Goal: Task Accomplishment & Management: Manage account settings

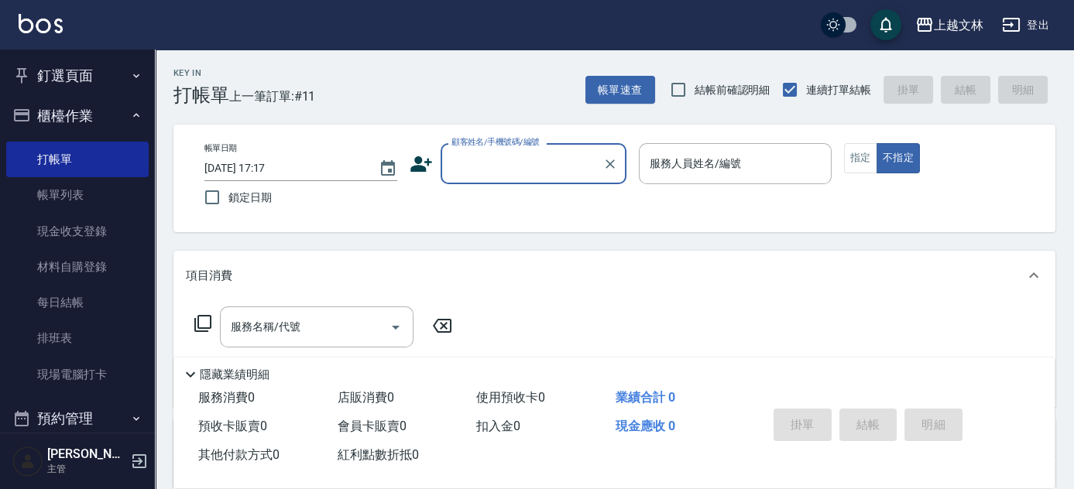
click at [544, 159] on input "顧客姓名/手機號碼/編號" at bounding box center [521, 163] width 149 height 27
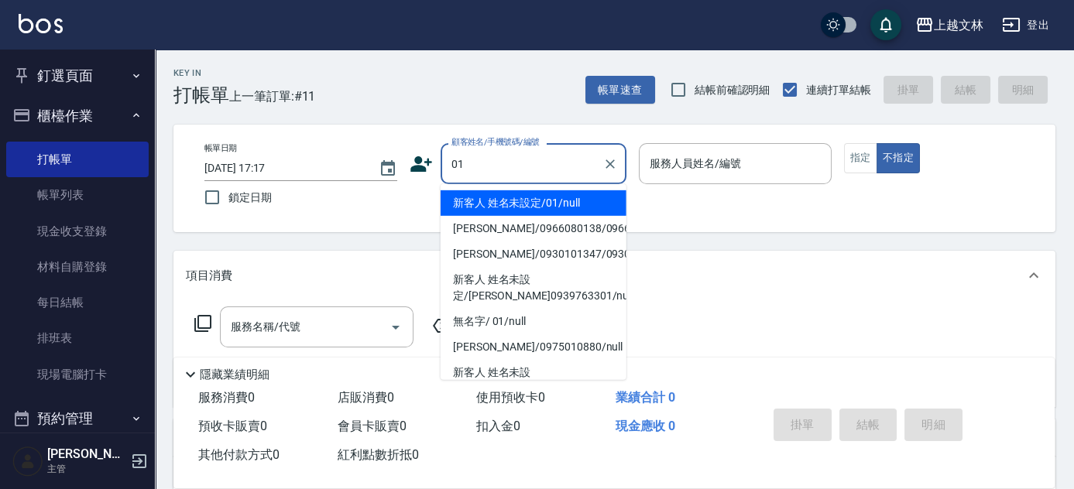
type input "新客人 姓名未設定/01/null"
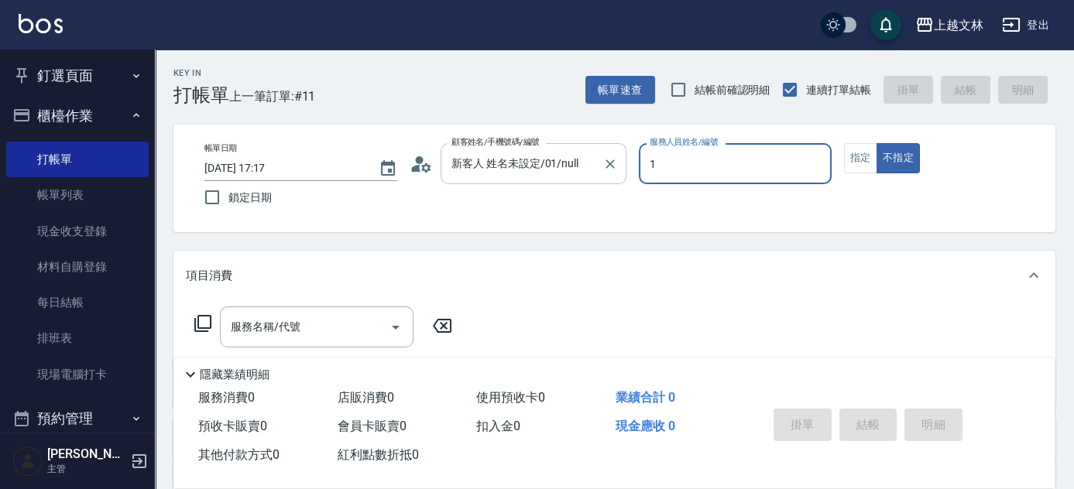
type input "FIONA-1"
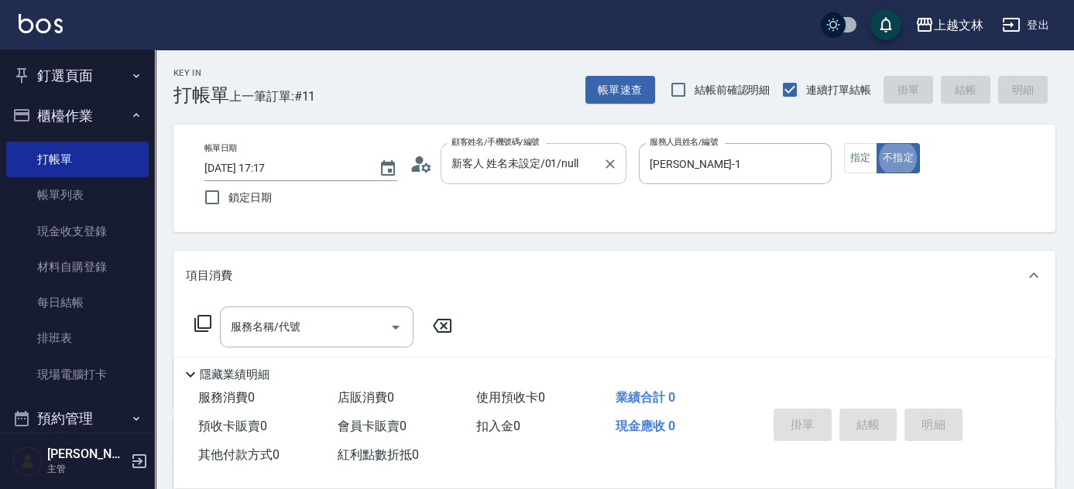
type button "false"
click at [870, 148] on button "指定" at bounding box center [860, 158] width 33 height 30
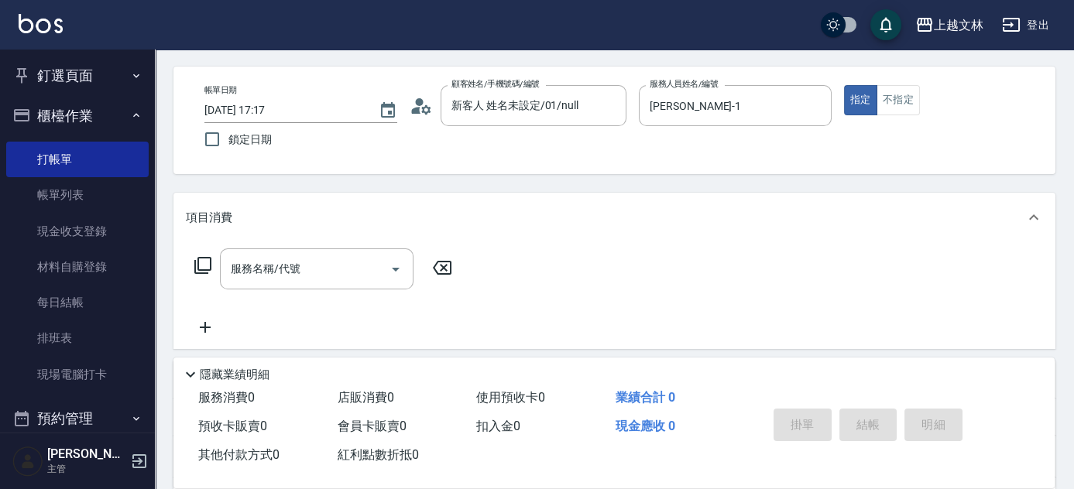
scroll to position [140, 0]
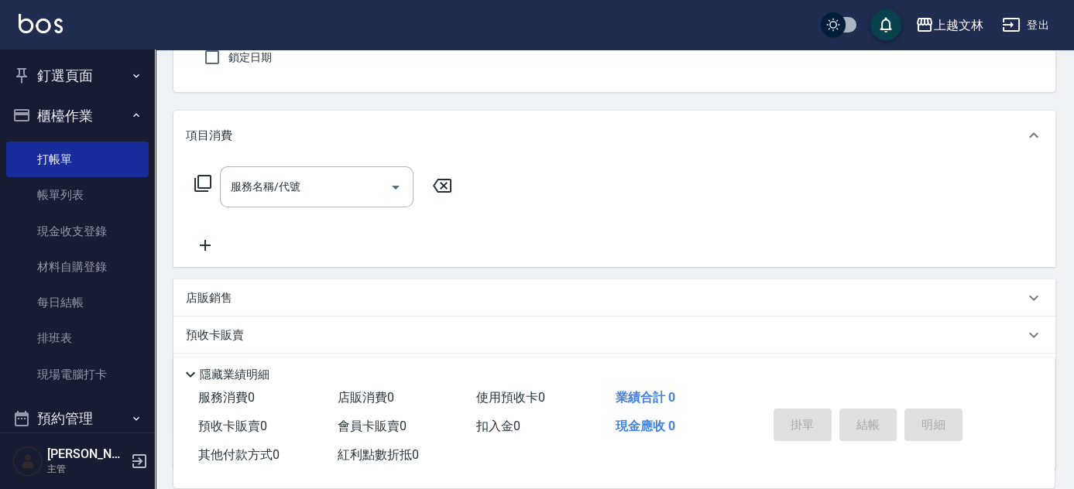
click at [284, 190] on div "服務名稱/代號 服務名稱/代號" at bounding box center [317, 186] width 194 height 41
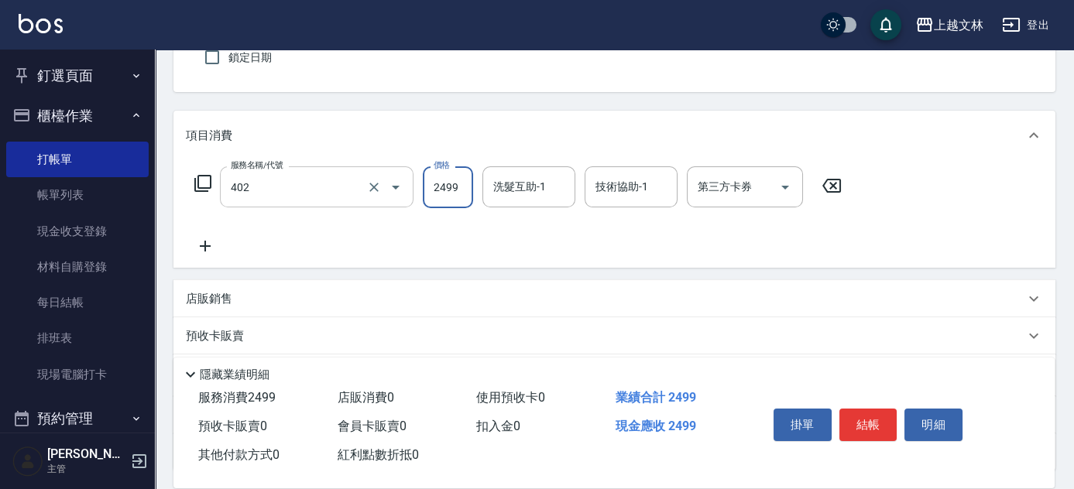
type input "嚴選染髮(402)"
type input "2300"
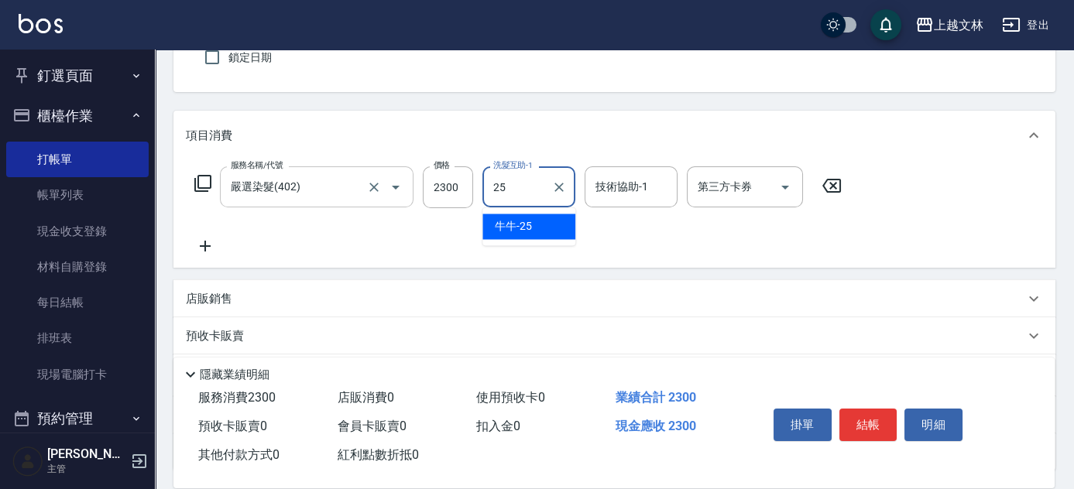
type input "牛牛-25"
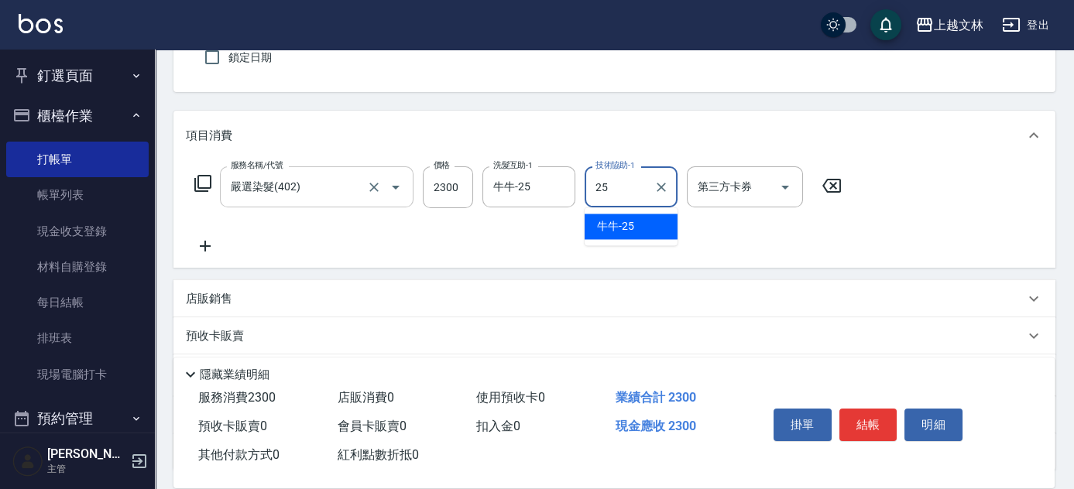
type input "牛牛-25"
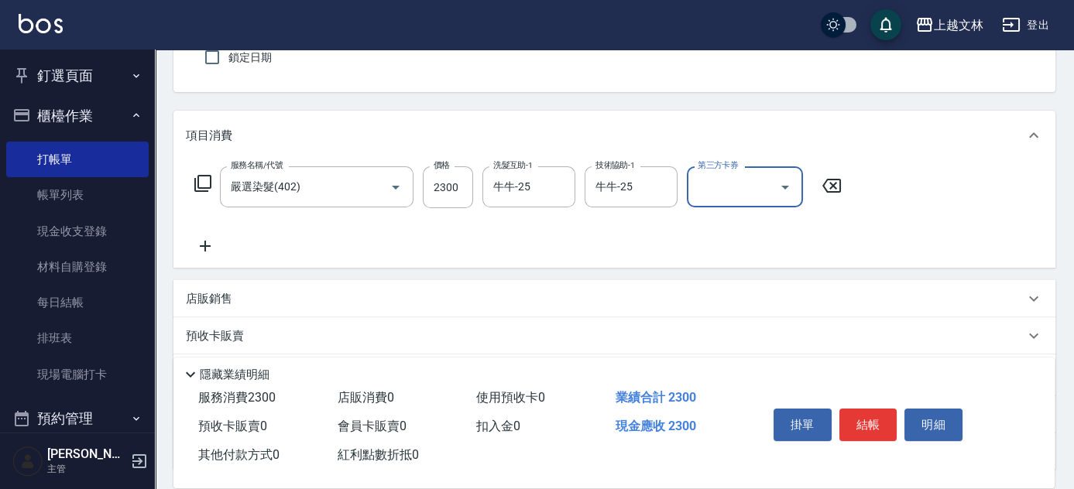
click at [204, 245] on icon at bounding box center [205, 246] width 11 height 11
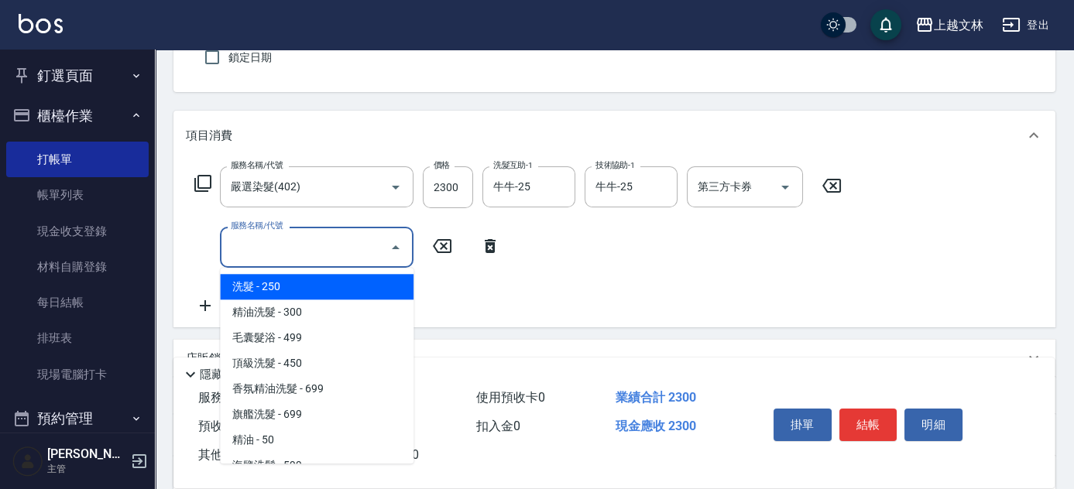
click at [265, 248] on input "服務名稱/代號" at bounding box center [305, 247] width 156 height 27
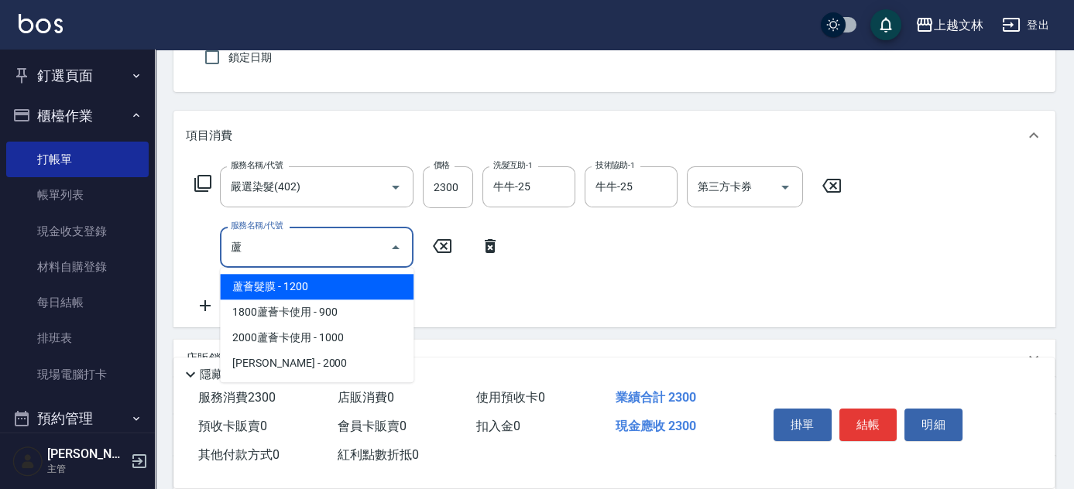
click at [334, 283] on span "蘆薈髮膜 - 1200" at bounding box center [317, 287] width 194 height 26
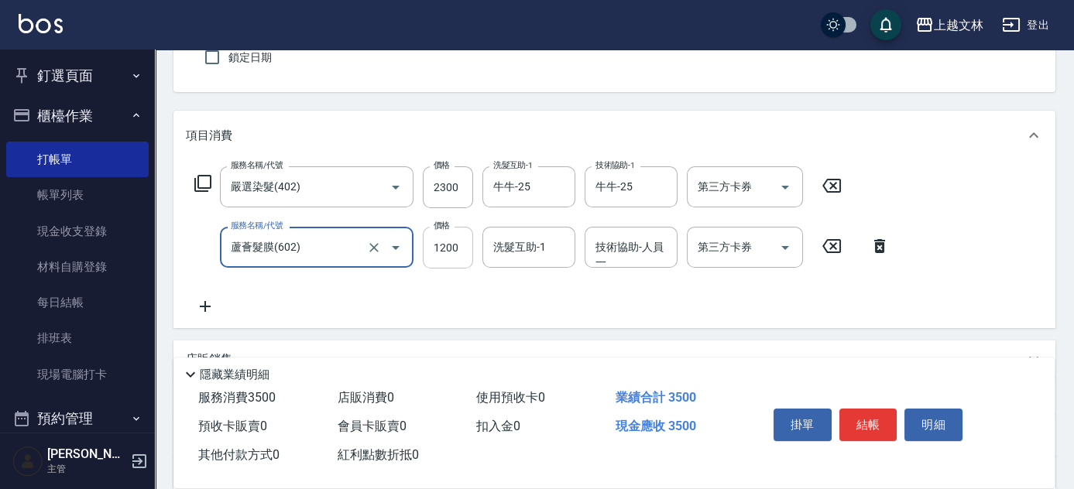
type input "蘆薈髮膜(602)"
click at [457, 254] on input "1200" at bounding box center [448, 248] width 50 height 42
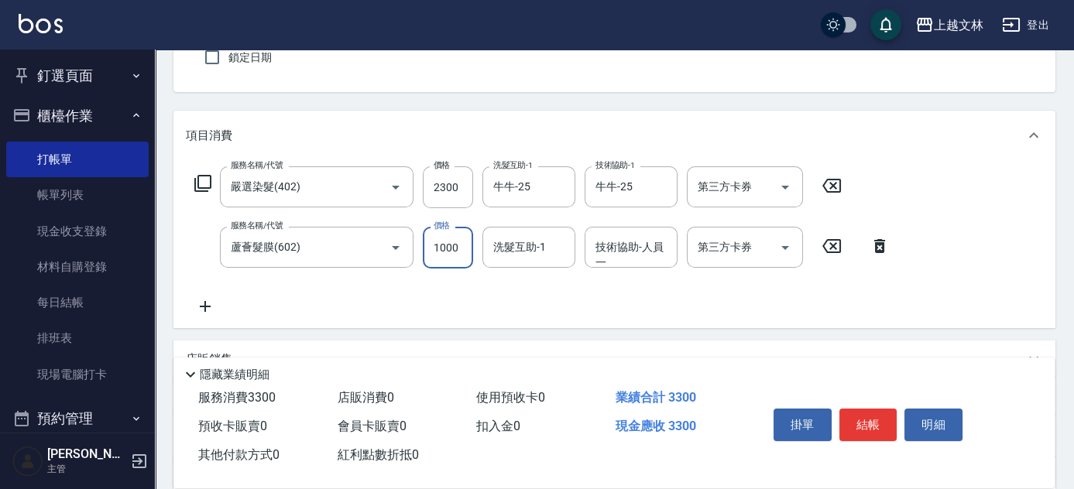
type input "1000"
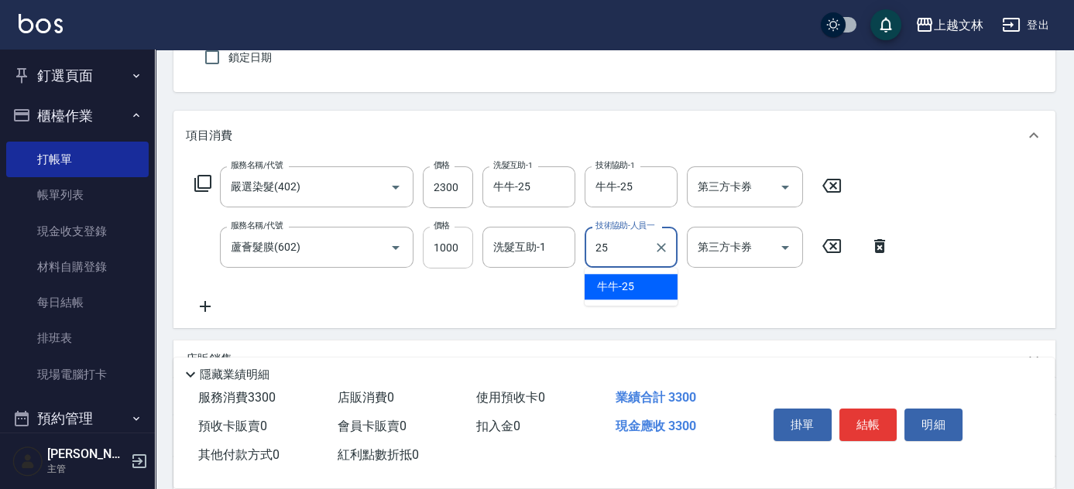
type input "牛牛-25"
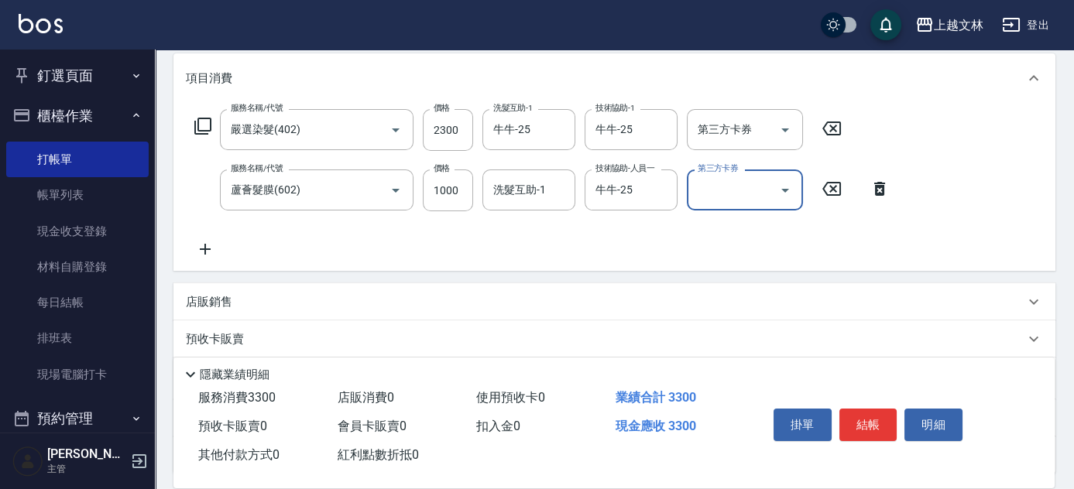
scroll to position [0, 0]
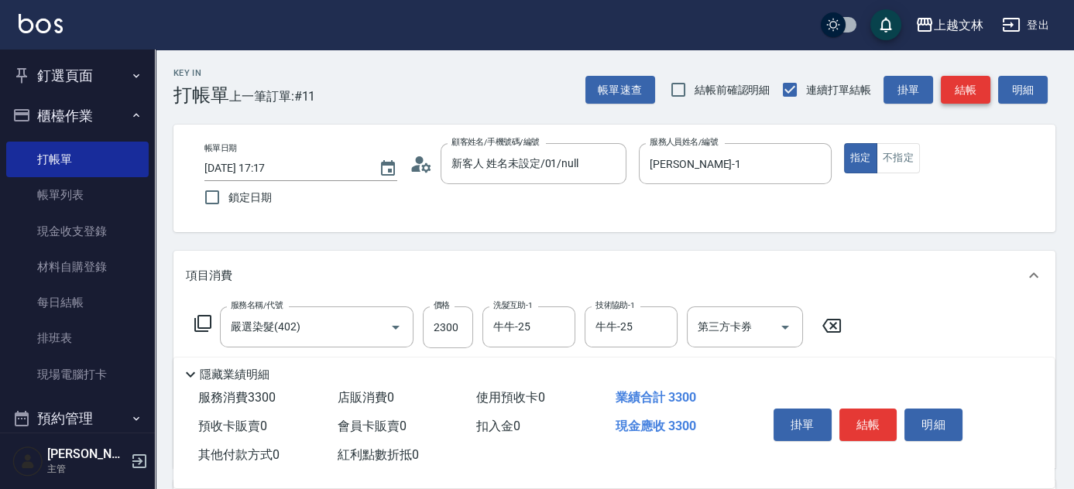
click at [970, 92] on button "結帳" at bounding box center [966, 90] width 50 height 29
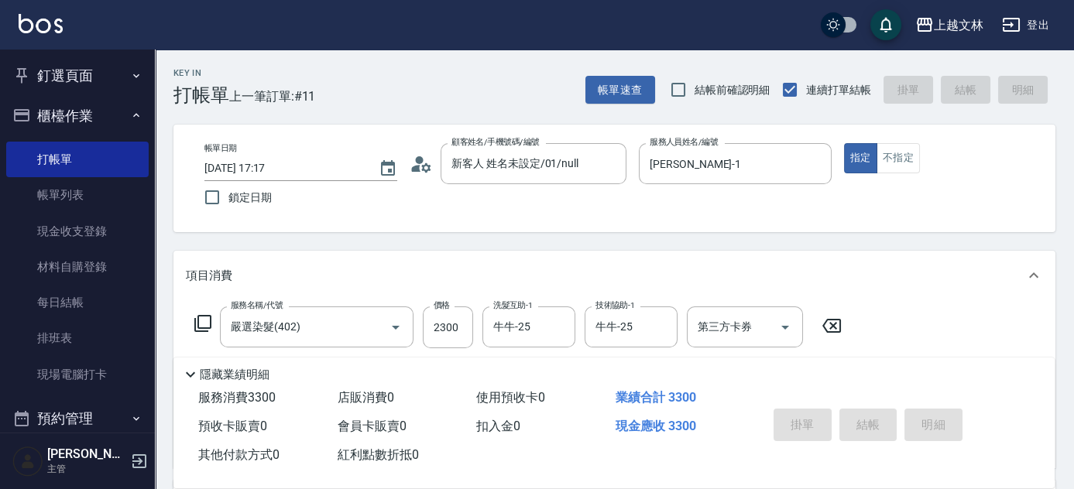
type input "2025/09/22 18:12"
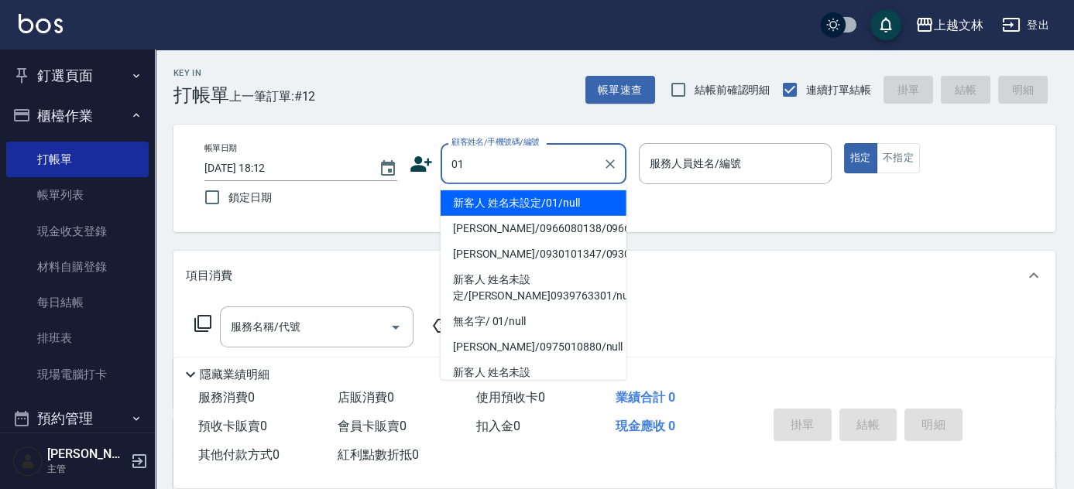
type input "新客人 姓名未設定/01/null"
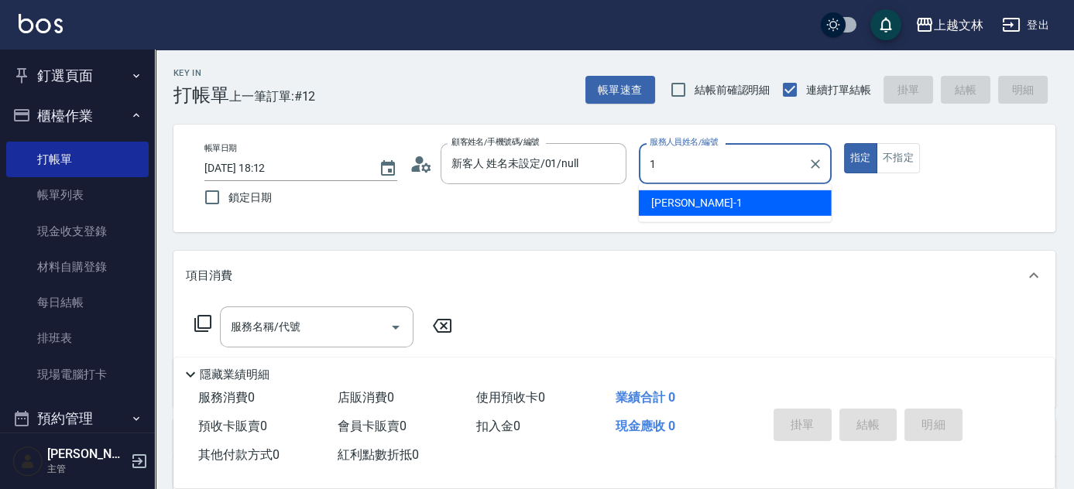
type input "FIONA-1"
type button "true"
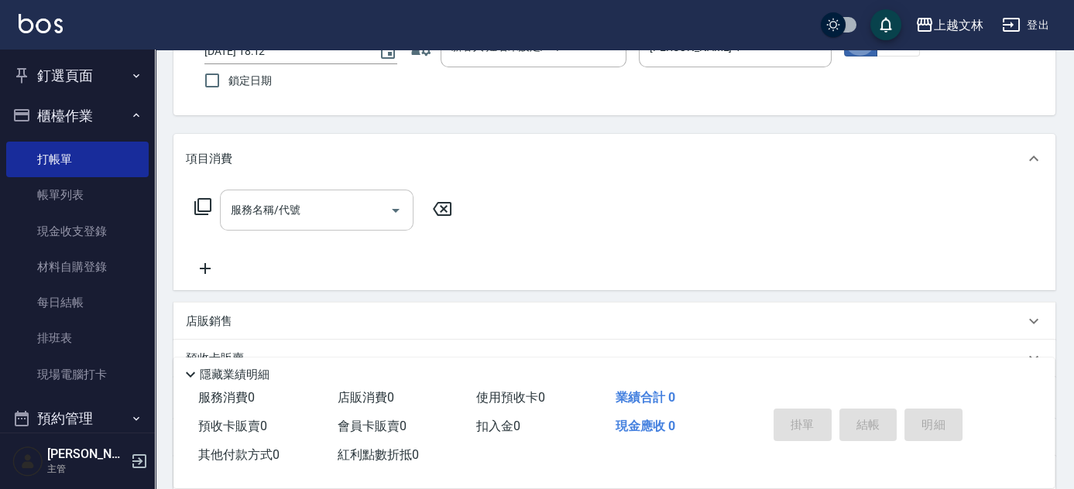
scroll to position [140, 0]
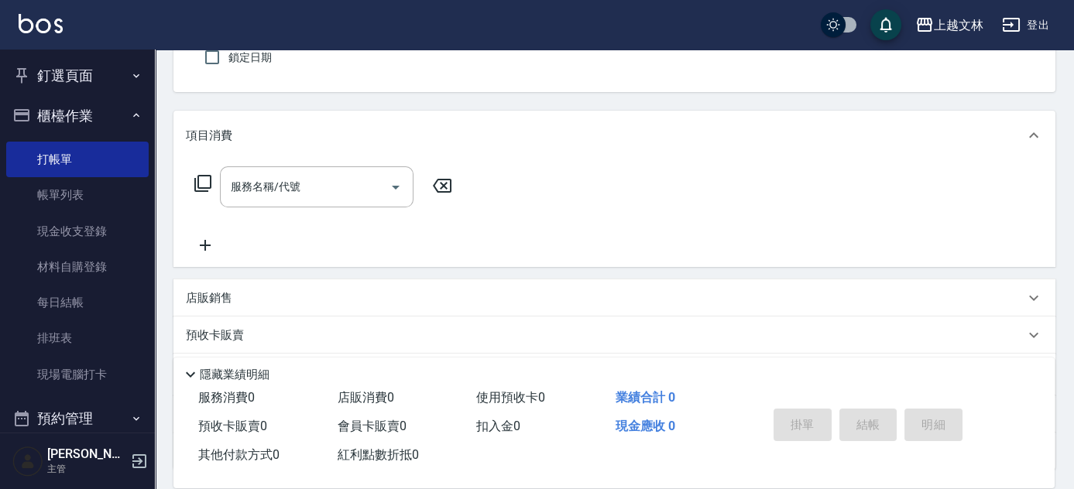
click at [219, 251] on icon at bounding box center [205, 245] width 39 height 19
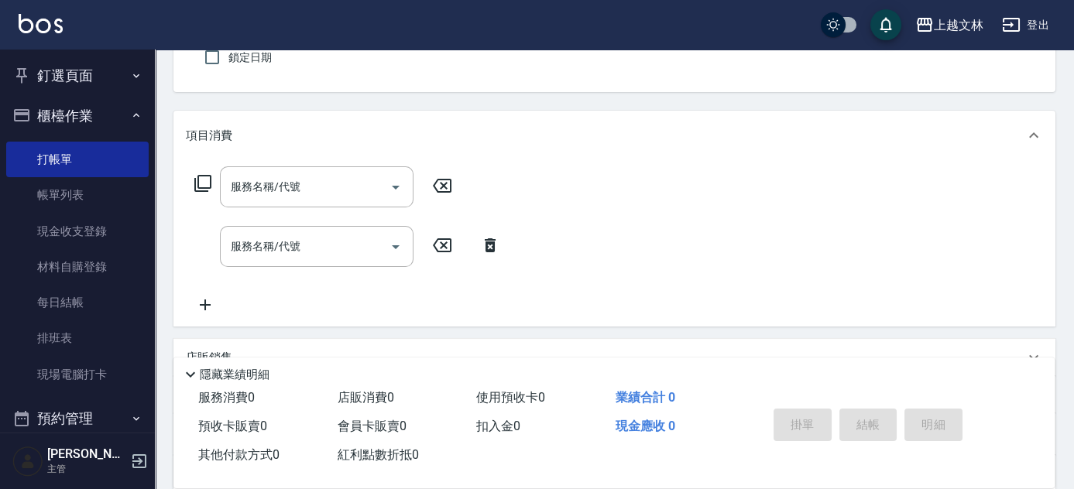
click at [199, 307] on icon at bounding box center [205, 305] width 39 height 19
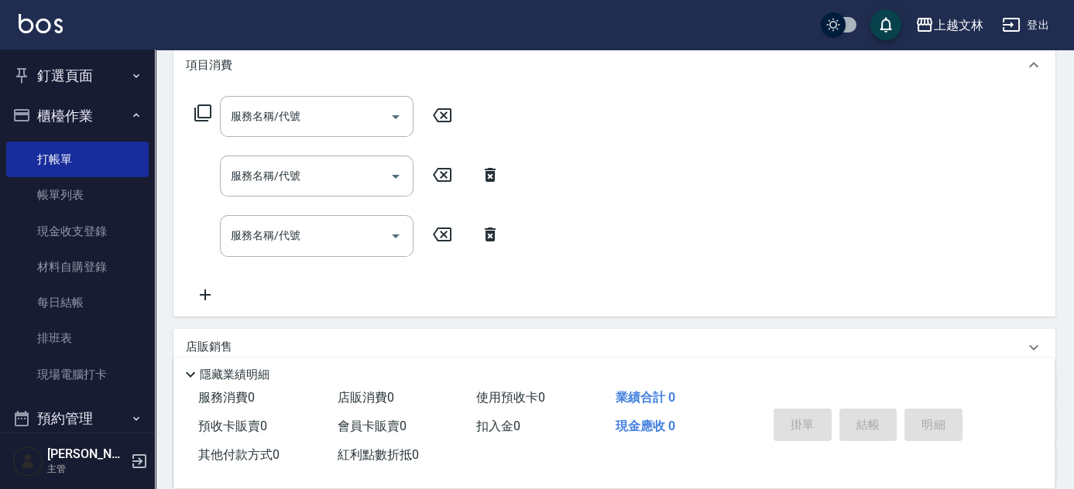
scroll to position [281, 0]
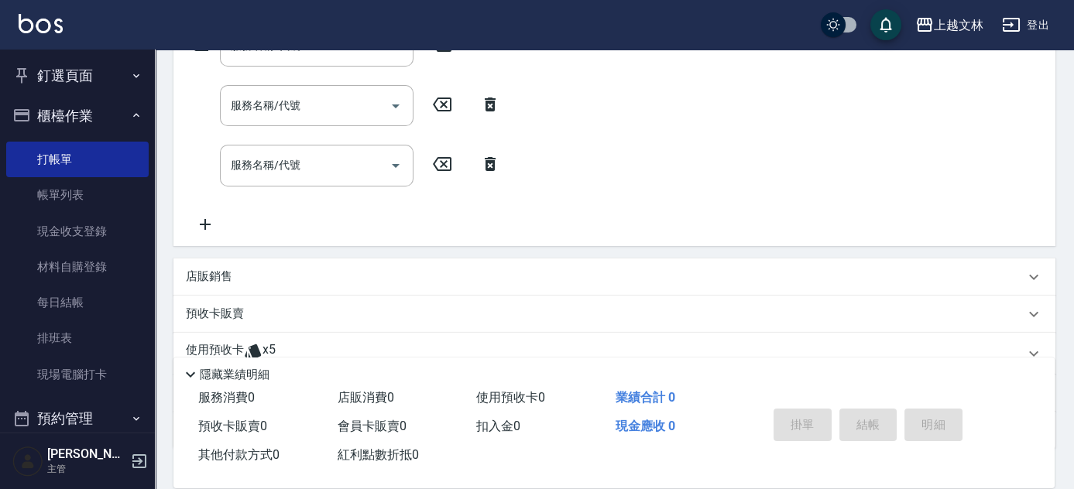
click at [207, 223] on icon at bounding box center [205, 224] width 39 height 19
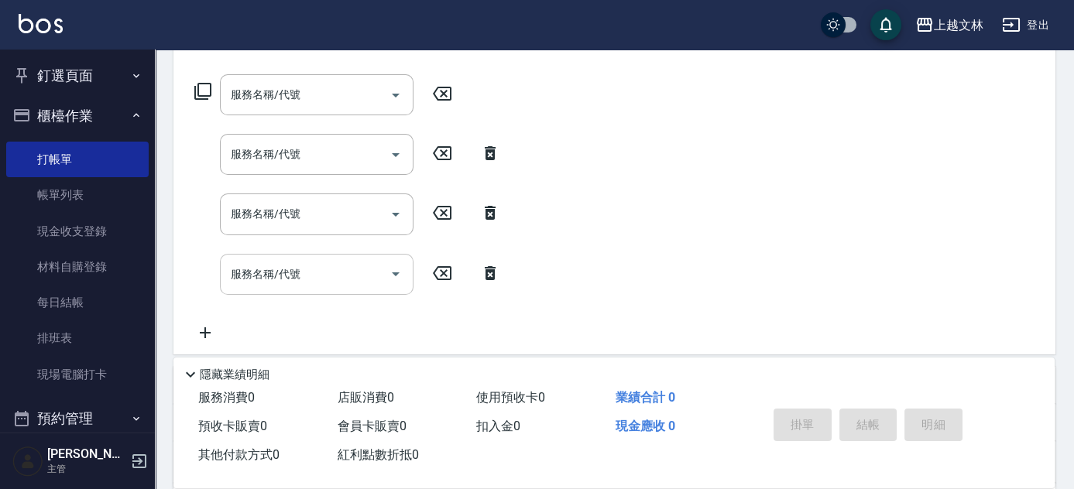
scroll to position [211, 0]
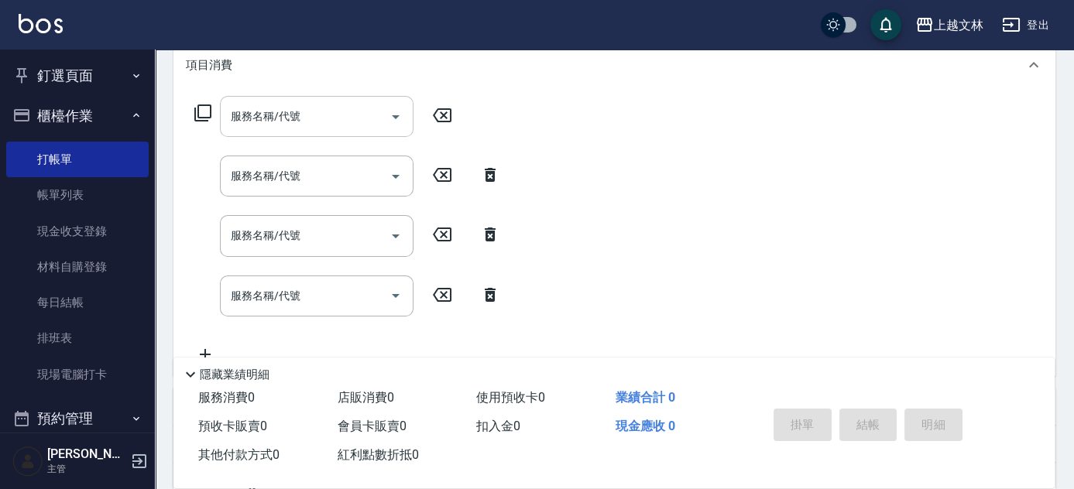
drag, startPoint x: 317, startPoint y: 113, endPoint x: 297, endPoint y: 105, distance: 20.8
click at [316, 113] on input "服務名稱/代號" at bounding box center [305, 116] width 156 height 27
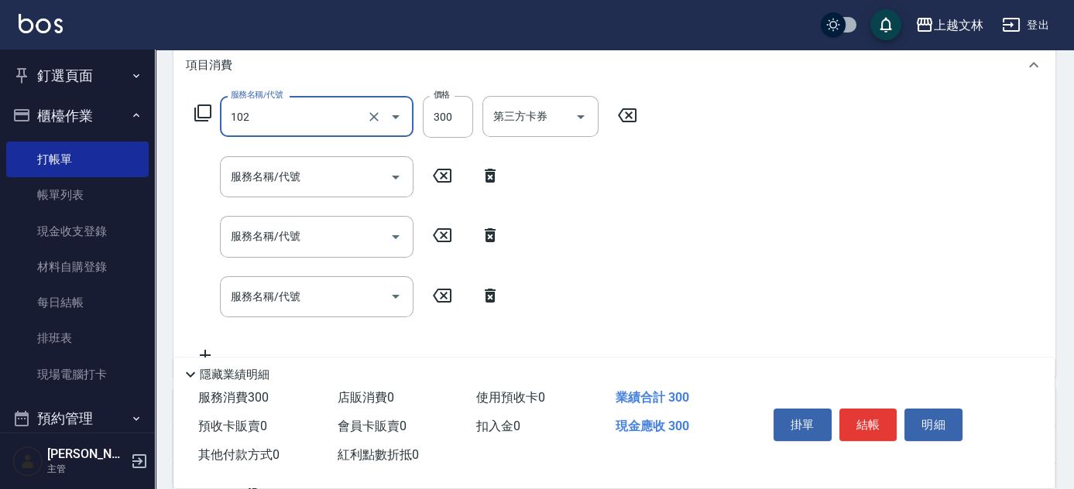
type input "精油洗髮(102)"
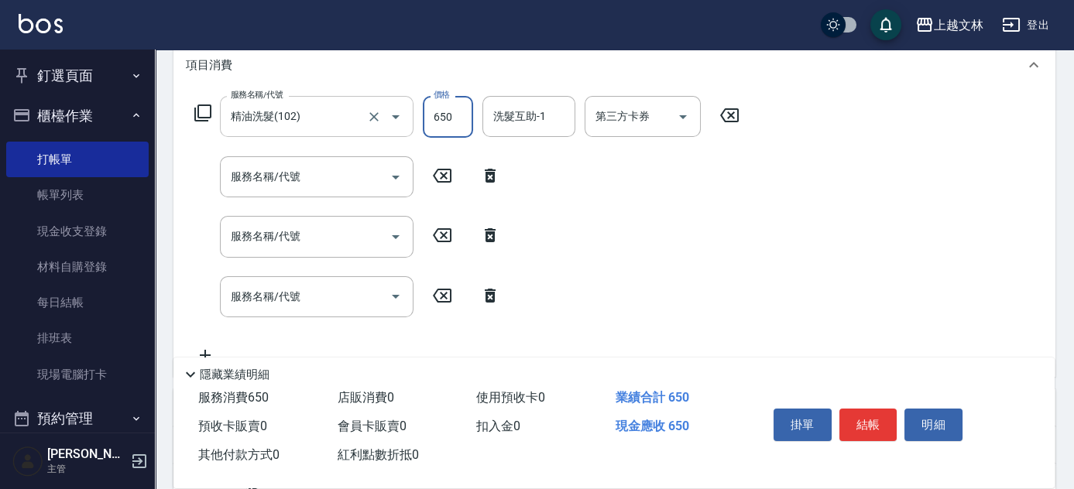
type input "650"
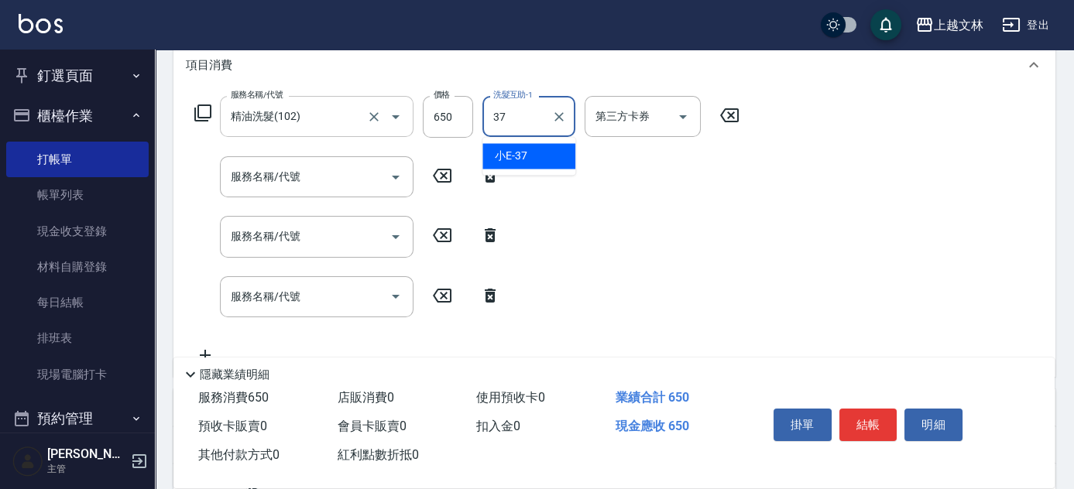
type input "小E-37"
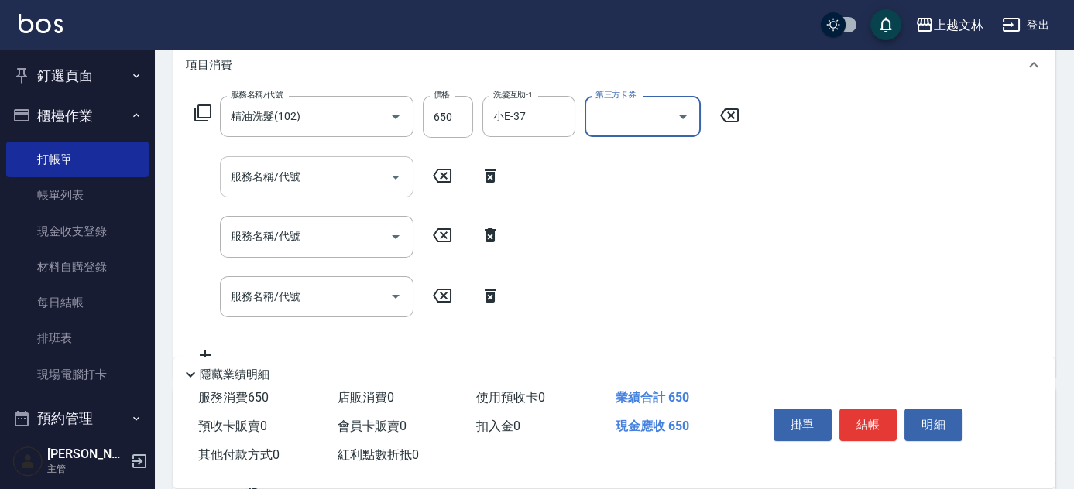
click at [314, 179] on input "服務名稱/代號" at bounding box center [305, 176] width 156 height 27
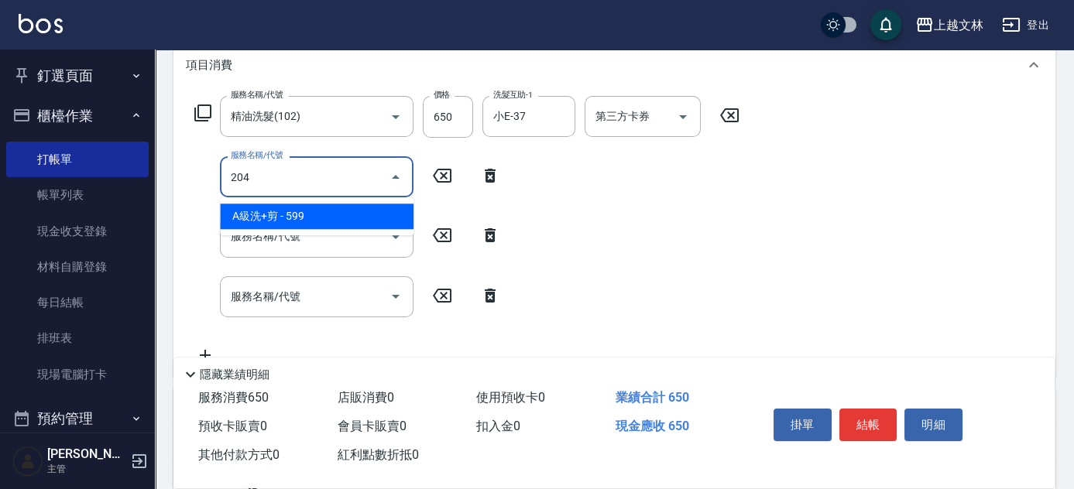
type input "A級洗+剪(204)"
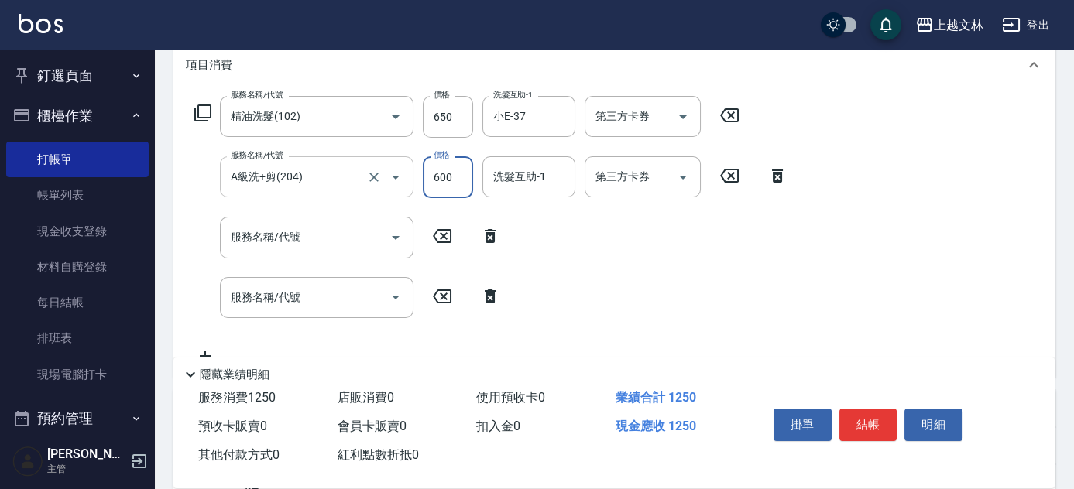
type input "600"
type input "374"
click at [530, 174] on div "洗髮互助-1 洗髮互助-1" at bounding box center [528, 176] width 93 height 41
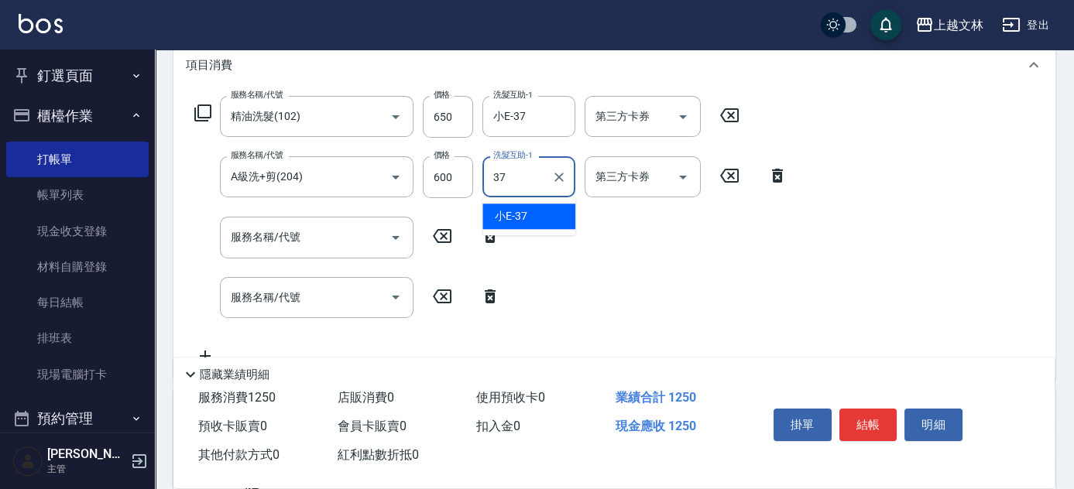
type input "小E-37"
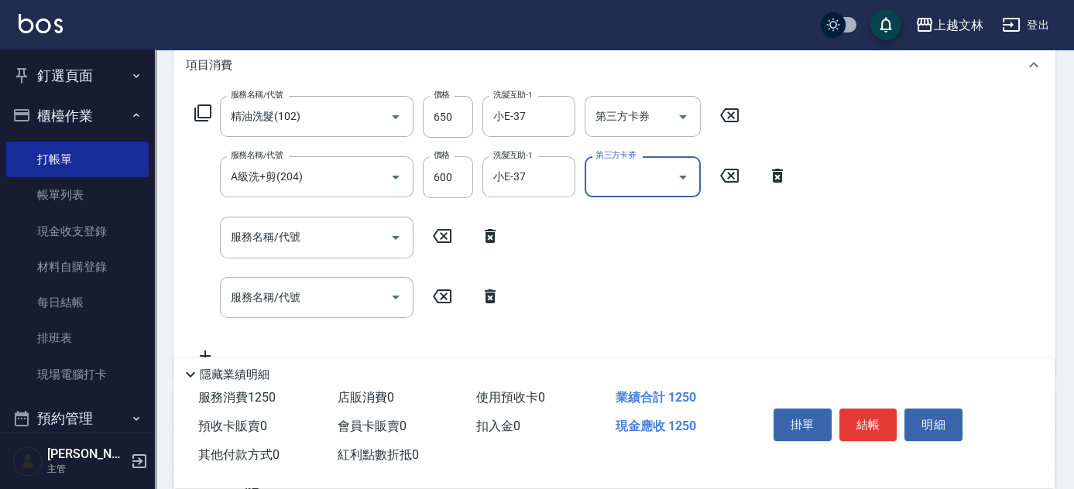
click at [312, 240] on input "服務名稱/代號" at bounding box center [305, 237] width 156 height 27
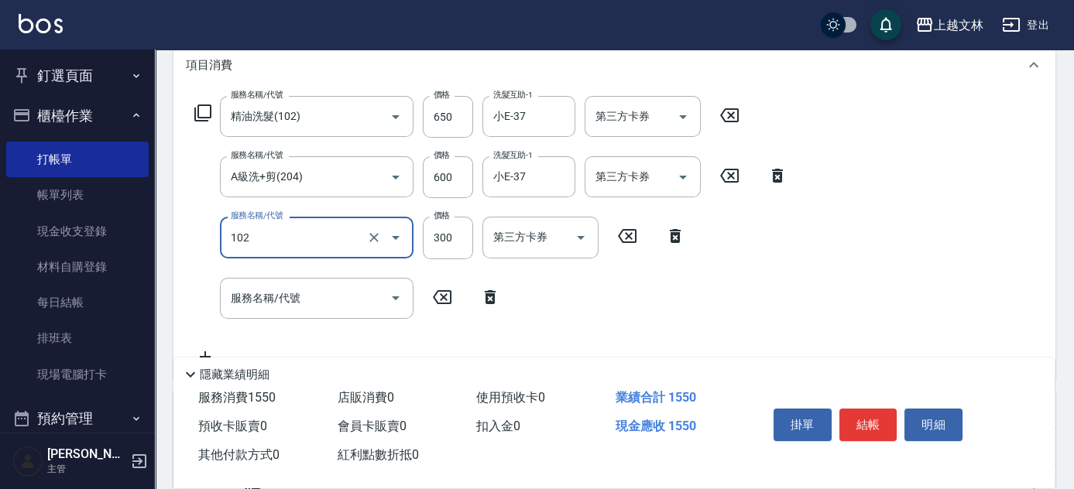
type input "精油洗髮(102)"
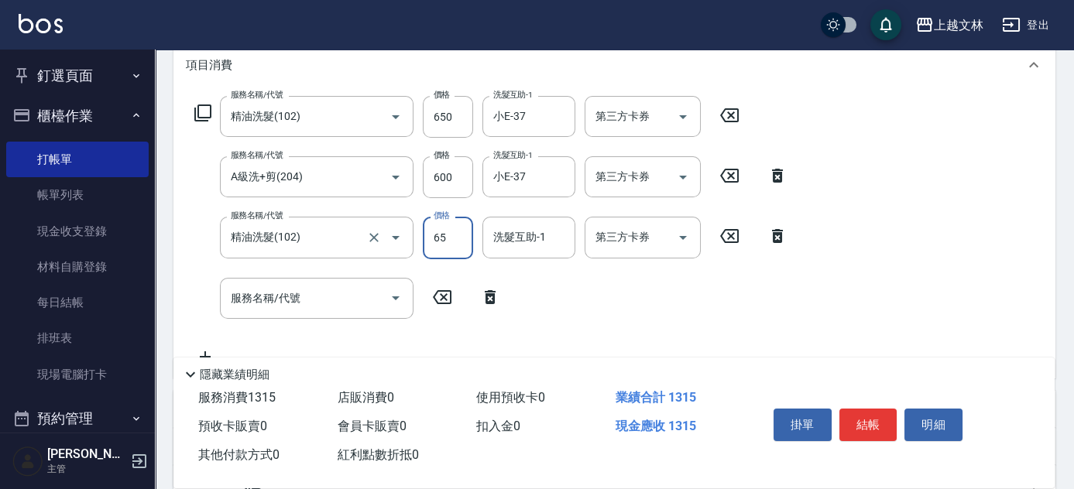
type input "650"
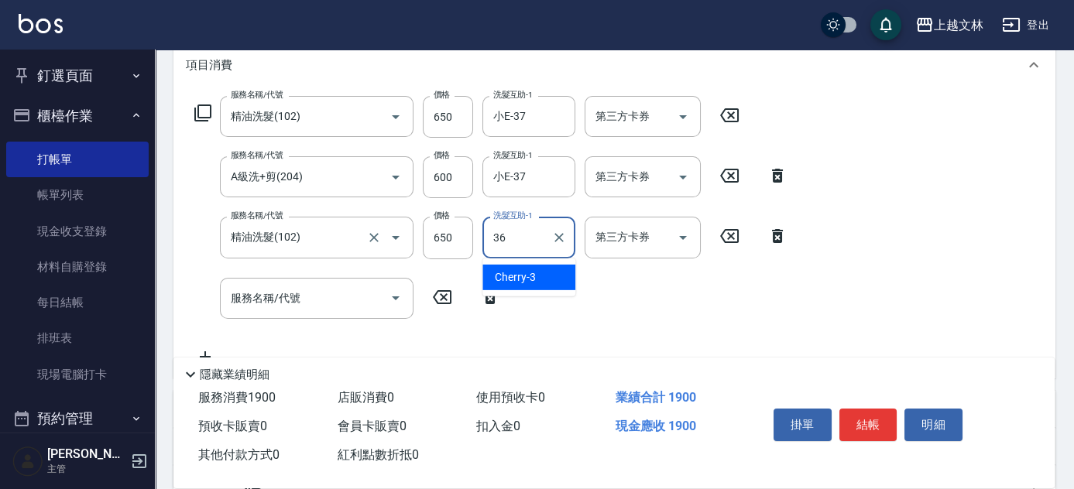
type input "清原-36"
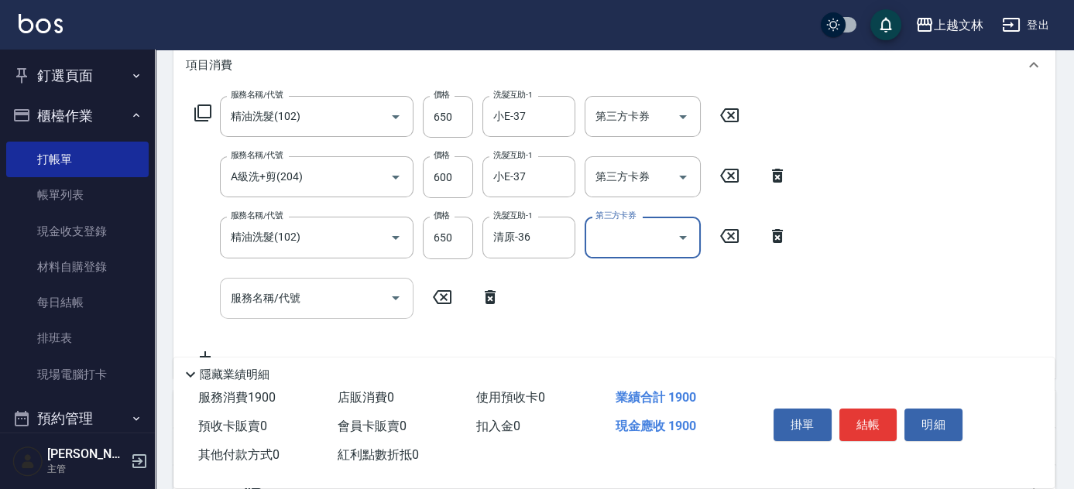
click at [301, 300] on input "服務名稱/代號" at bounding box center [305, 298] width 156 height 27
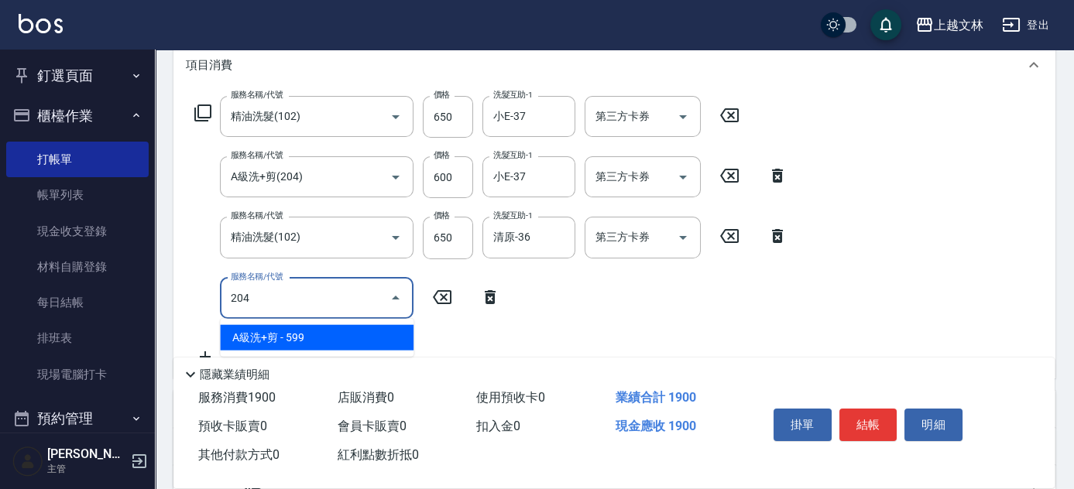
type input "A級洗+剪(204)"
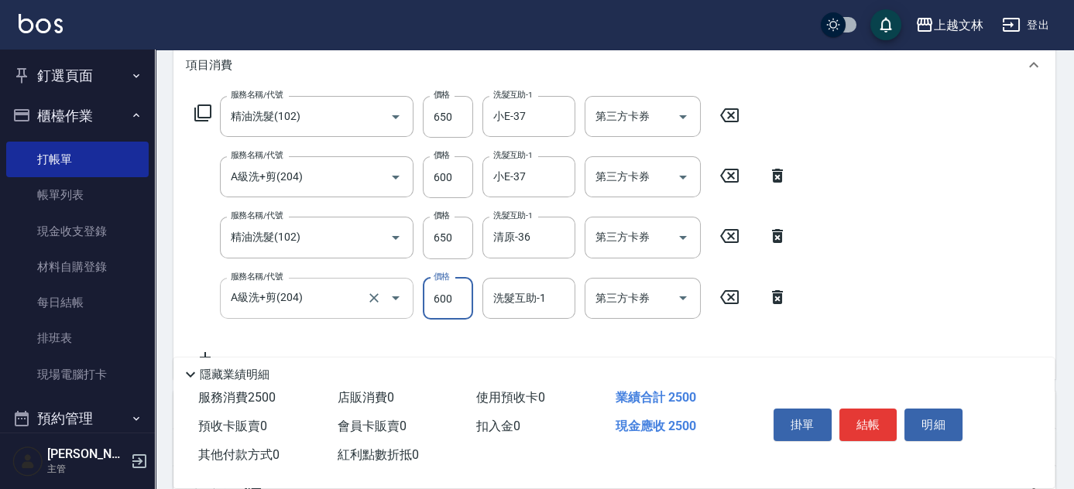
type input "600"
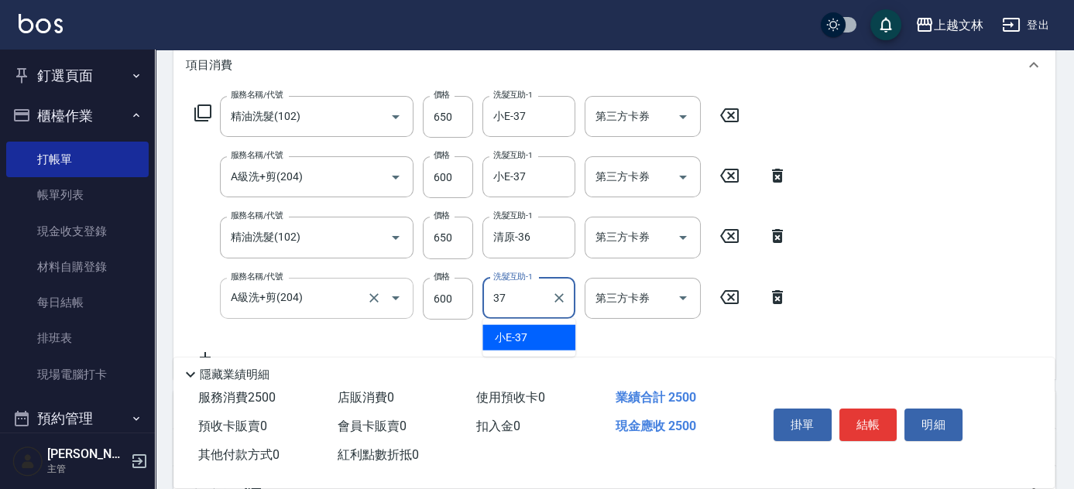
type input "小E-37"
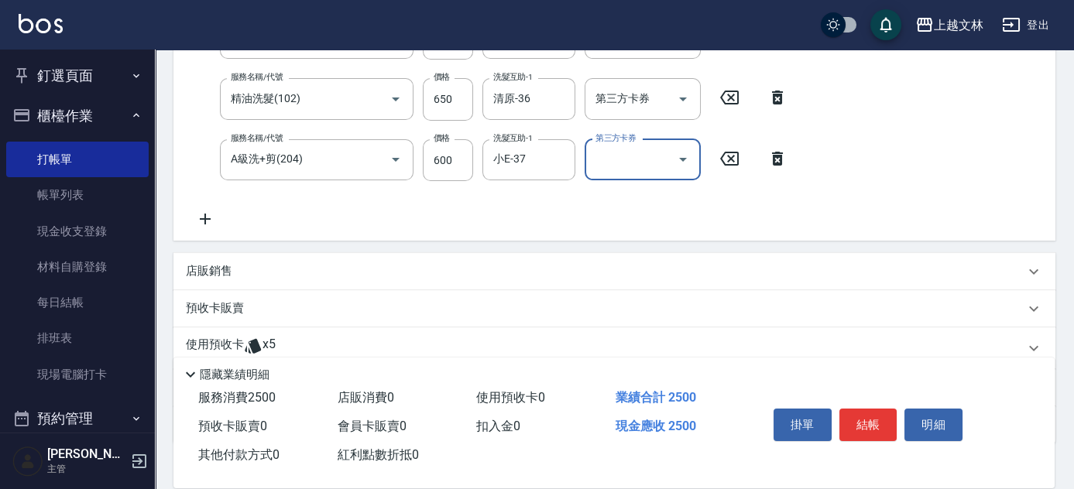
scroll to position [351, 0]
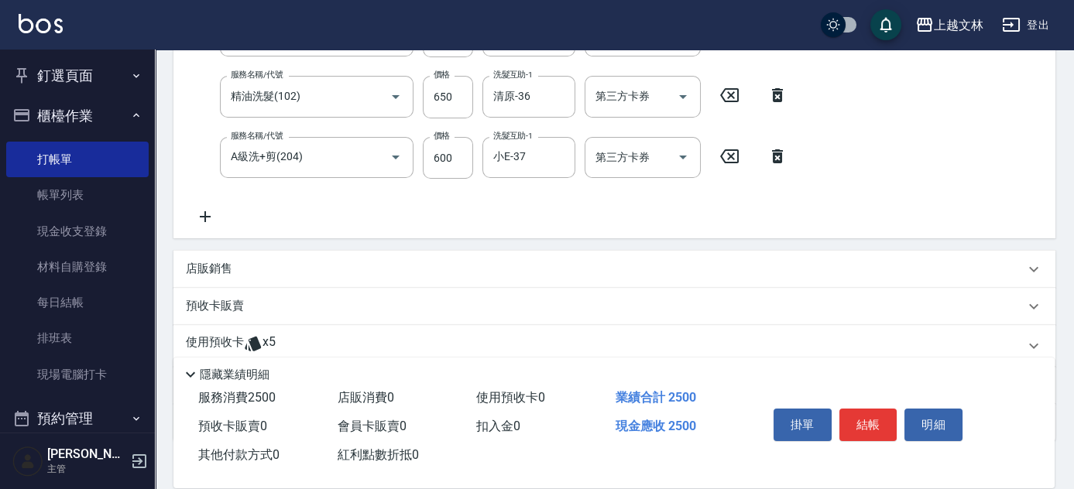
click at [196, 218] on icon at bounding box center [205, 216] width 39 height 19
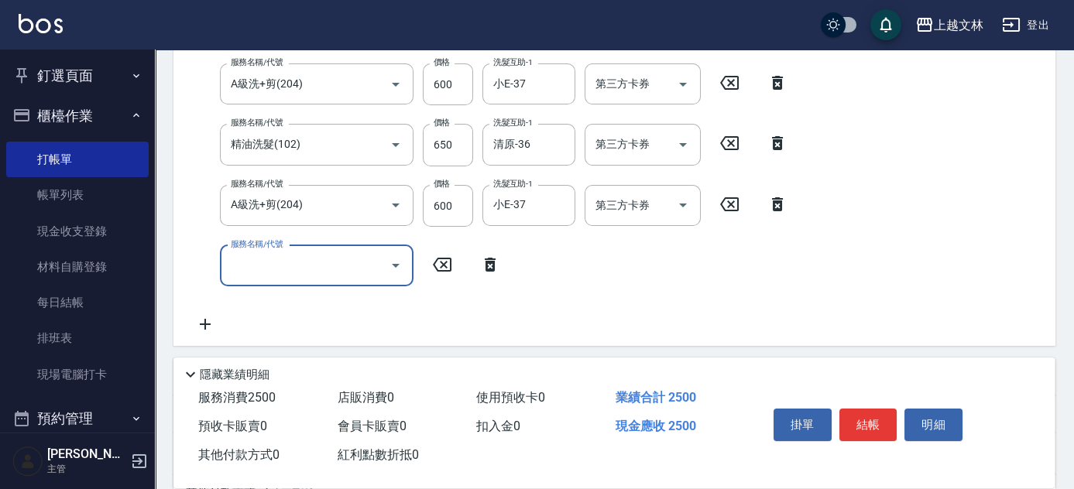
scroll to position [304, 0]
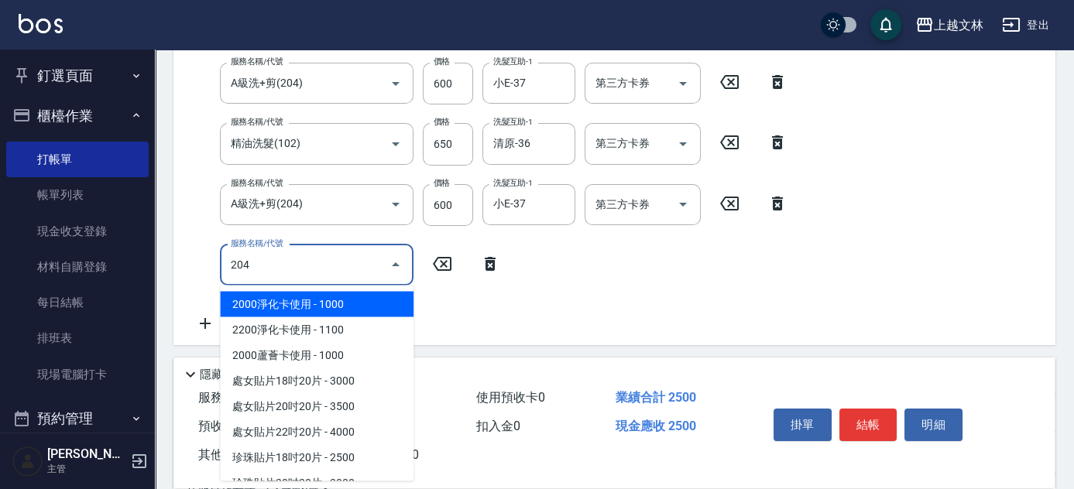
type input "204"
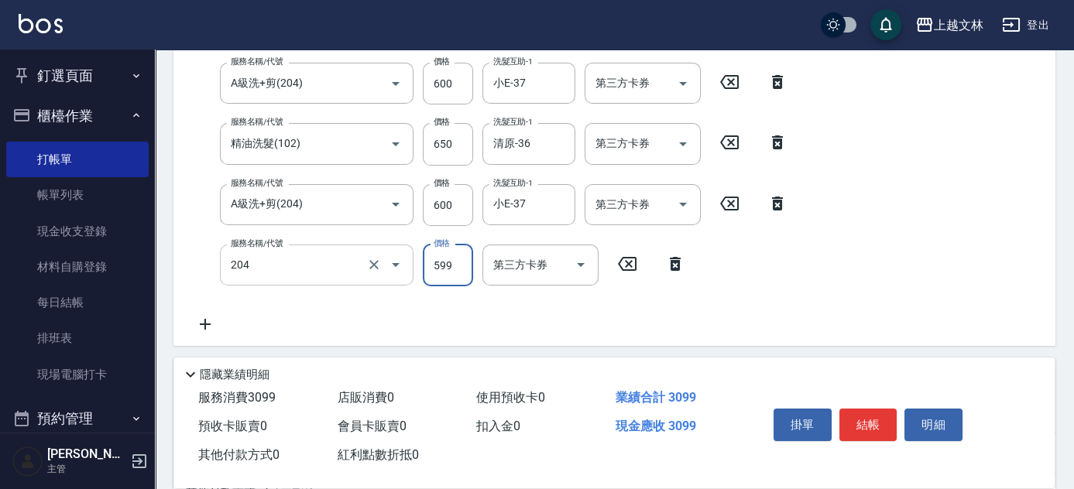
type input "6"
type input "A級洗+剪(204)"
type input "600"
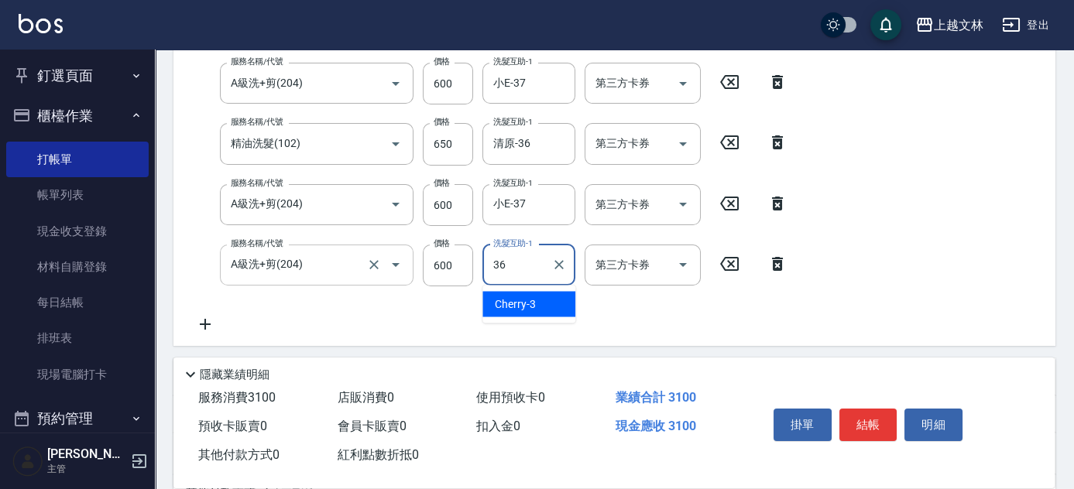
type input "清原-36"
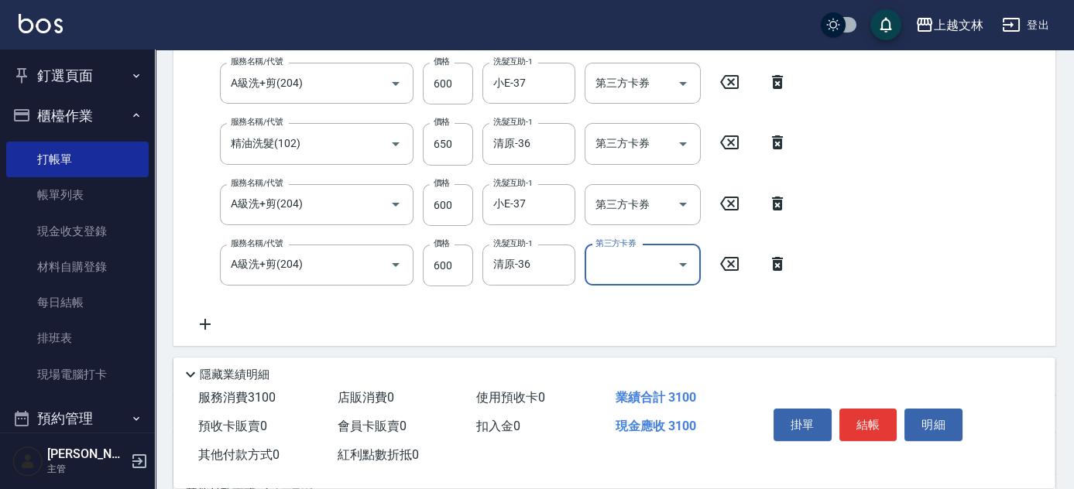
click at [207, 324] on icon at bounding box center [205, 324] width 11 height 11
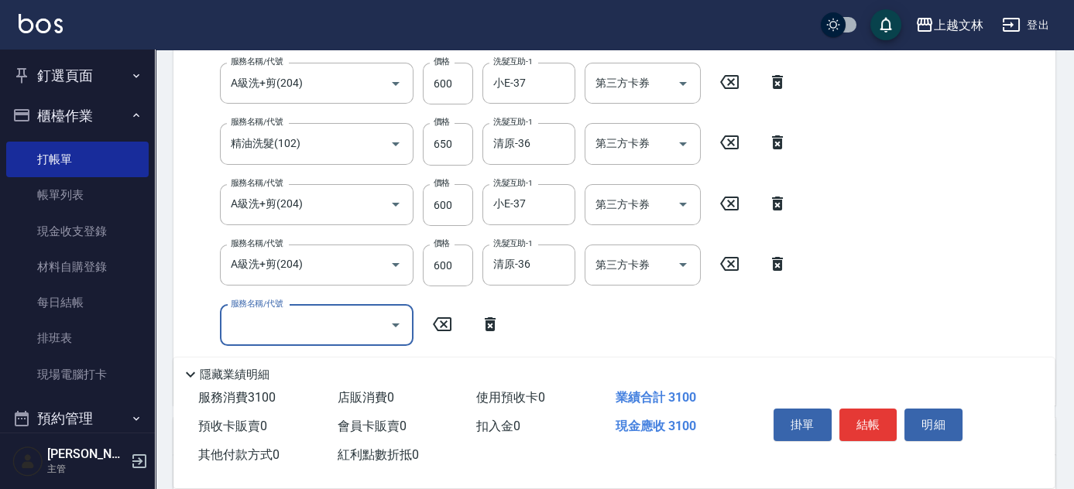
click at [307, 329] on input "服務名稱/代號" at bounding box center [305, 325] width 156 height 27
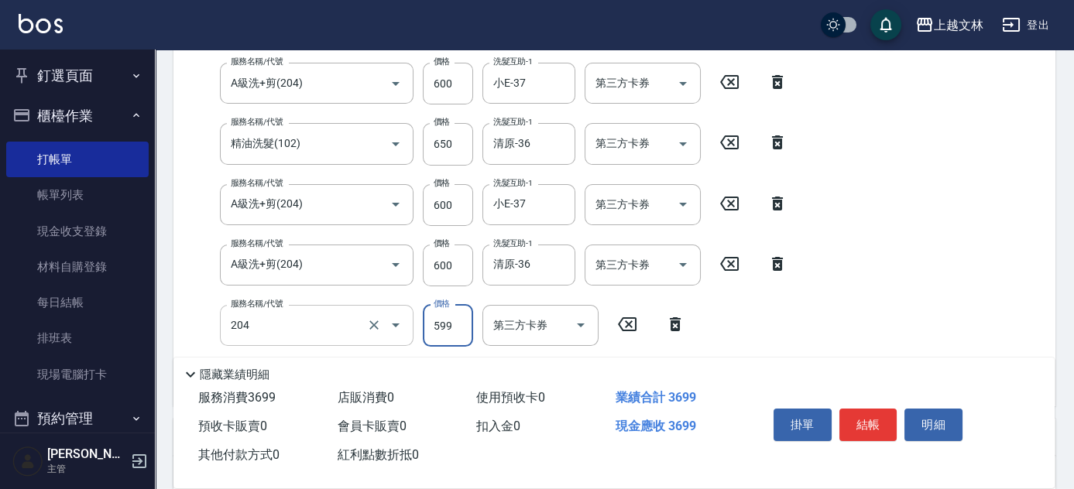
type input "A級洗+剪(204)"
type input "600"
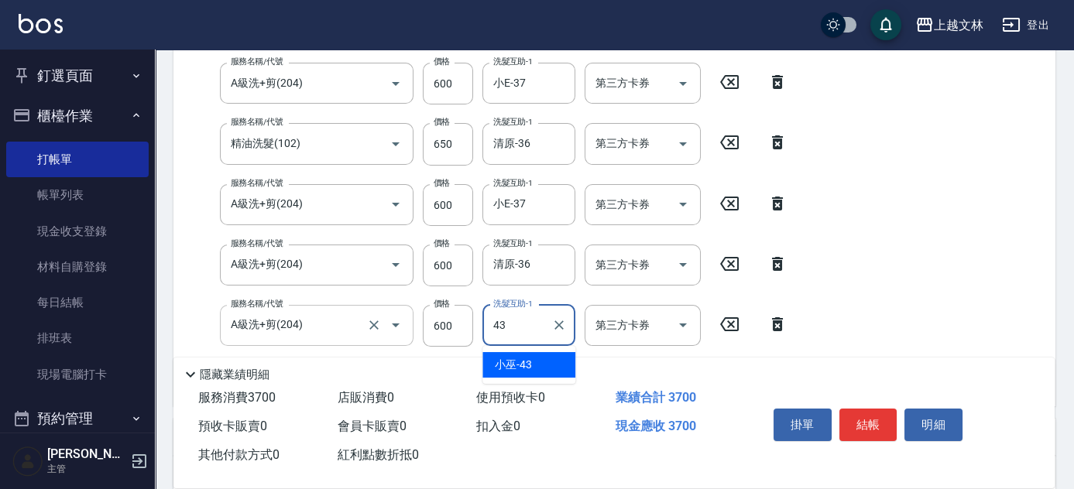
type input "小巫-43"
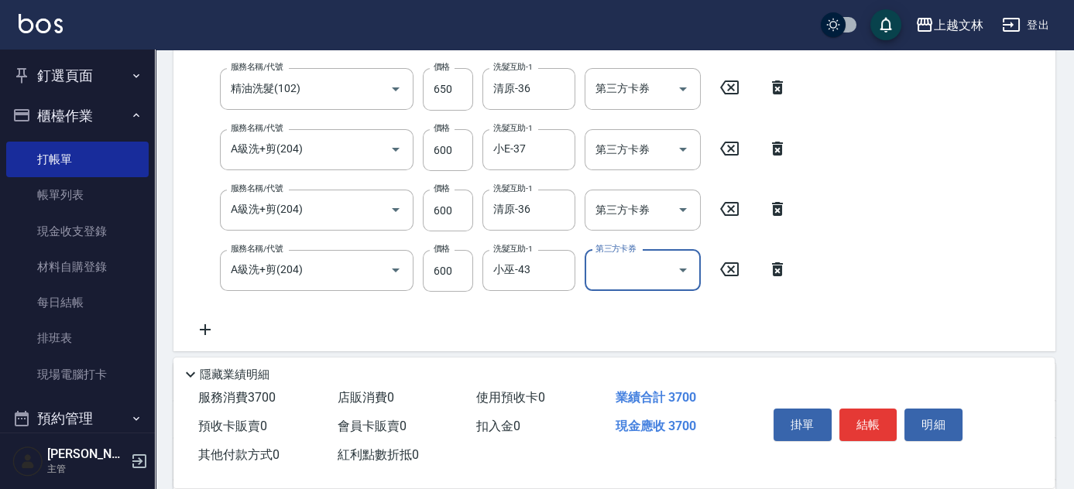
scroll to position [445, 0]
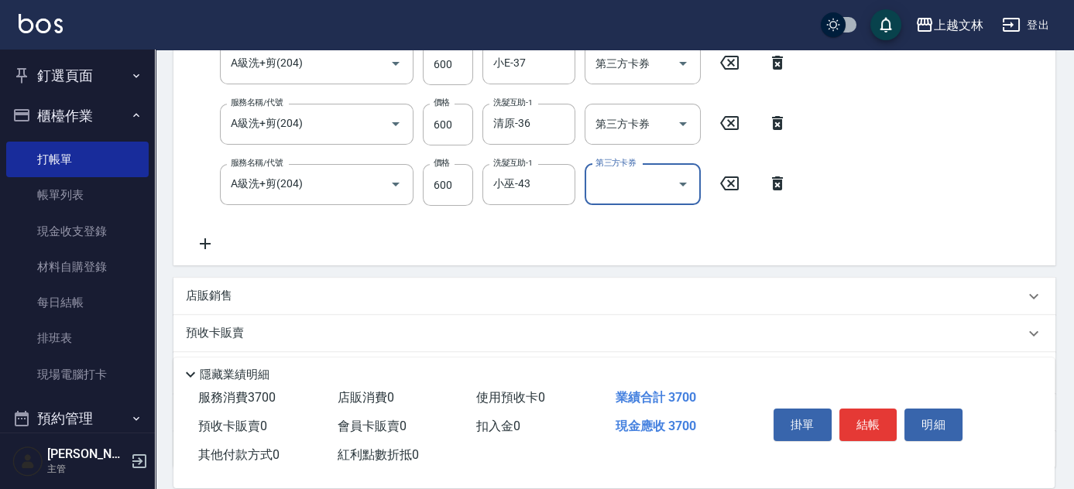
click at [203, 246] on icon at bounding box center [205, 244] width 39 height 19
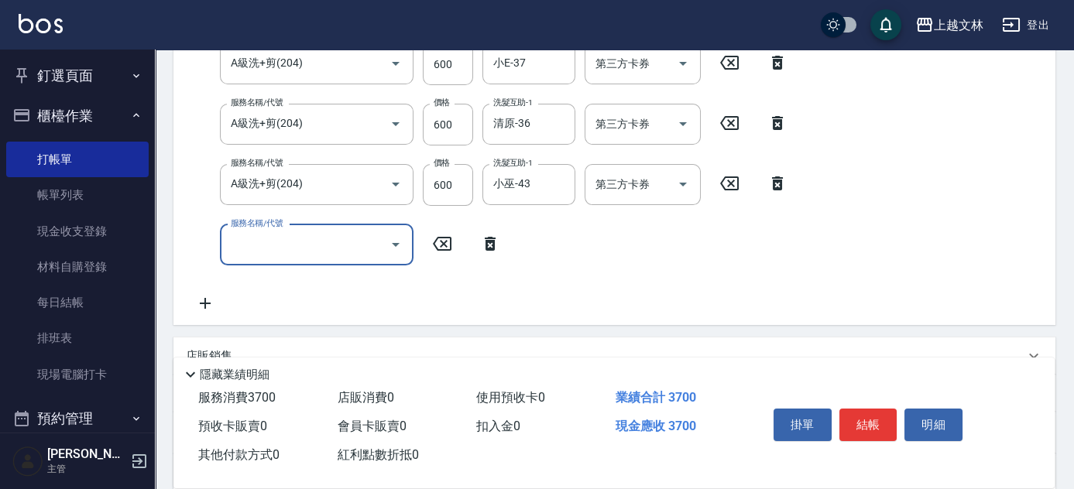
scroll to position [385, 0]
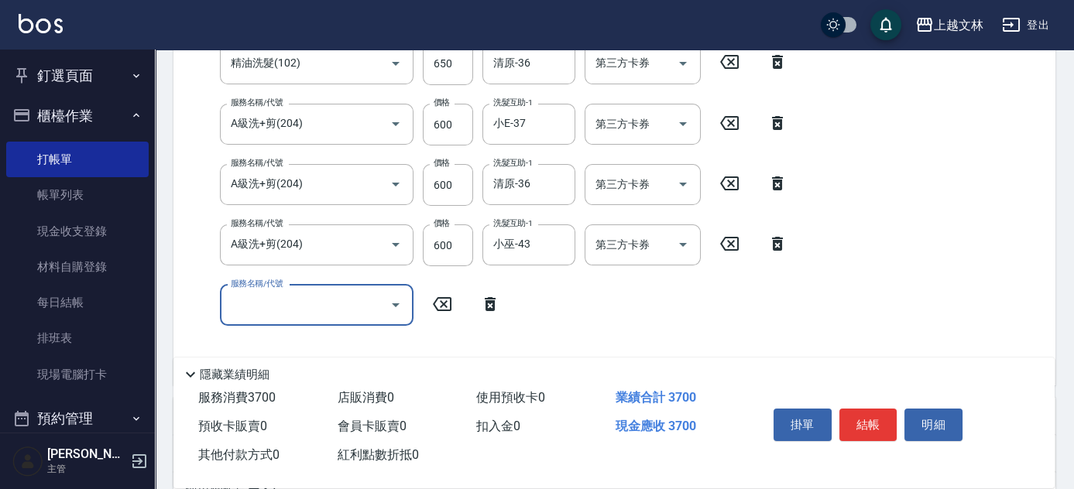
click at [330, 327] on div "服務名稱/代號 精油洗髮(102) 服務名稱/代號 價格 650 價格 洗髮互助-1 小E-37 洗髮互助-1 第三方卡券 第三方卡券 服務名稱/代號 A級洗…" at bounding box center [491, 147] width 611 height 451
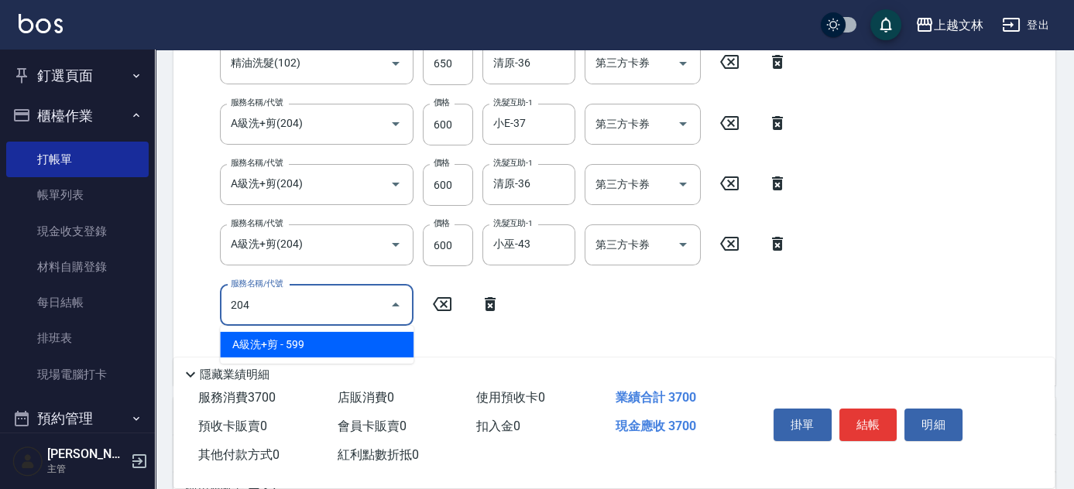
type input "A級洗+剪(204)"
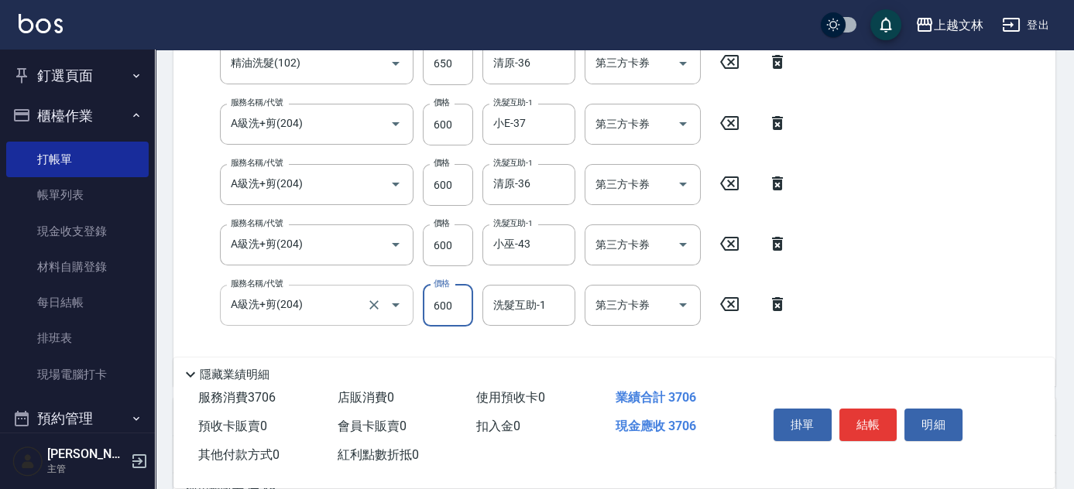
type input "600"
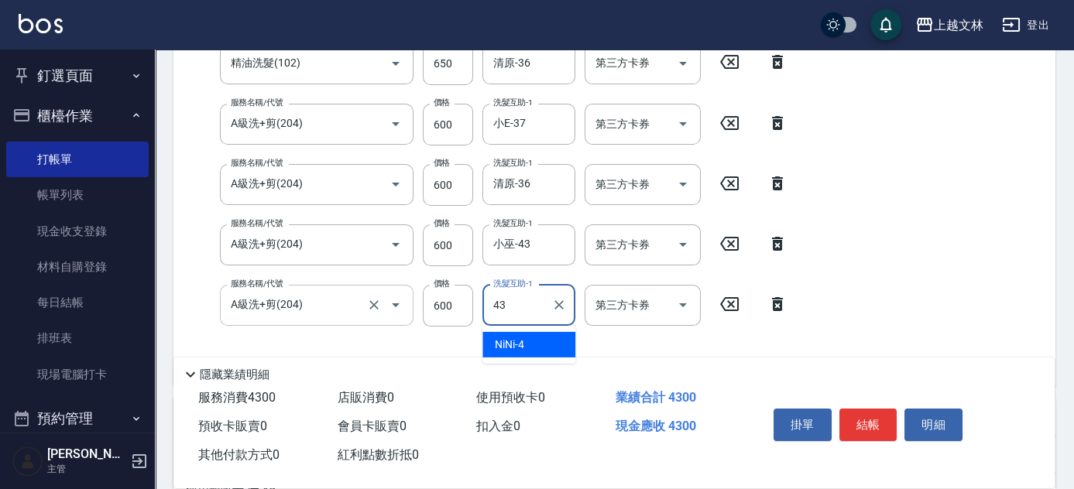
type input "小巫-43"
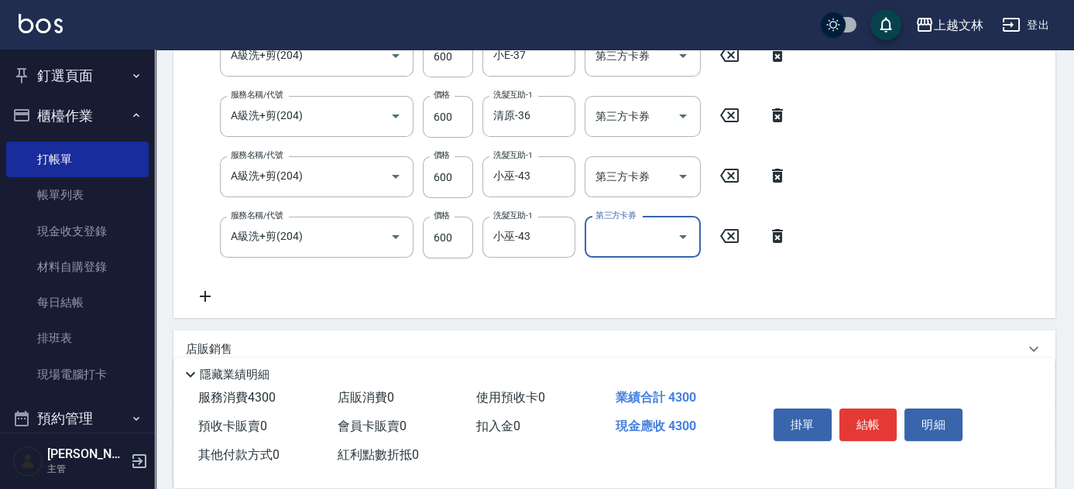
scroll to position [526, 0]
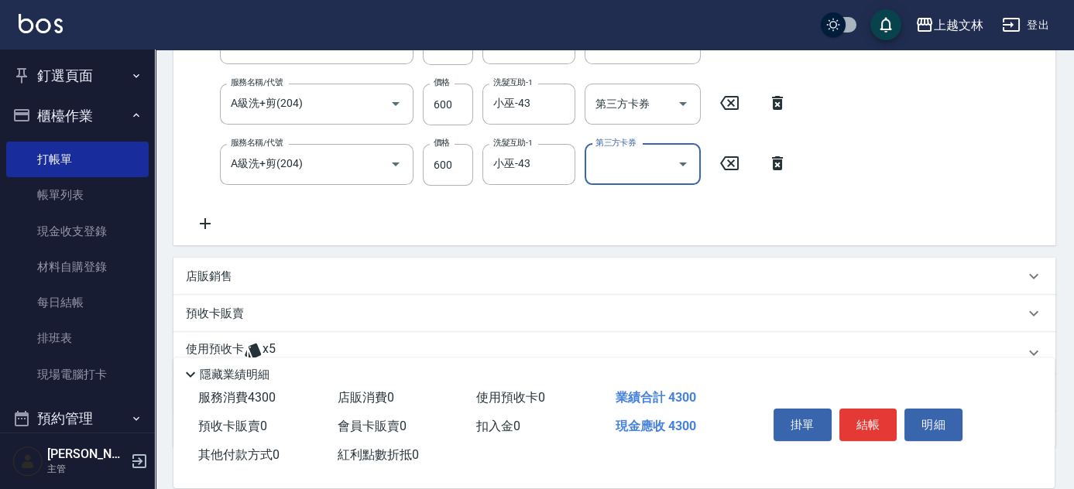
click at [204, 218] on icon at bounding box center [205, 223] width 39 height 19
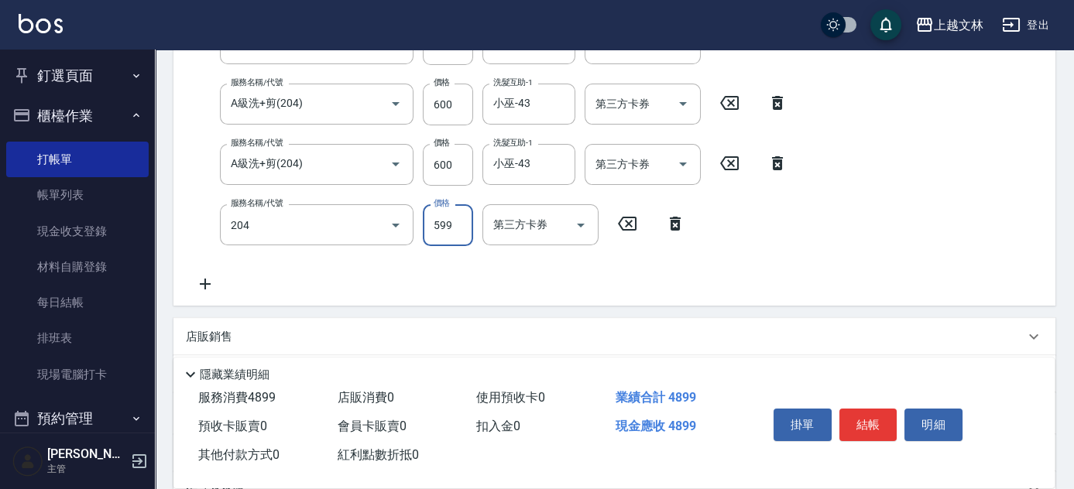
type input "A級洗+剪(204)"
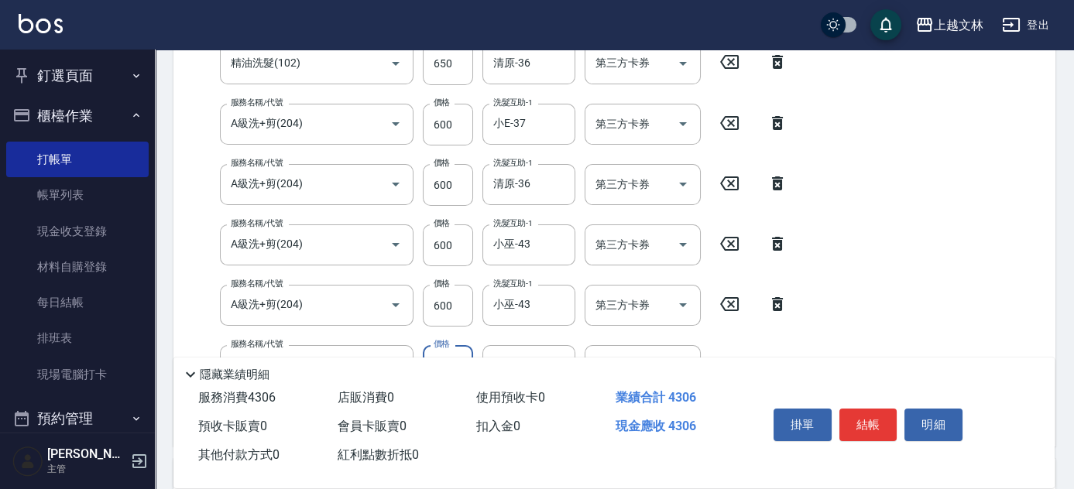
type input "600"
type input "小巫-43"
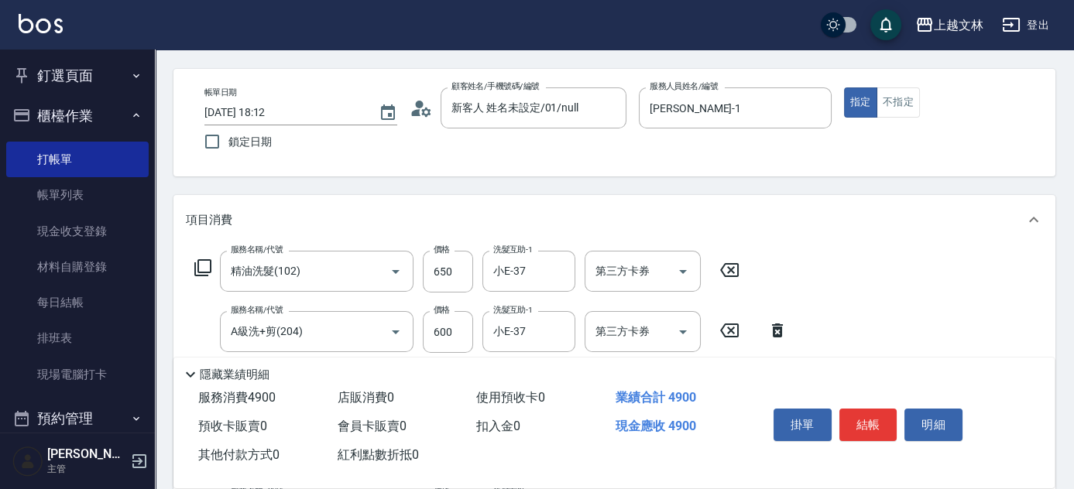
scroll to position [0, 0]
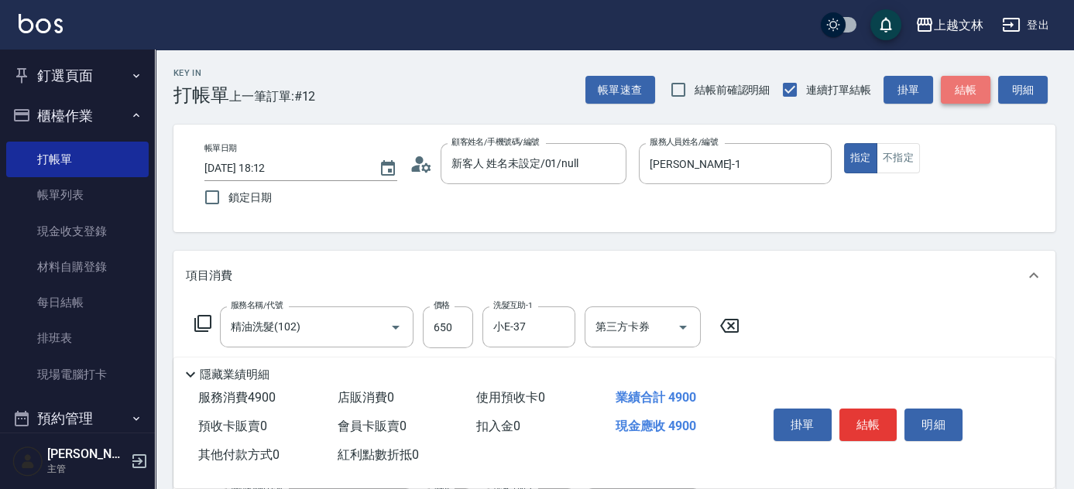
click at [972, 93] on button "結帳" at bounding box center [966, 90] width 50 height 29
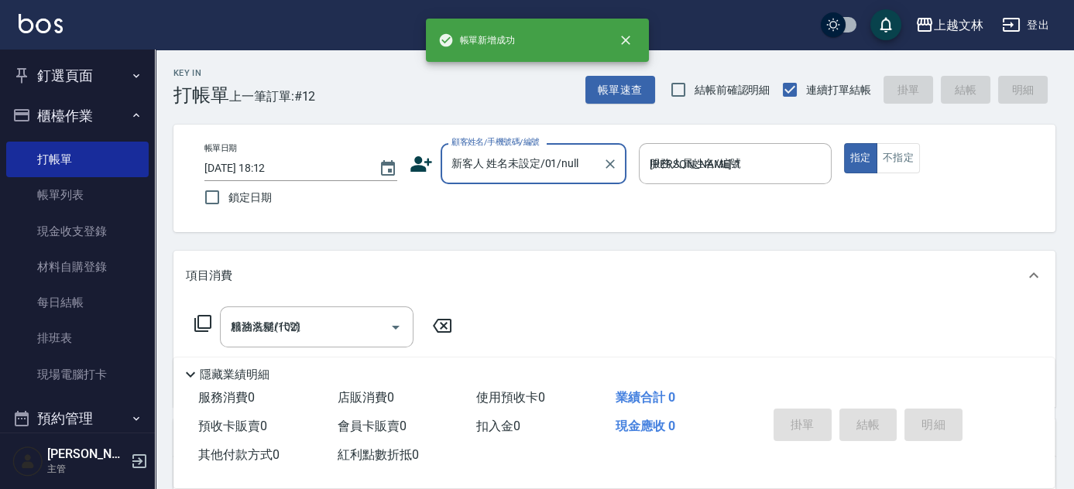
type input "2025/09/22 18:14"
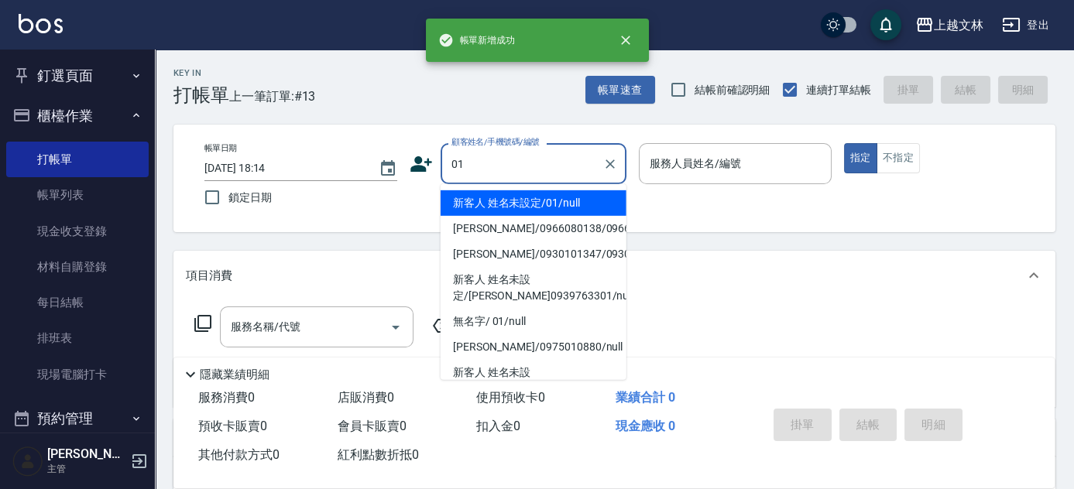
type input "新客人 姓名未設定/01/null"
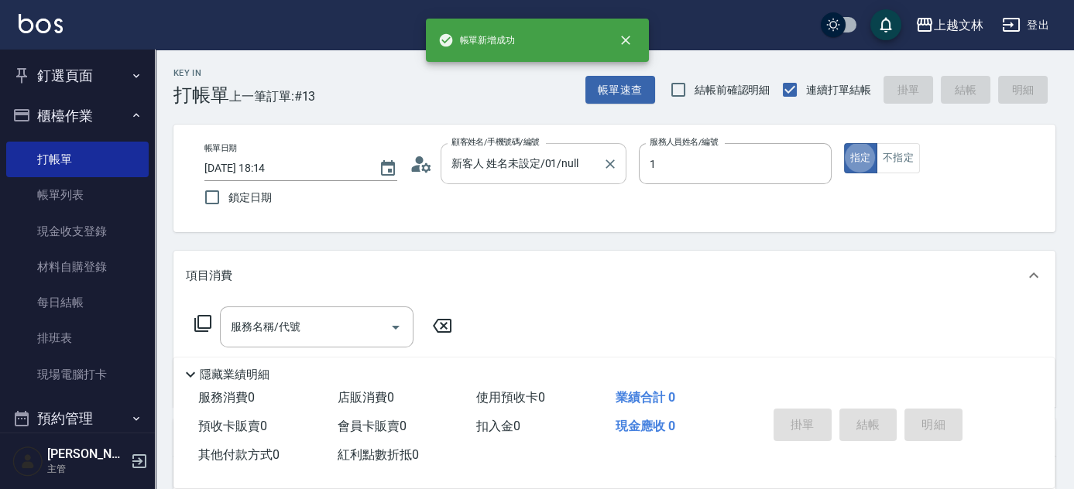
type input "FIONA-1"
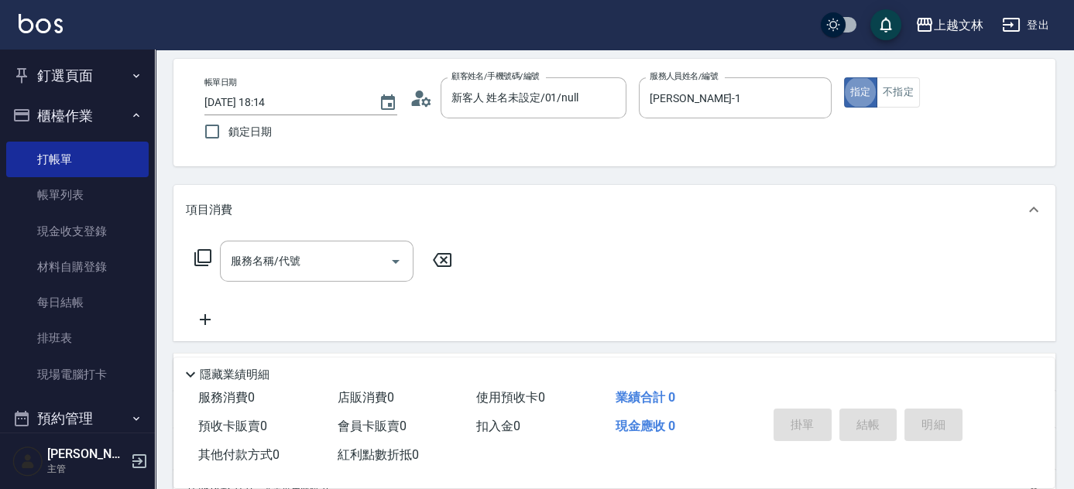
scroll to position [140, 0]
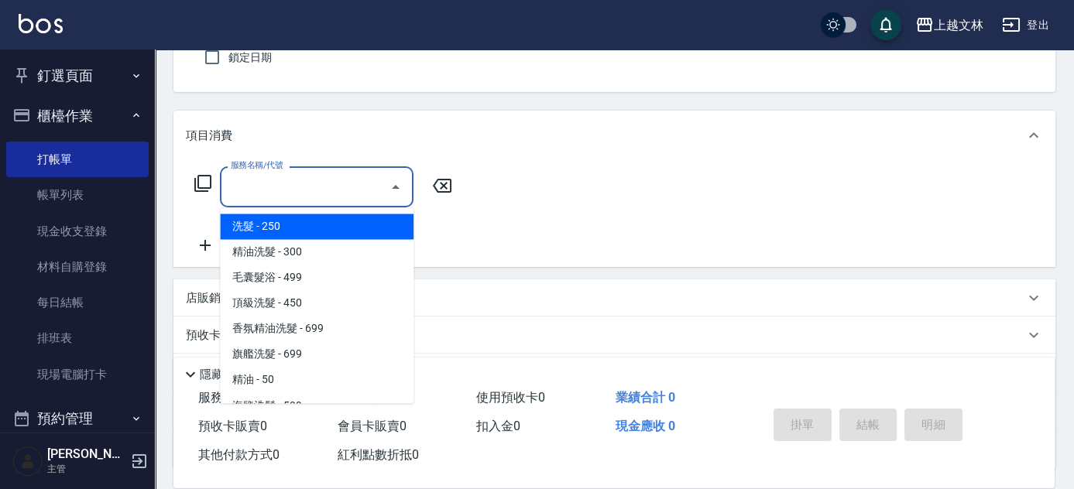
click at [233, 189] on div "服務名稱/代號 服務名稱/代號" at bounding box center [317, 186] width 194 height 41
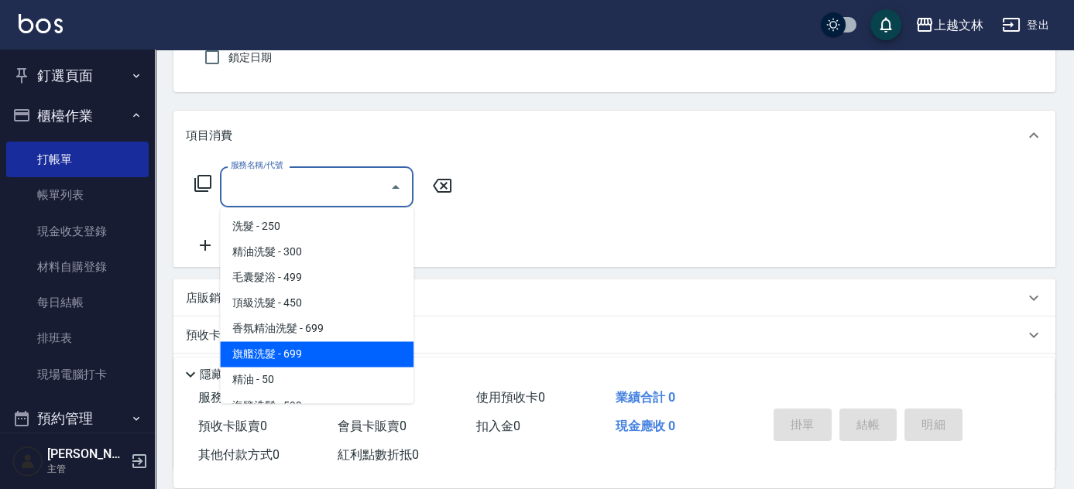
click at [297, 363] on span "旗艦洗髮 - 699" at bounding box center [317, 354] width 194 height 26
type input "旗艦洗髮(106)"
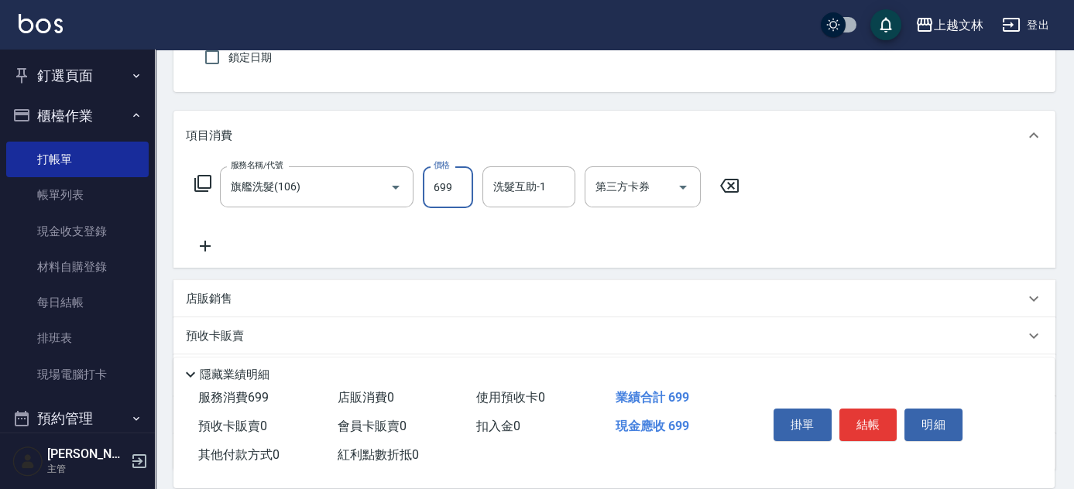
click at [452, 193] on input "699" at bounding box center [448, 187] width 50 height 42
type input "900"
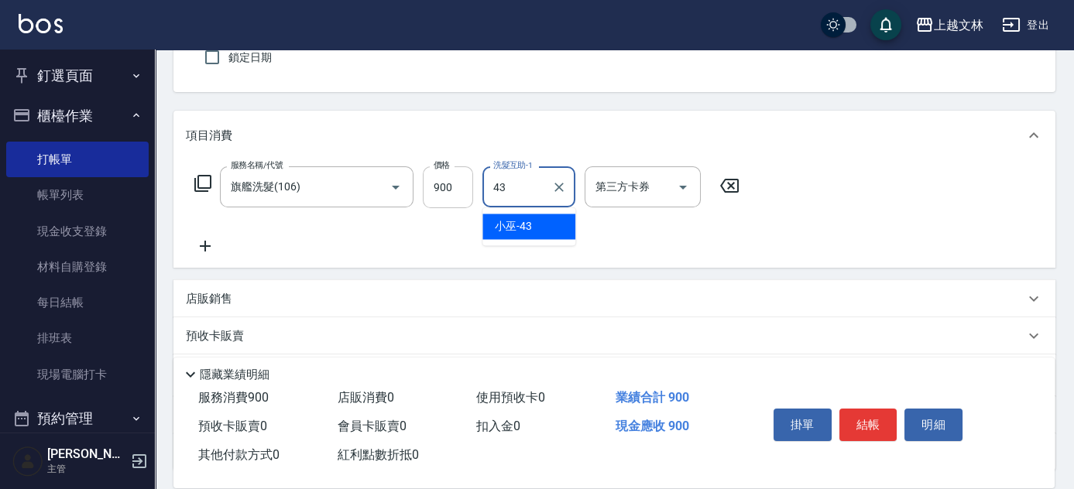
type input "小巫-43"
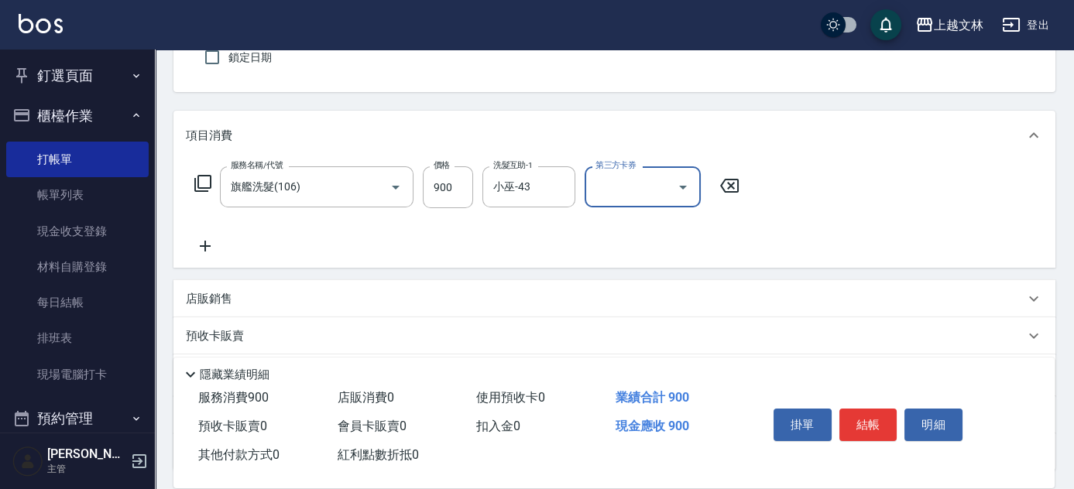
scroll to position [0, 0]
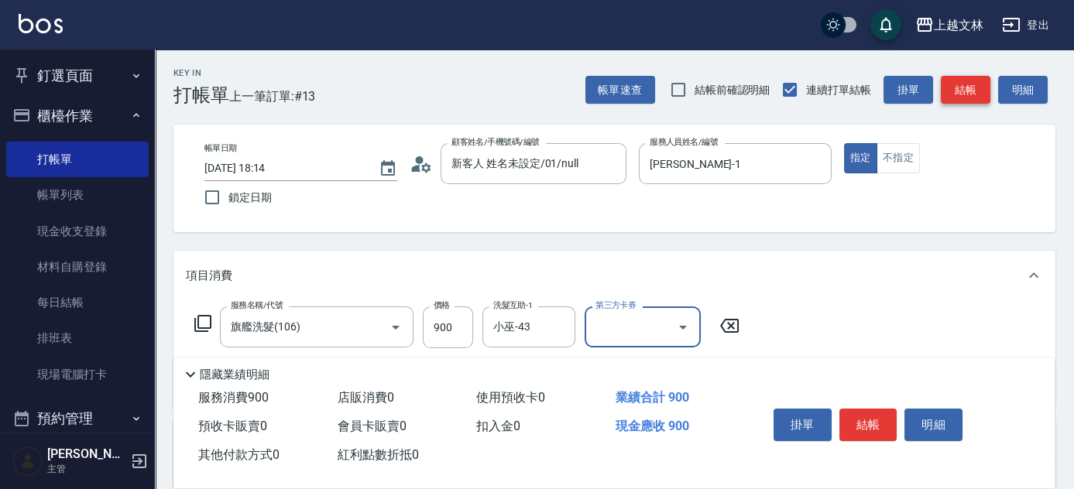
click at [975, 102] on button "結帳" at bounding box center [966, 90] width 50 height 29
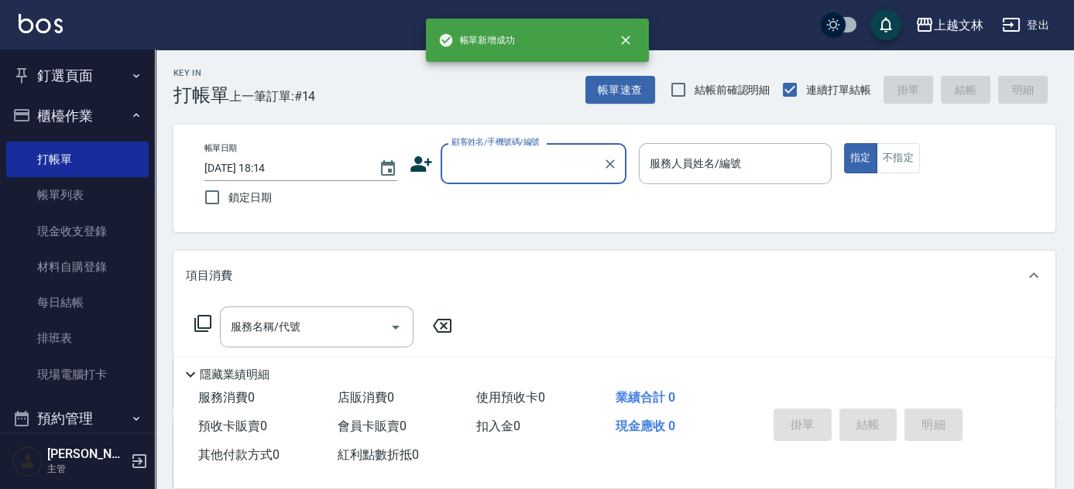
click at [511, 168] on input "顧客姓名/手機號碼/編號" at bounding box center [521, 163] width 149 height 27
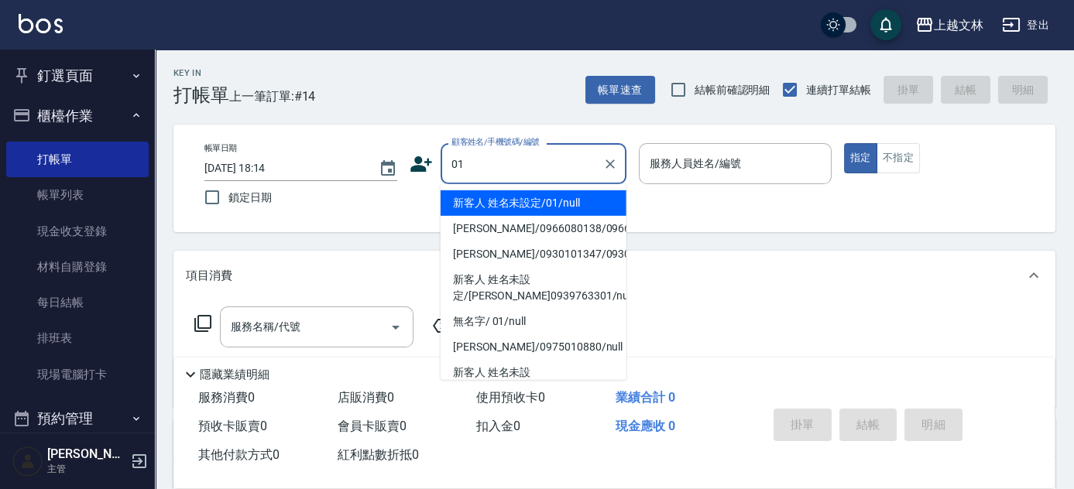
type input "新客人 姓名未設定/01/null"
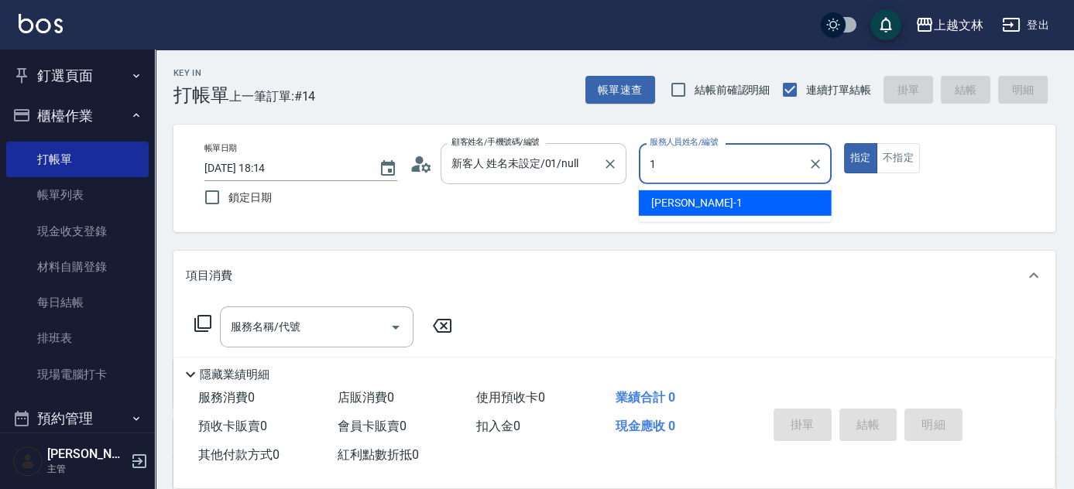
type input "FIONA-1"
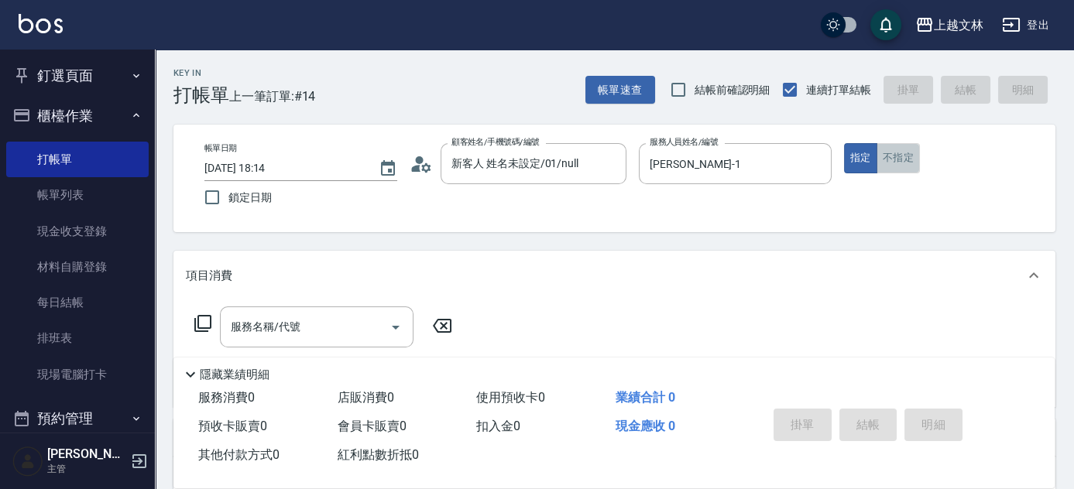
click at [904, 167] on button "不指定" at bounding box center [897, 158] width 43 height 30
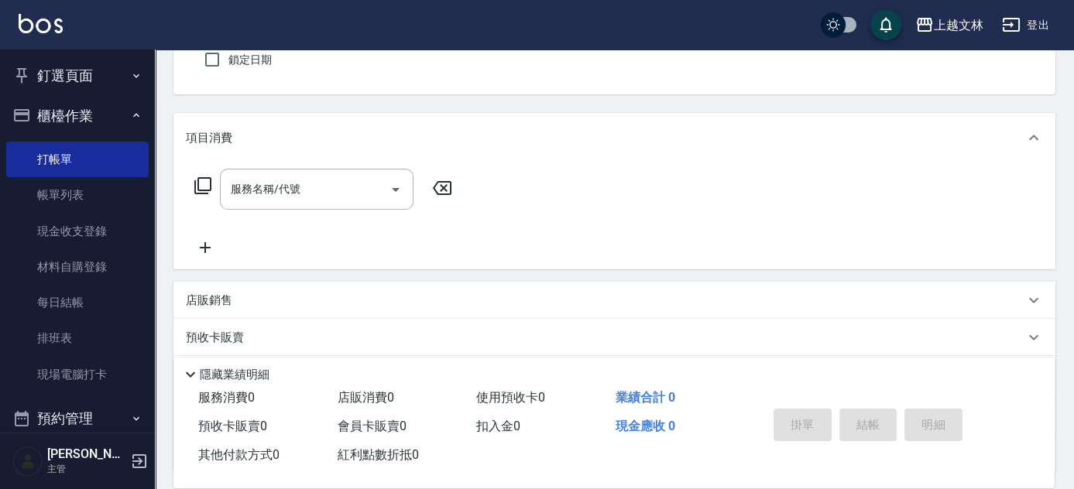
scroll to position [140, 0]
click at [203, 244] on icon at bounding box center [205, 245] width 11 height 11
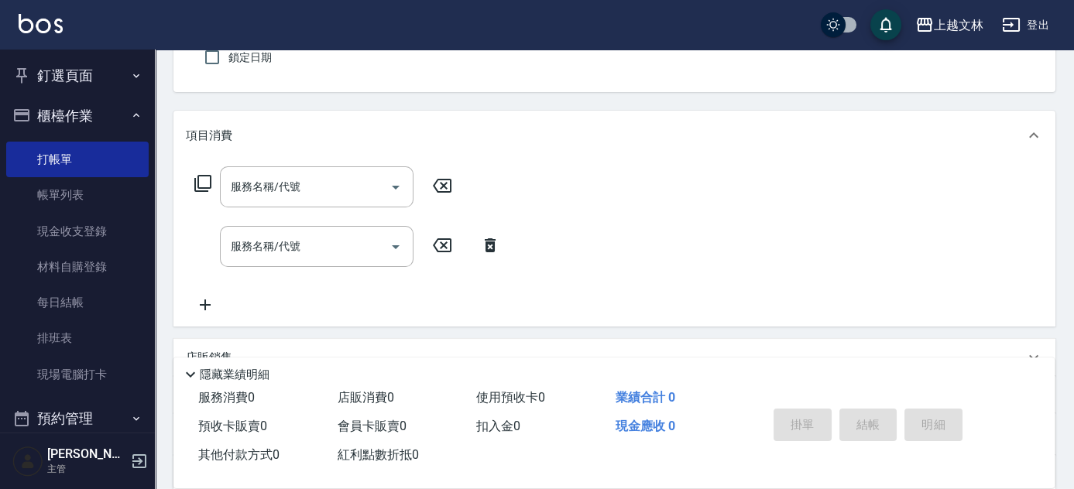
click at [258, 192] on input "服務名稱/代號" at bounding box center [305, 186] width 156 height 27
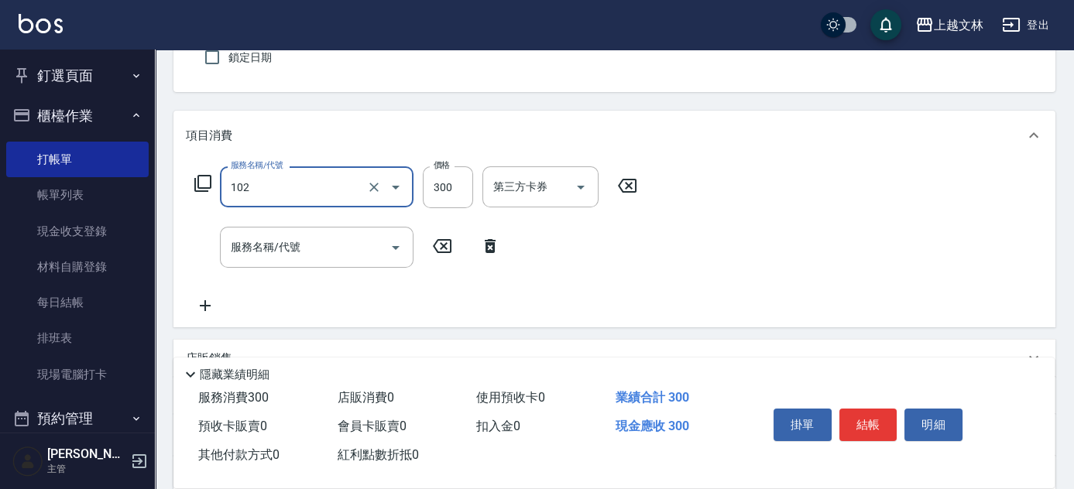
type input "精油洗髮(102)"
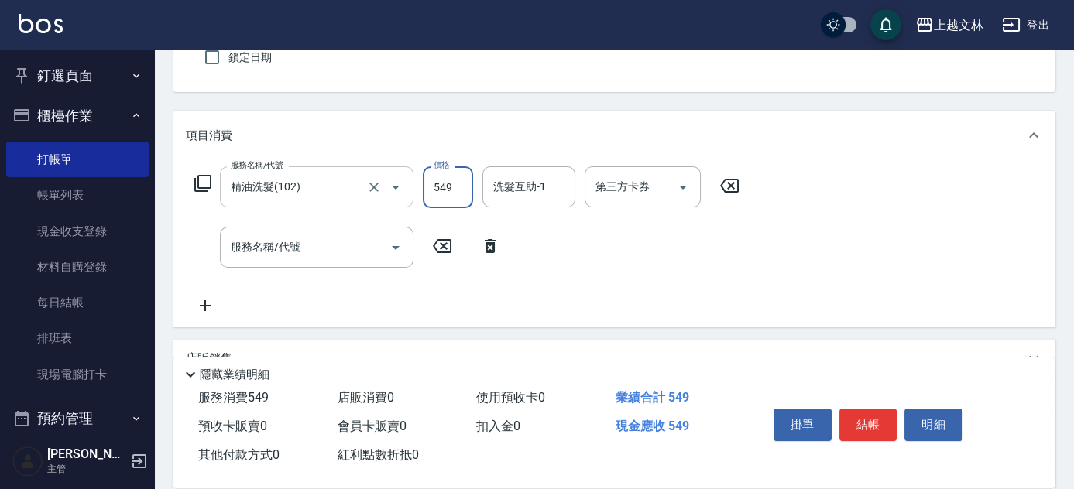
type input "549"
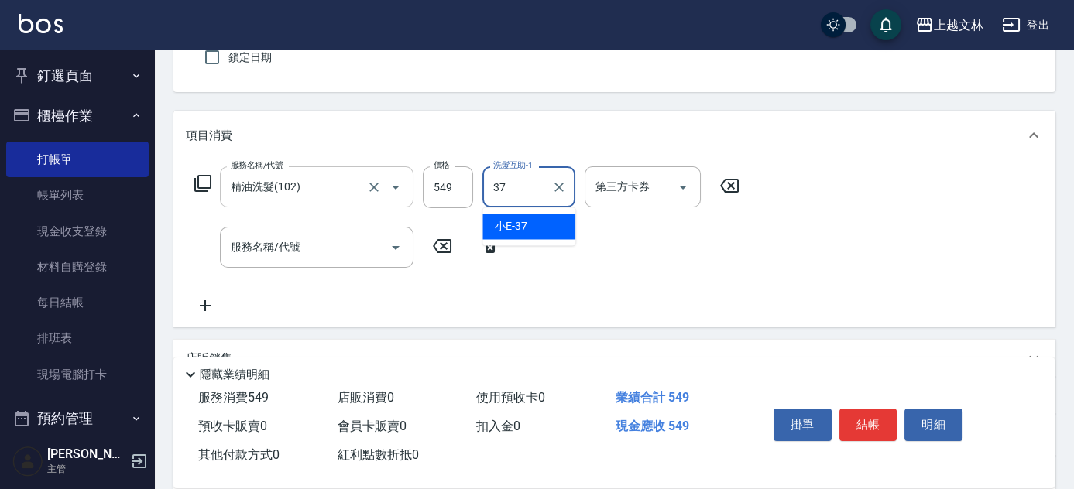
type input "小E-37"
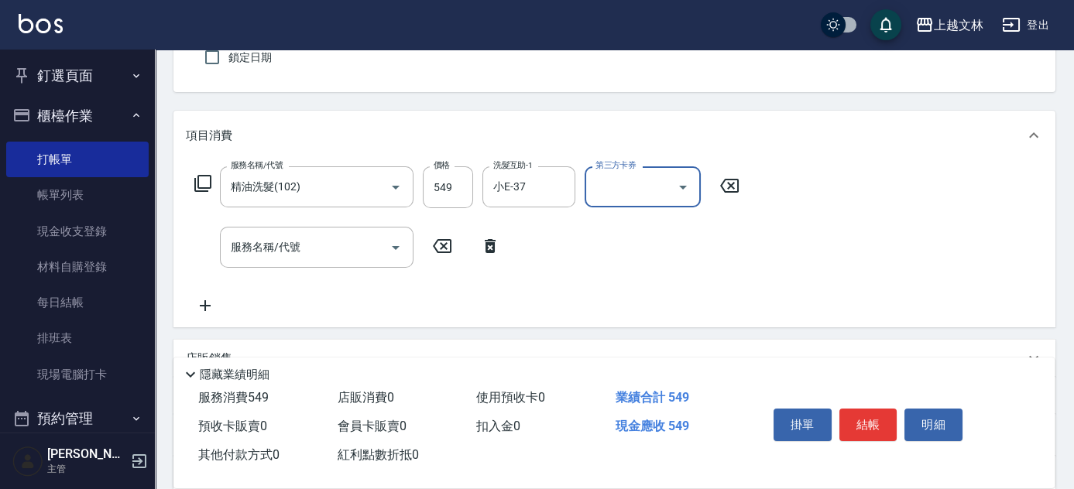
click at [290, 242] on div "服務名稱/代號 服務名稱/代號" at bounding box center [317, 247] width 194 height 41
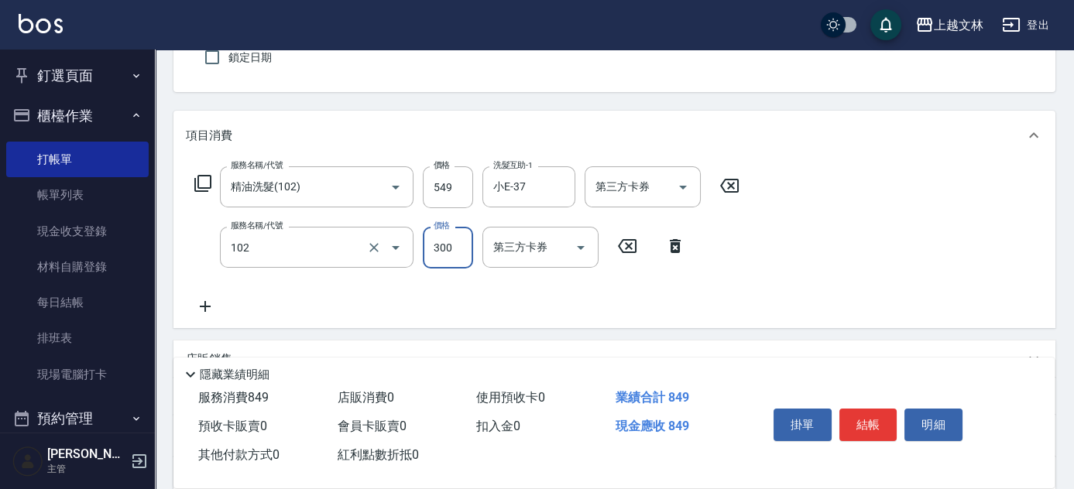
type input "精油洗髮(102)"
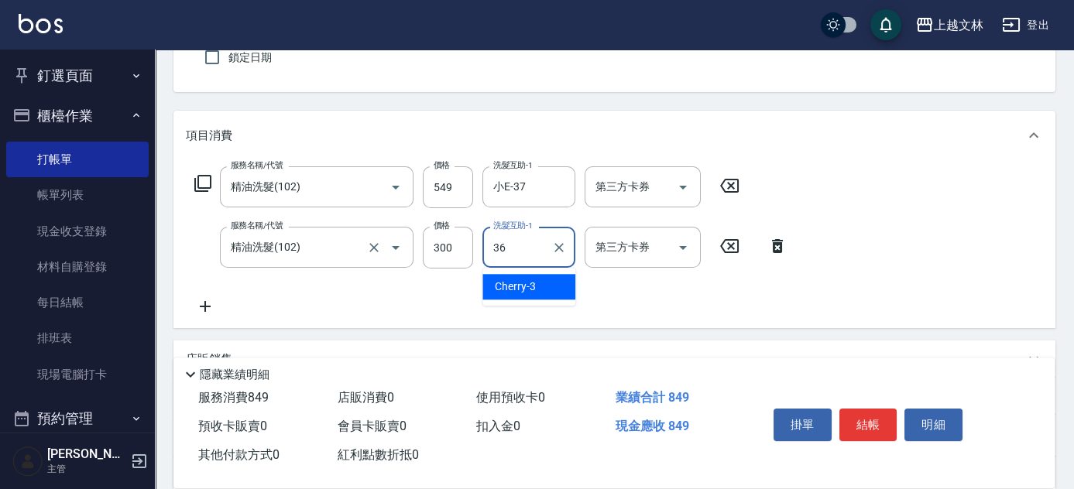
type input "清原-36"
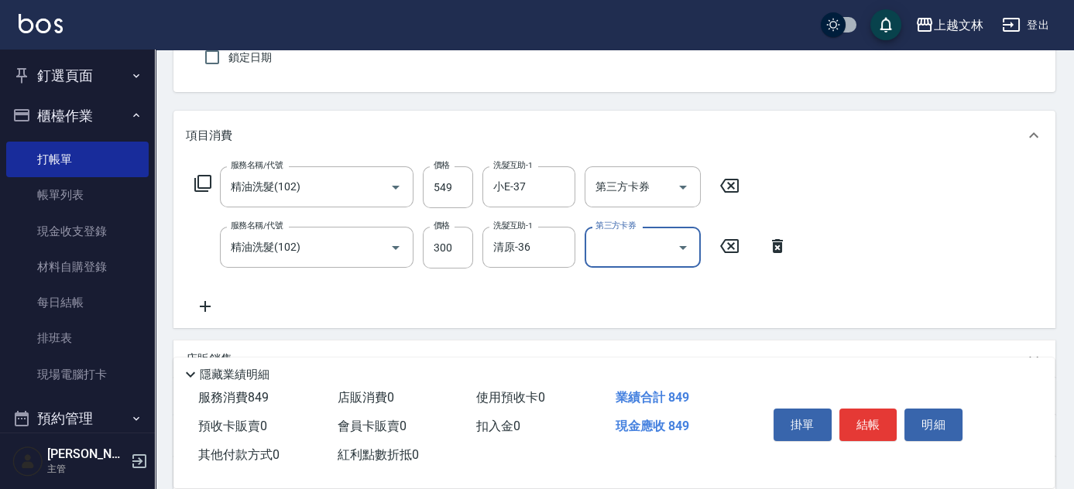
scroll to position [0, 0]
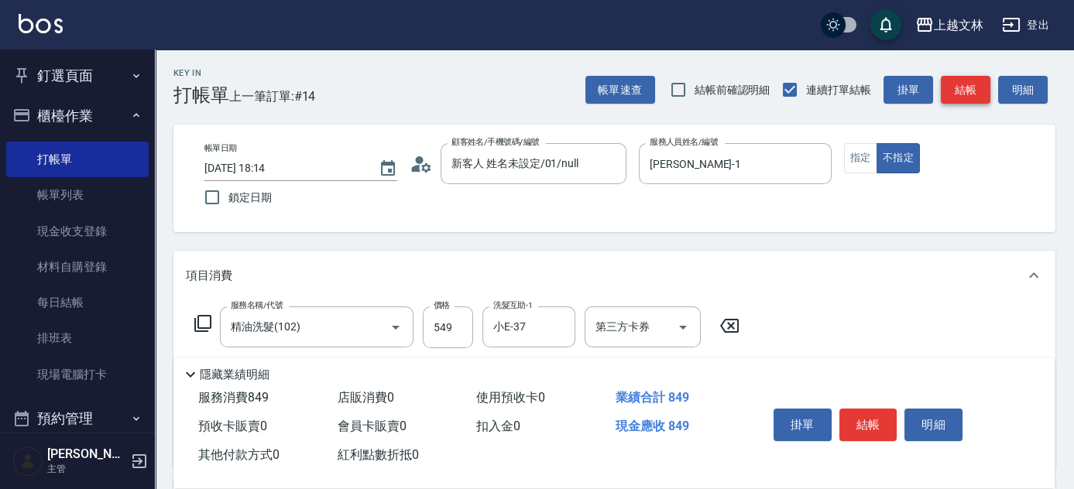
click at [965, 96] on button "結帳" at bounding box center [966, 90] width 50 height 29
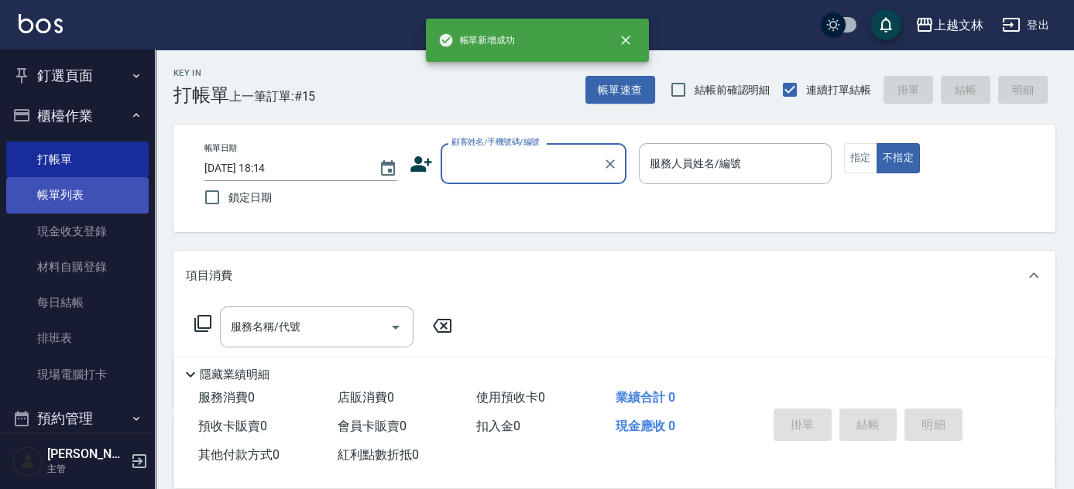
drag, startPoint x: 88, startPoint y: 197, endPoint x: 77, endPoint y: 197, distance: 10.8
click at [88, 197] on link "帳單列表" at bounding box center [77, 195] width 142 height 36
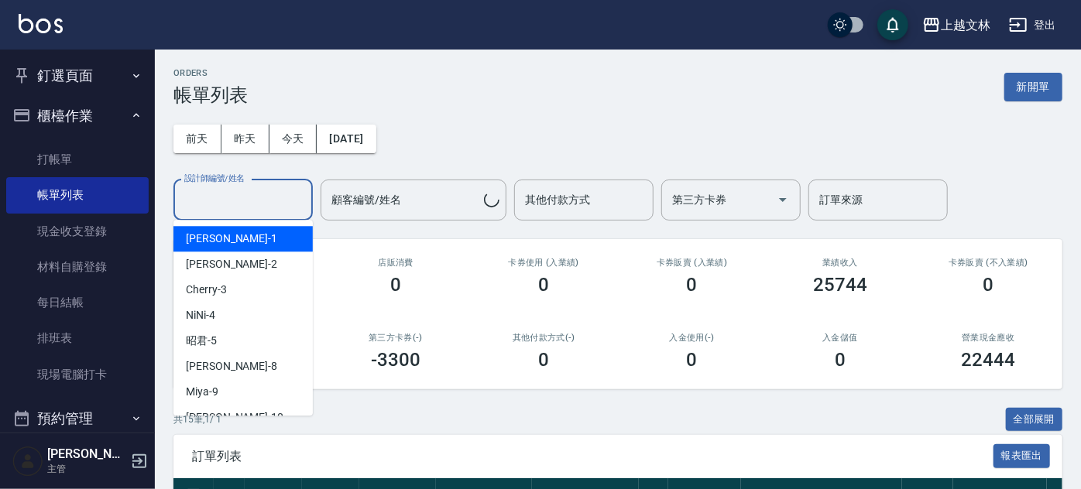
click at [255, 190] on input "設計師編號/姓名" at bounding box center [242, 200] width 125 height 27
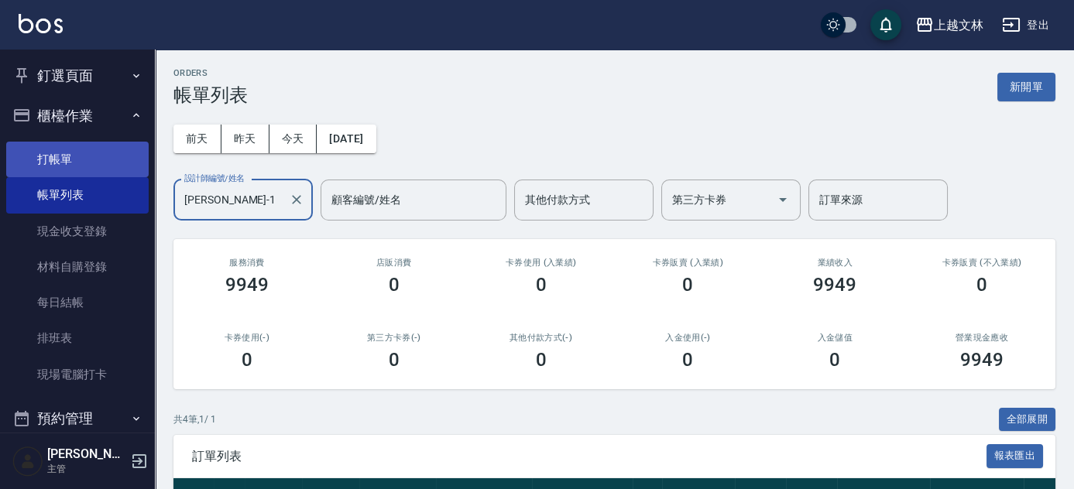
type input "FIONA-1"
click at [54, 163] on link "打帳單" at bounding box center [77, 160] width 142 height 36
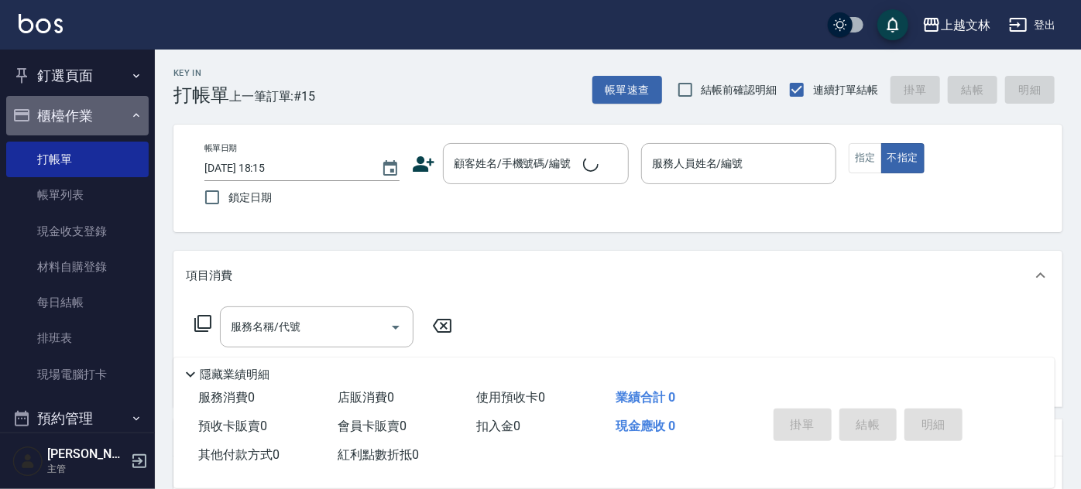
click at [81, 108] on button "櫃檯作業" at bounding box center [77, 116] width 142 height 40
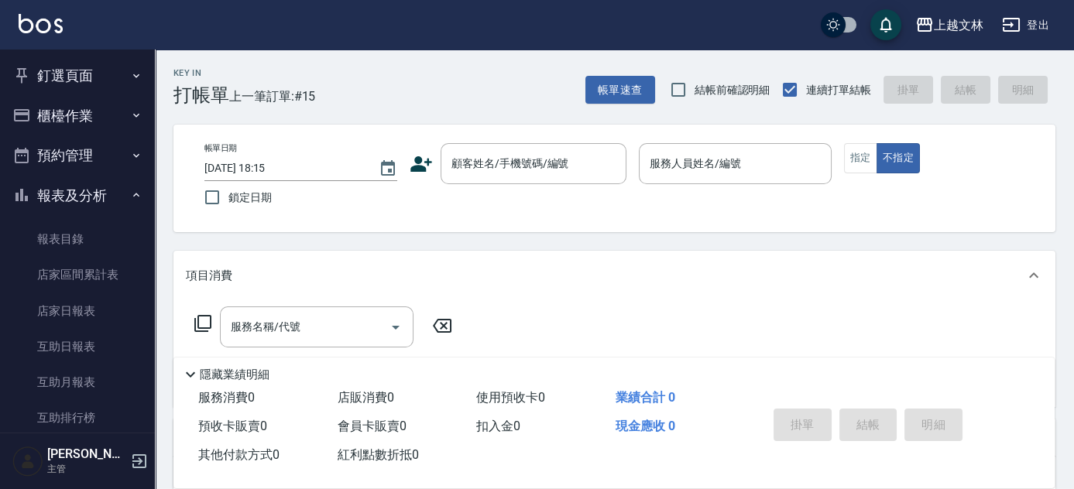
click at [93, 191] on button "報表及分析" at bounding box center [77, 196] width 142 height 40
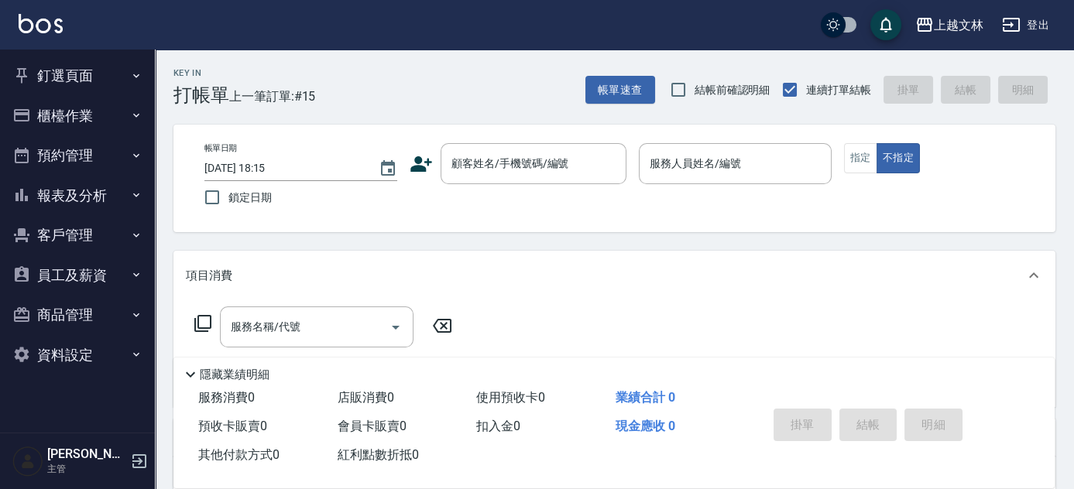
click at [84, 120] on button "櫃檯作業" at bounding box center [77, 116] width 142 height 40
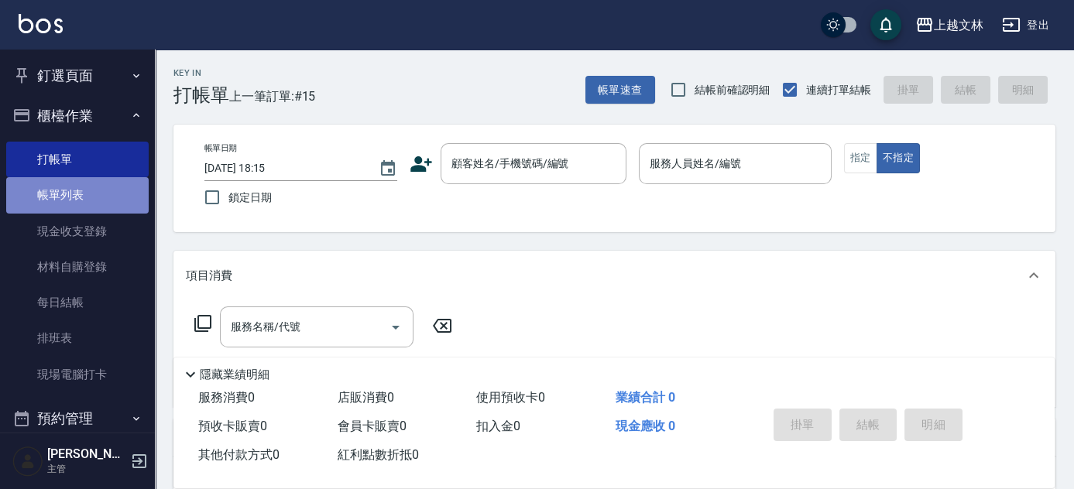
click at [84, 194] on link "帳單列表" at bounding box center [77, 195] width 142 height 36
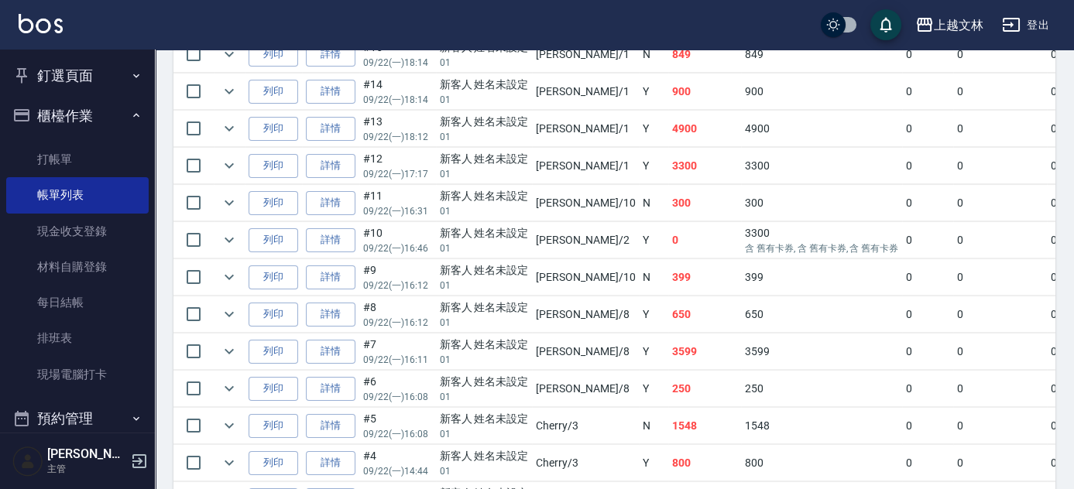
scroll to position [481, 0]
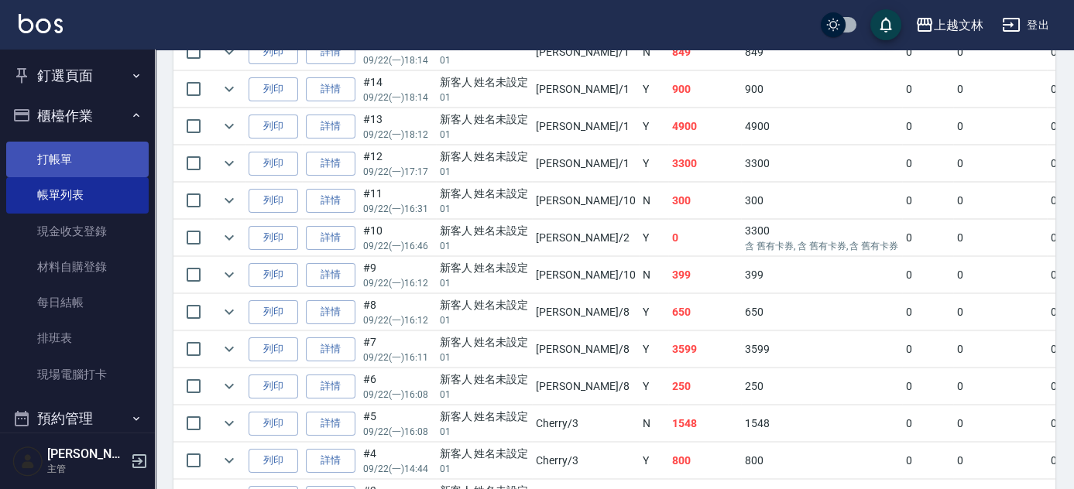
click at [63, 156] on link "打帳單" at bounding box center [77, 160] width 142 height 36
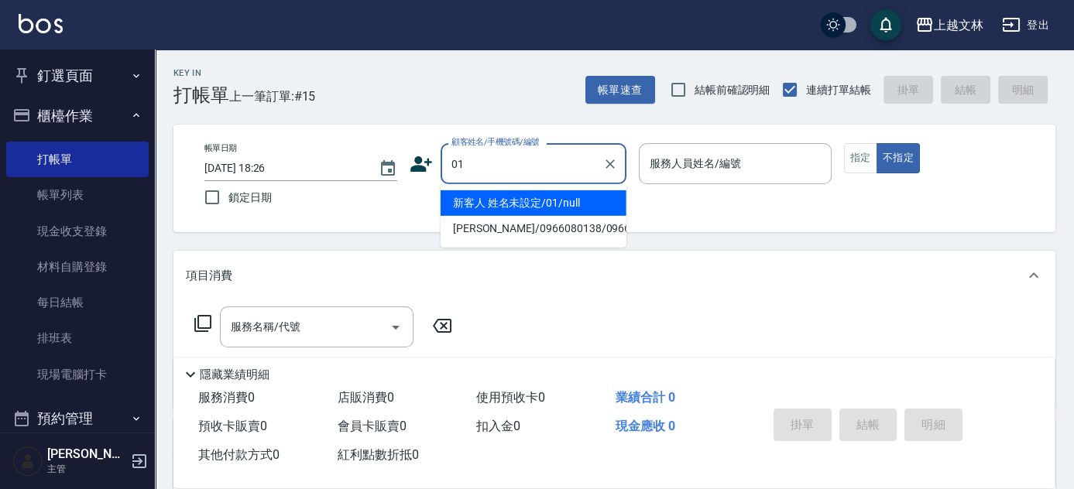
type input "01"
type input "9"
type input "新客人 姓名未設定/01/null"
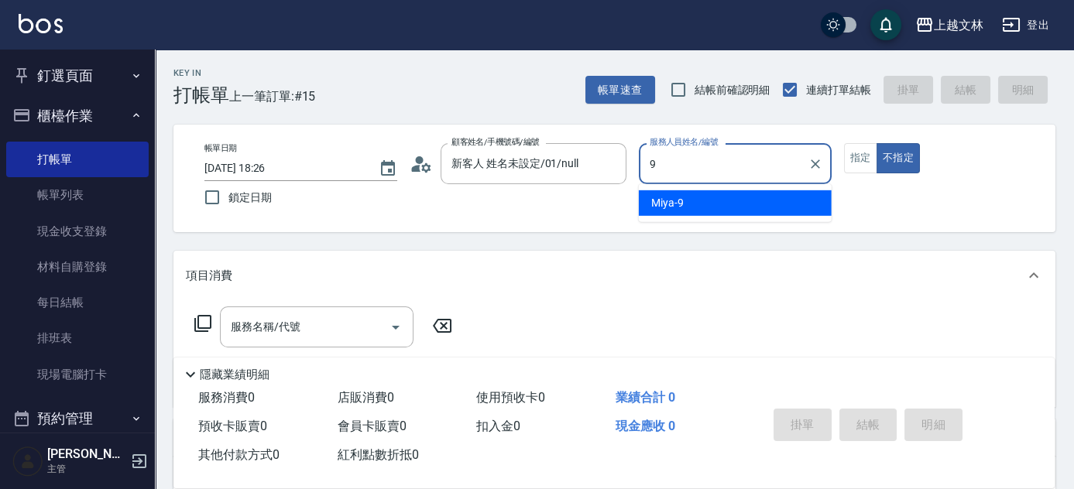
type input "Miya-9"
type button "false"
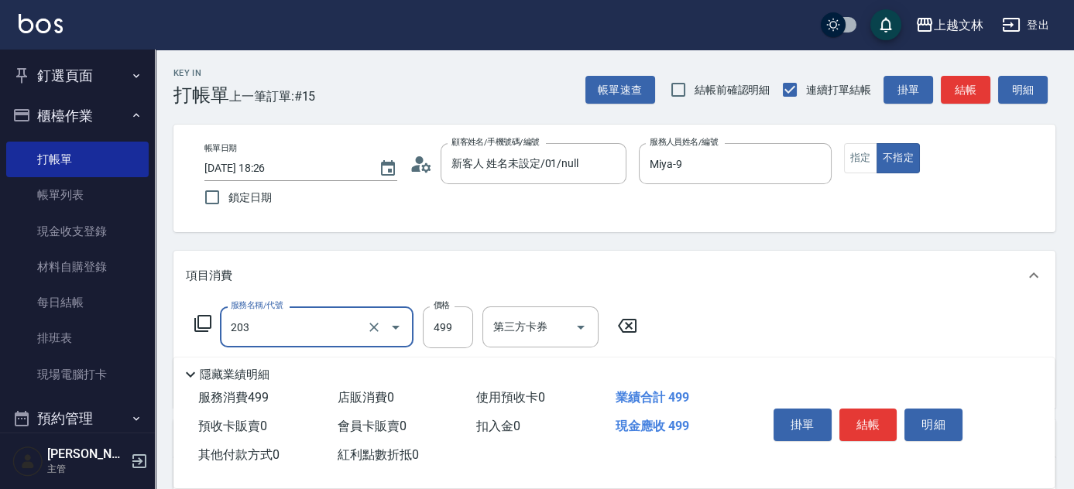
type input "B級洗+剪(203)"
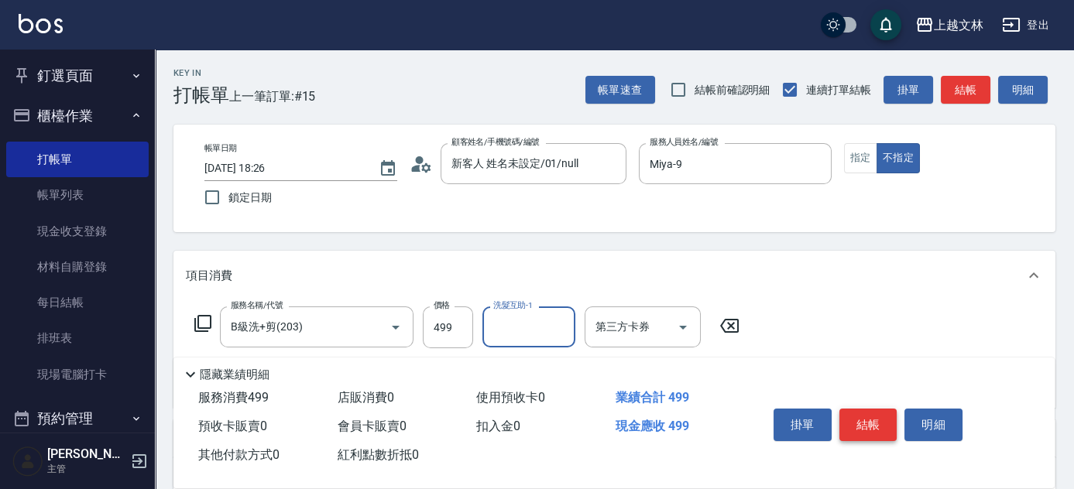
click at [864, 420] on button "結帳" at bounding box center [868, 425] width 58 height 33
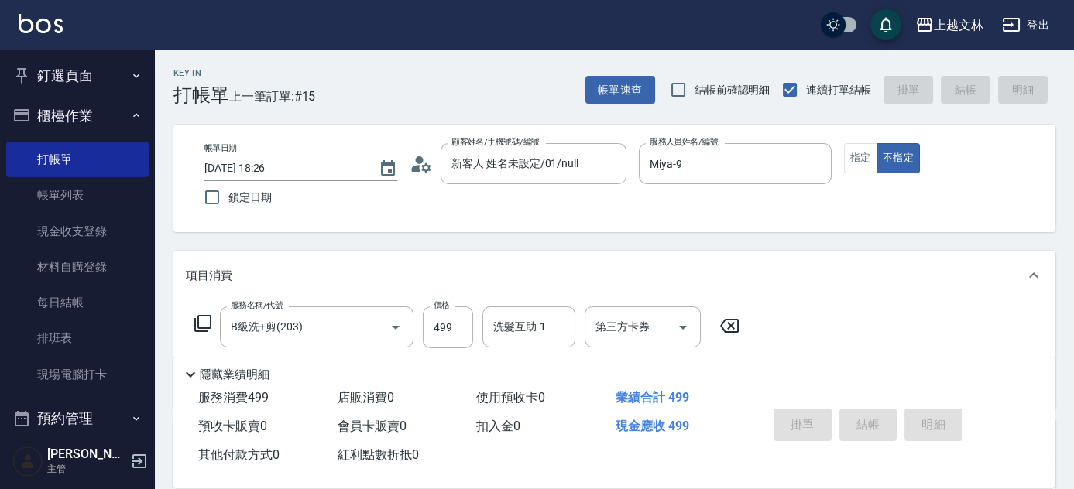
type input "2025/09/22 18:37"
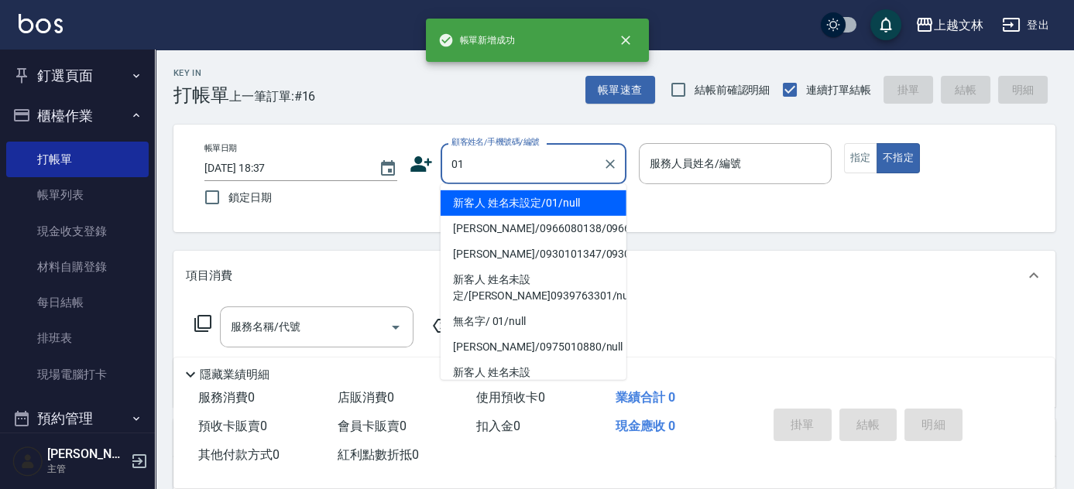
type input "01"
type input "9"
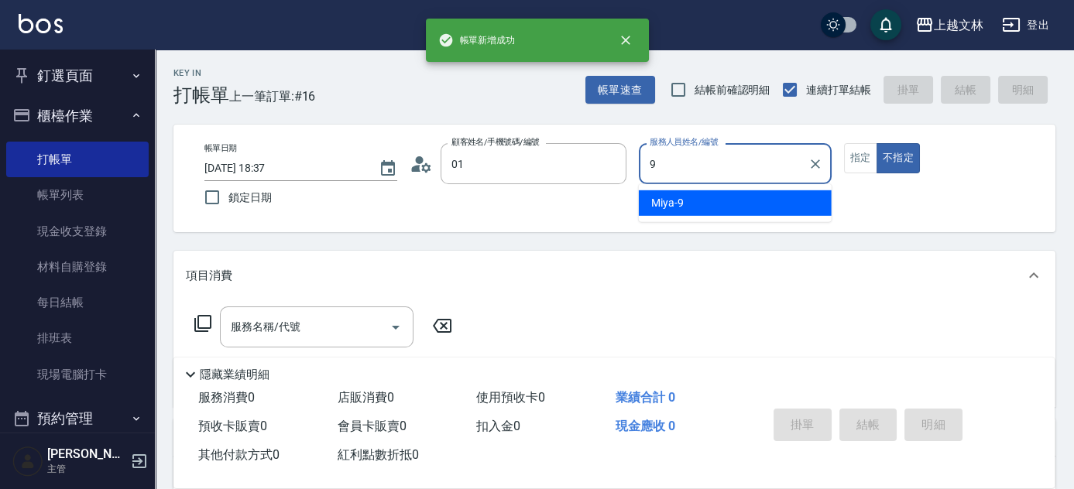
type input "新客人 姓名未設定/01/null"
type input "Miya-9"
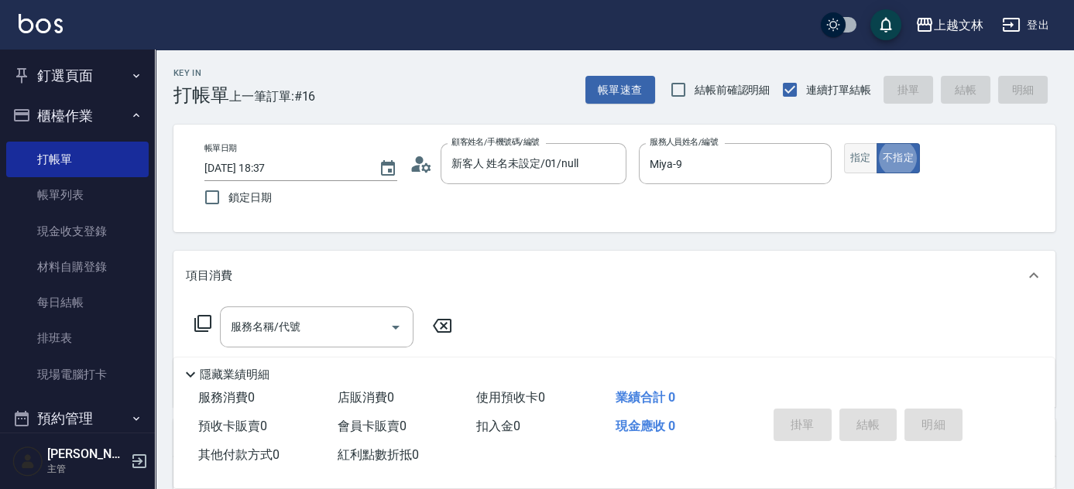
click at [859, 153] on button "指定" at bounding box center [860, 158] width 33 height 30
type button "true"
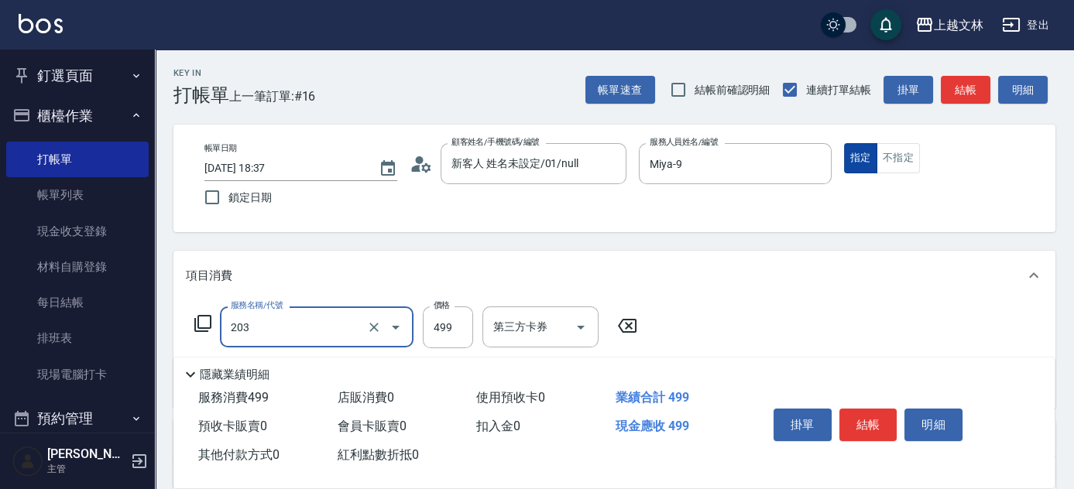
type input "B級洗+剪(203)"
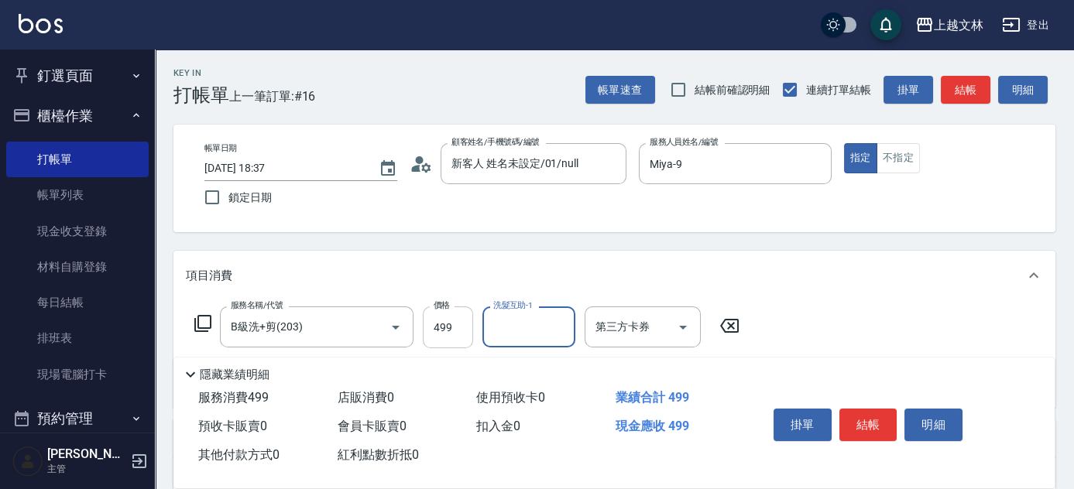
click at [454, 331] on input "499" at bounding box center [448, 328] width 50 height 42
type input "500"
click at [889, 415] on button "結帳" at bounding box center [868, 425] width 58 height 33
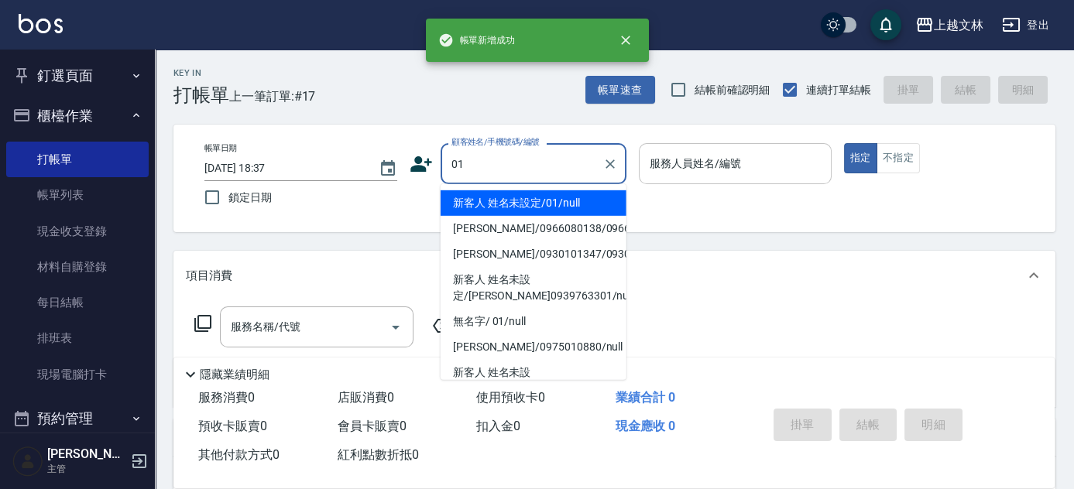
type input "01"
type input "9"
type input "新客人 姓名未設定/01/null"
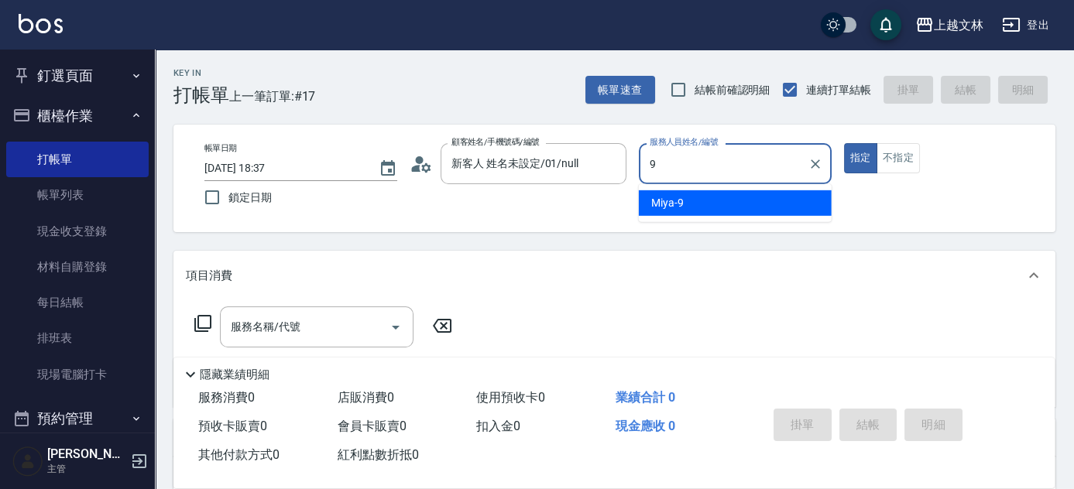
type input "Miya-9"
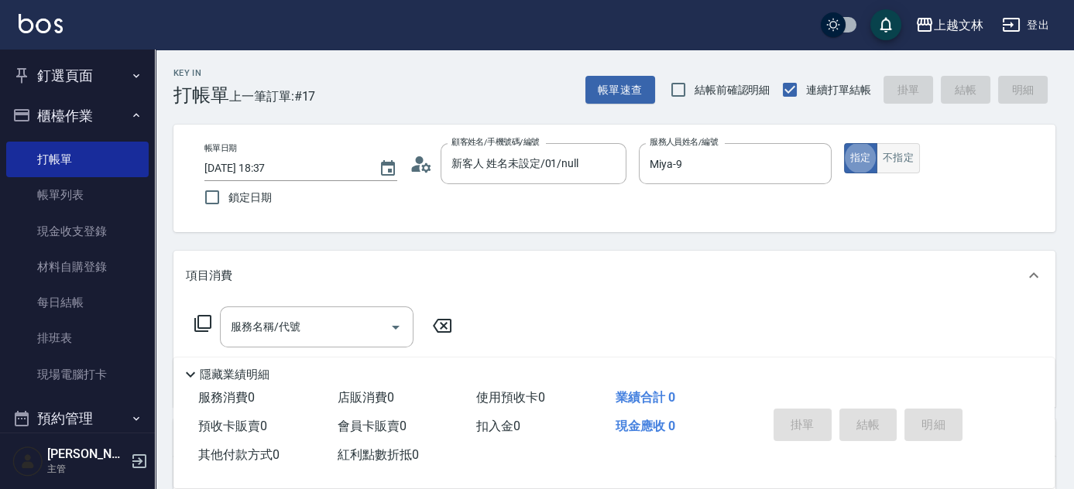
click at [893, 156] on button "不指定" at bounding box center [897, 158] width 43 height 30
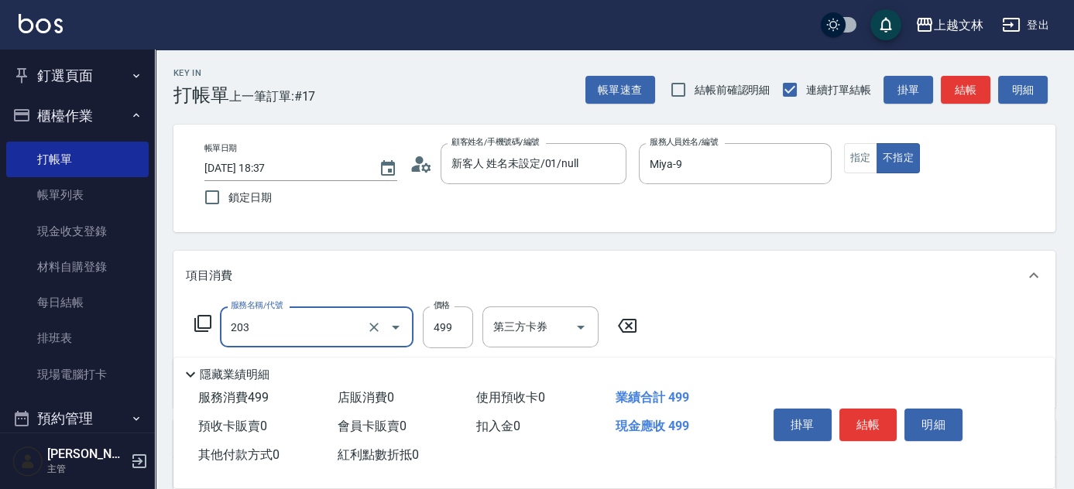
type input "B級洗+剪(203)"
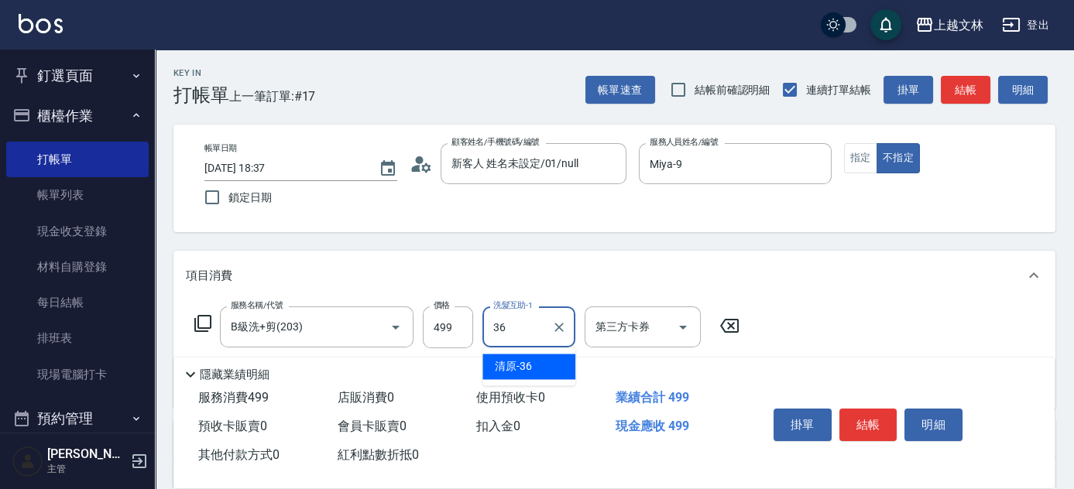
type input "清原-36"
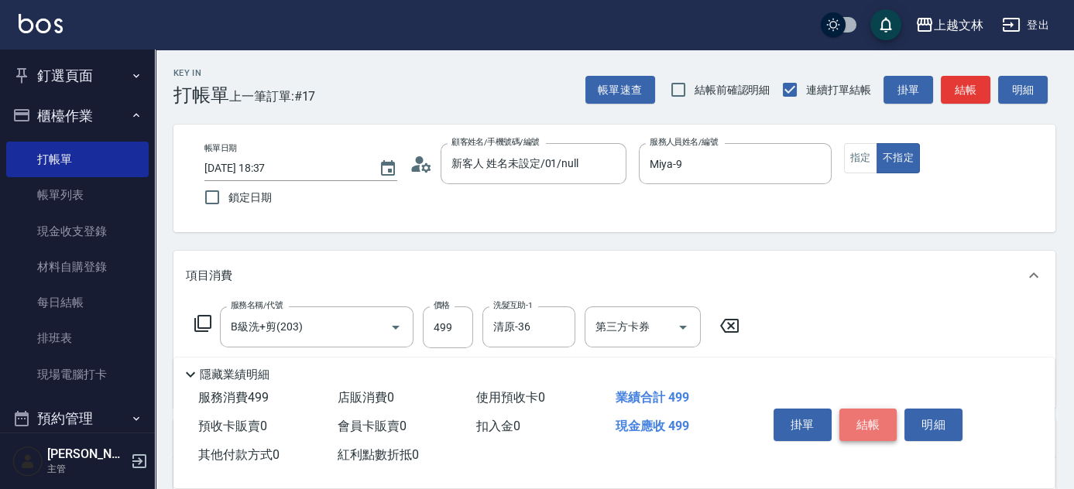
click at [859, 413] on button "結帳" at bounding box center [868, 425] width 58 height 33
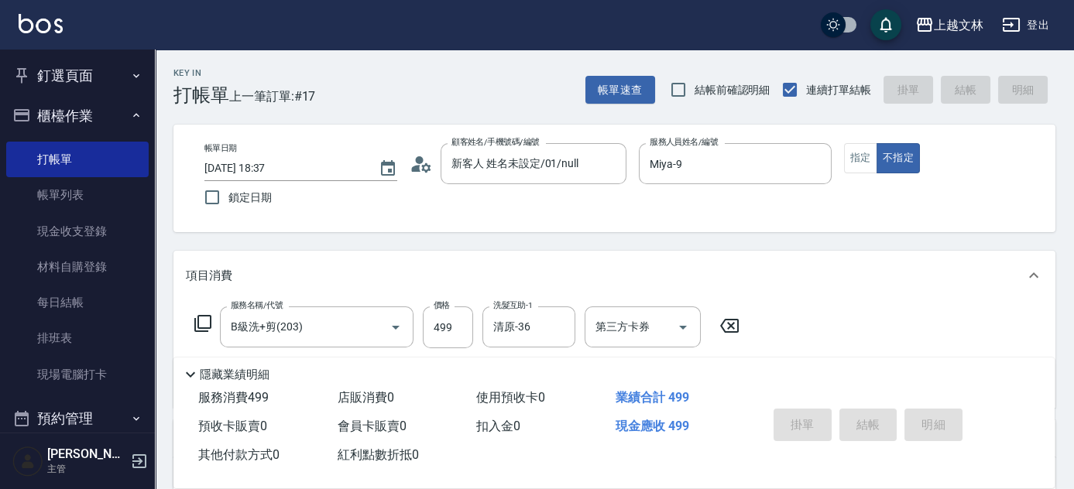
type input "2025/09/22 18:38"
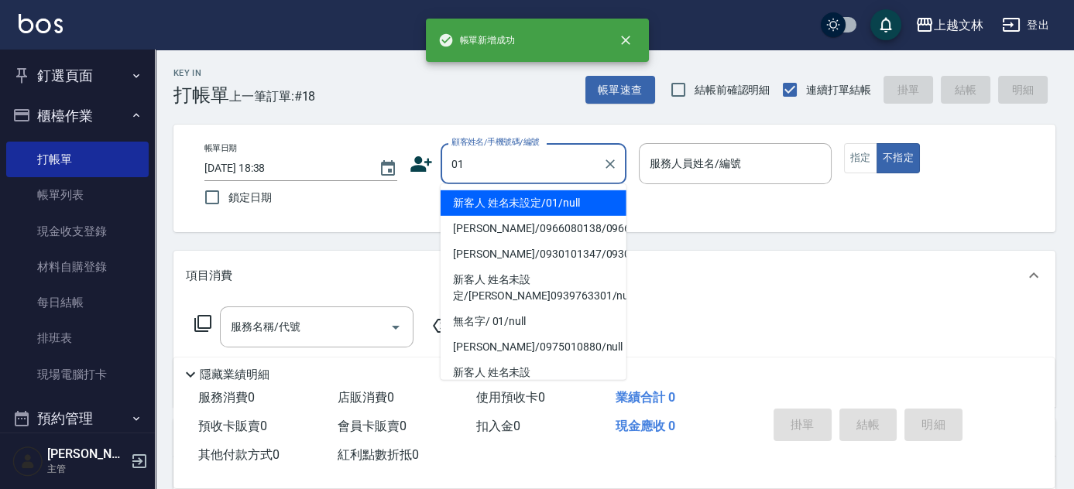
type input "01"
type input "9"
type input "新客人 姓名未設定/01/null"
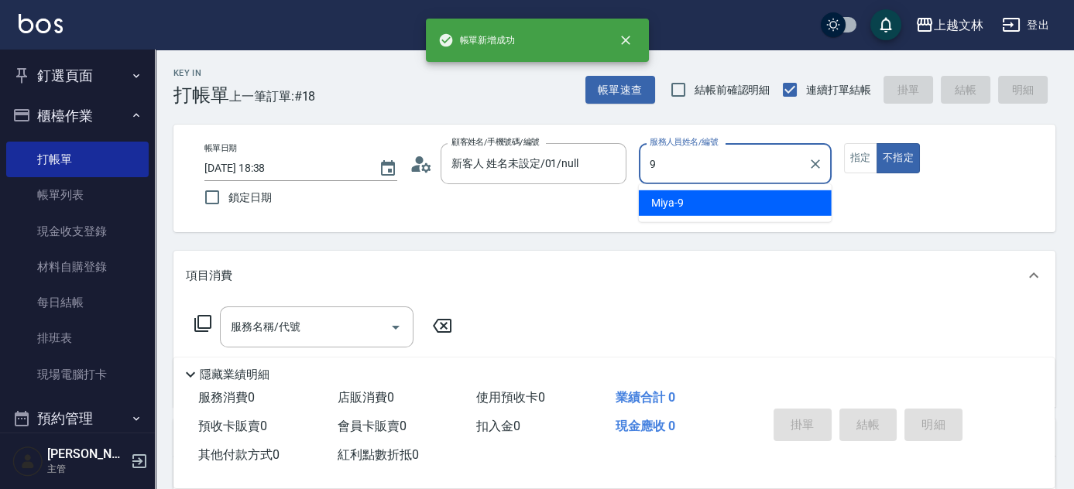
type input "Miya-9"
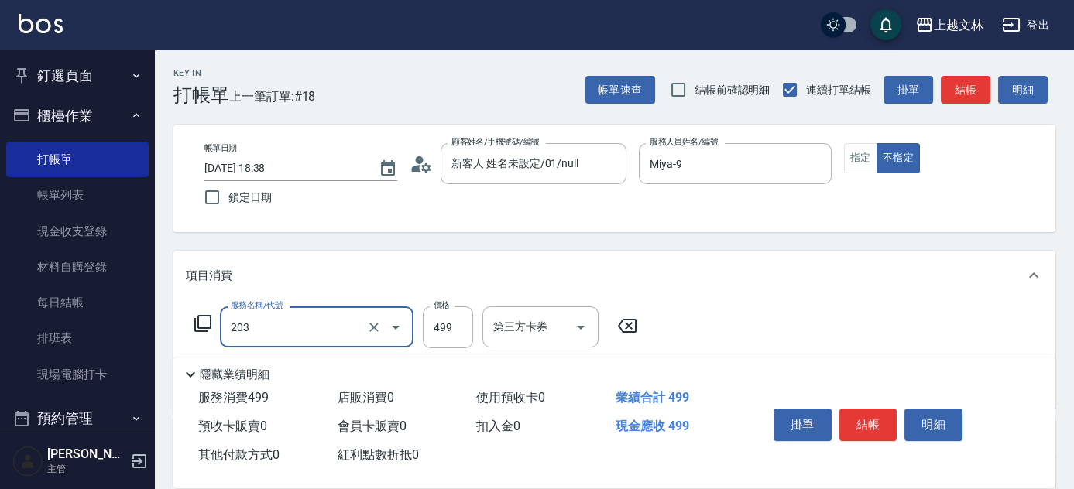
type input "B級洗+剪(203)"
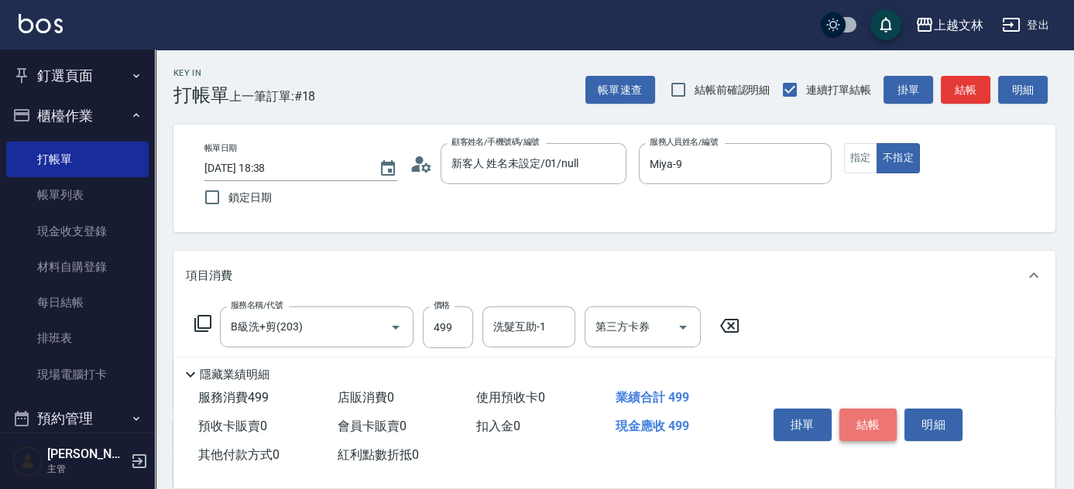
click at [872, 416] on button "結帳" at bounding box center [868, 425] width 58 height 33
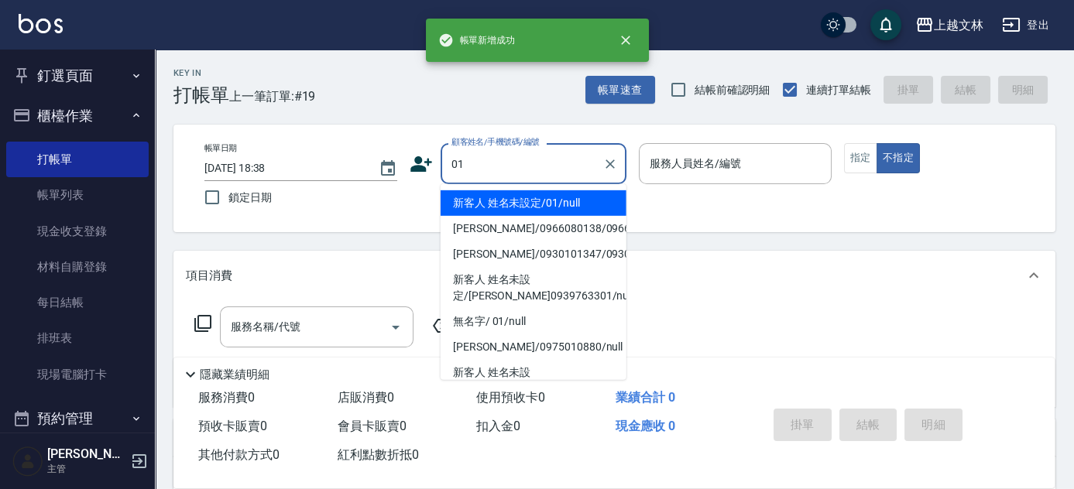
type input "新客人 姓名未設定/01/null"
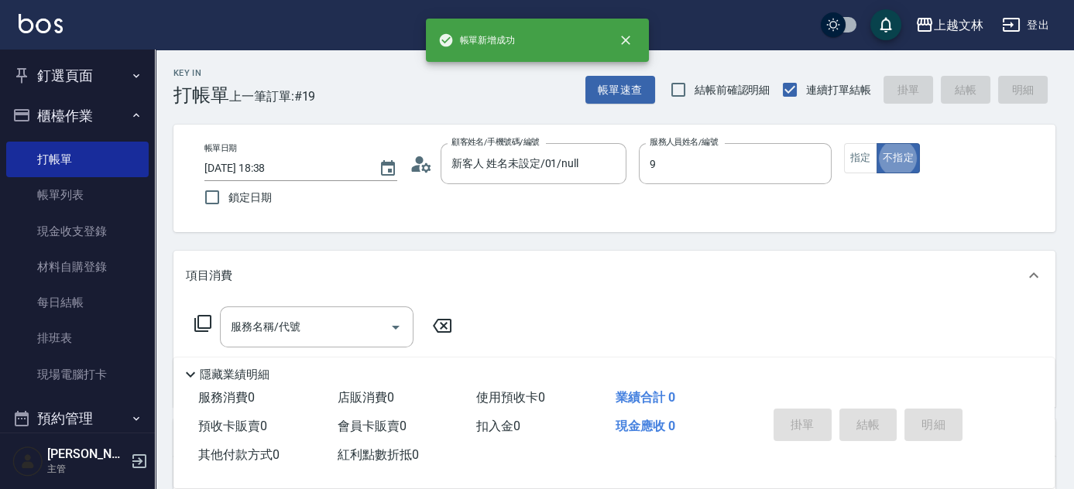
type input "Miya-9"
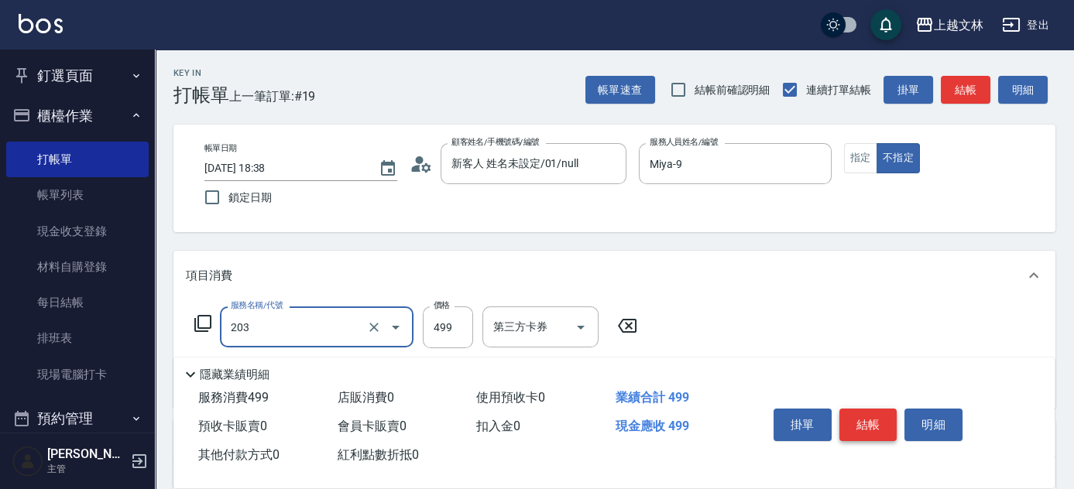
type input "B級洗+剪(203)"
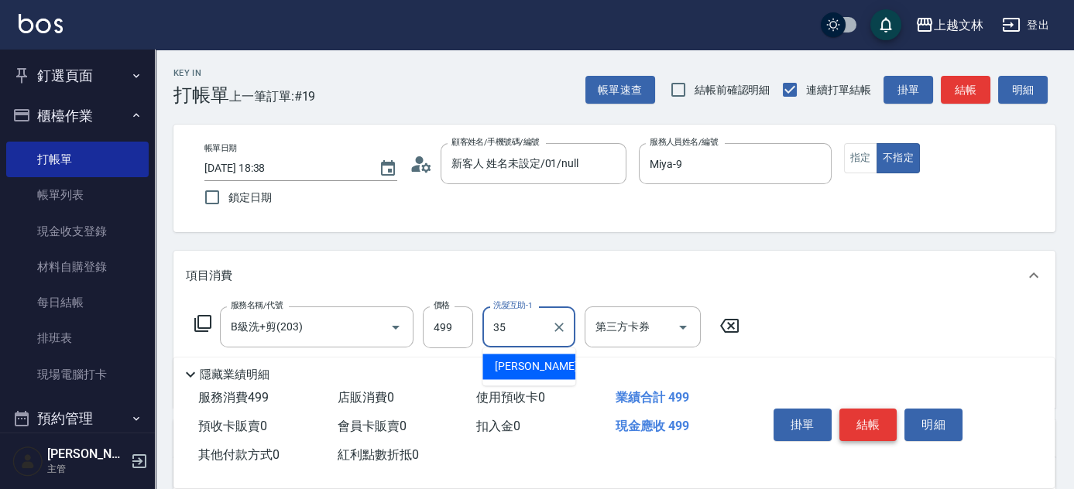
type input "顏瑄遙-35"
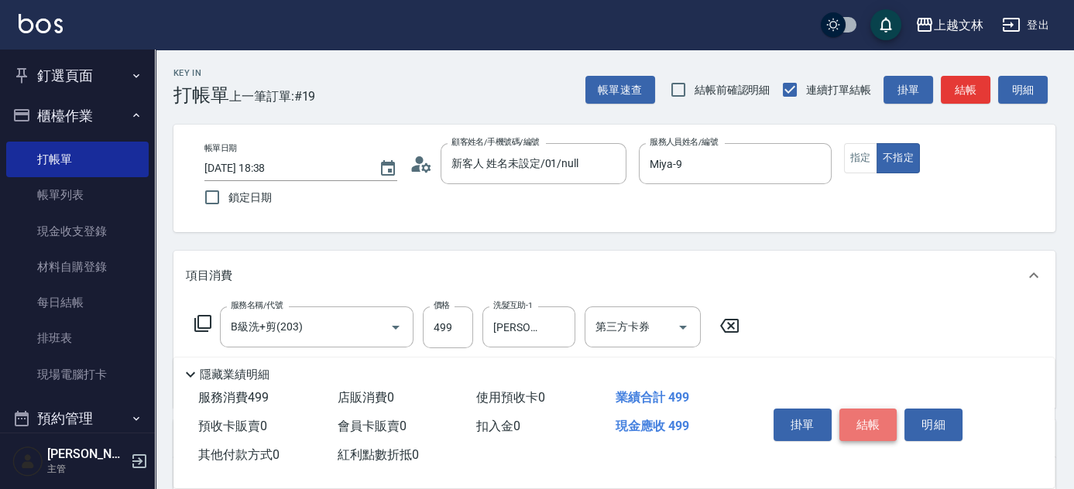
click at [886, 423] on button "結帳" at bounding box center [868, 425] width 58 height 33
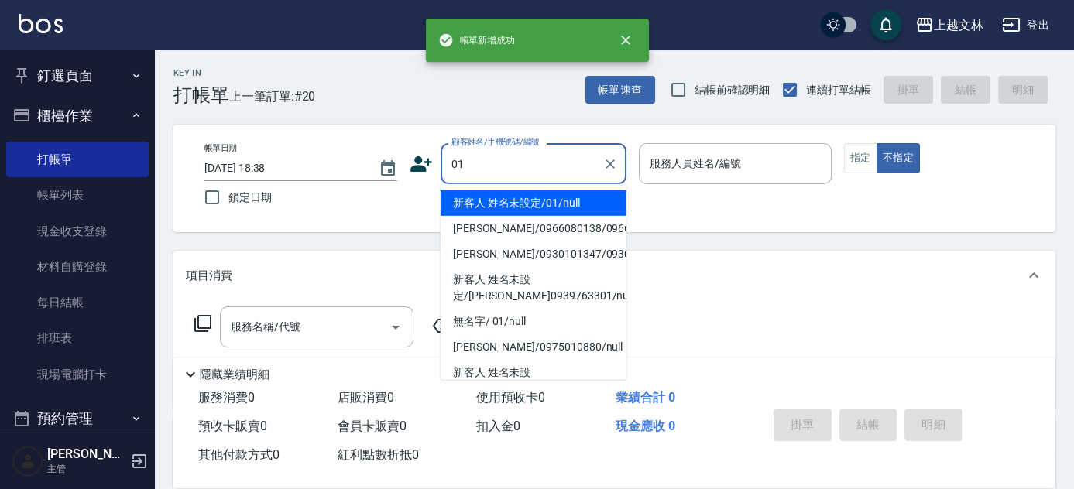
type input "01"
type input "9"
type input "新客人 姓名未設定/01/null"
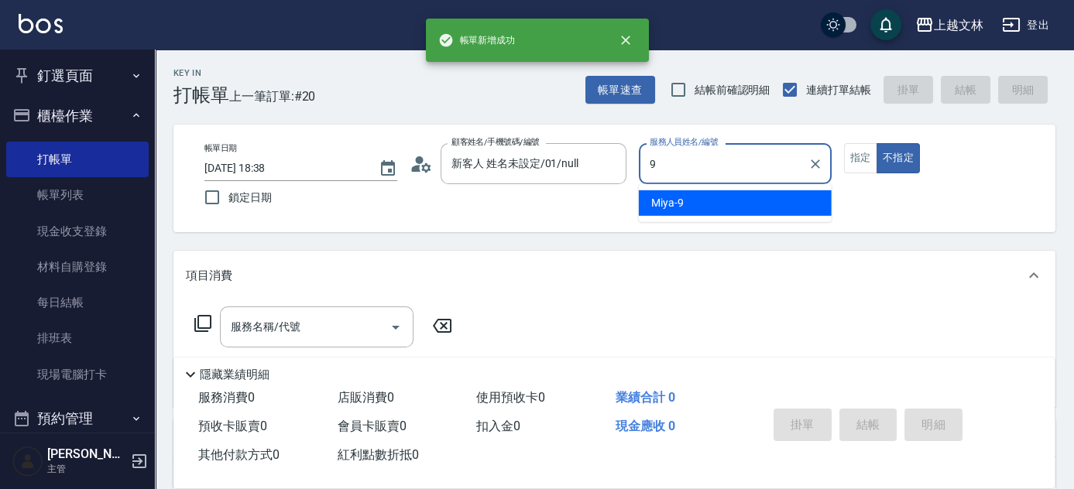
type input "Miya-9"
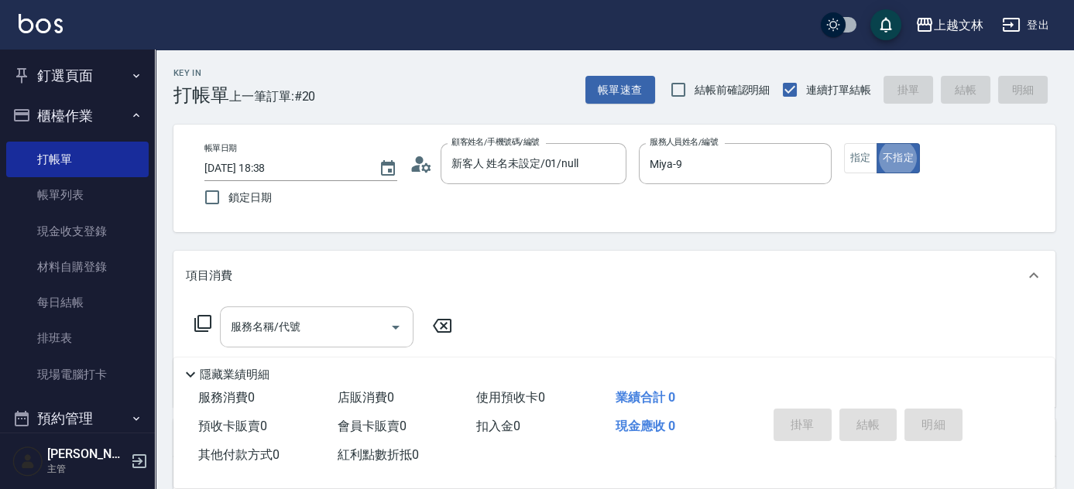
click at [327, 324] on input "服務名稱/代號" at bounding box center [305, 327] width 156 height 27
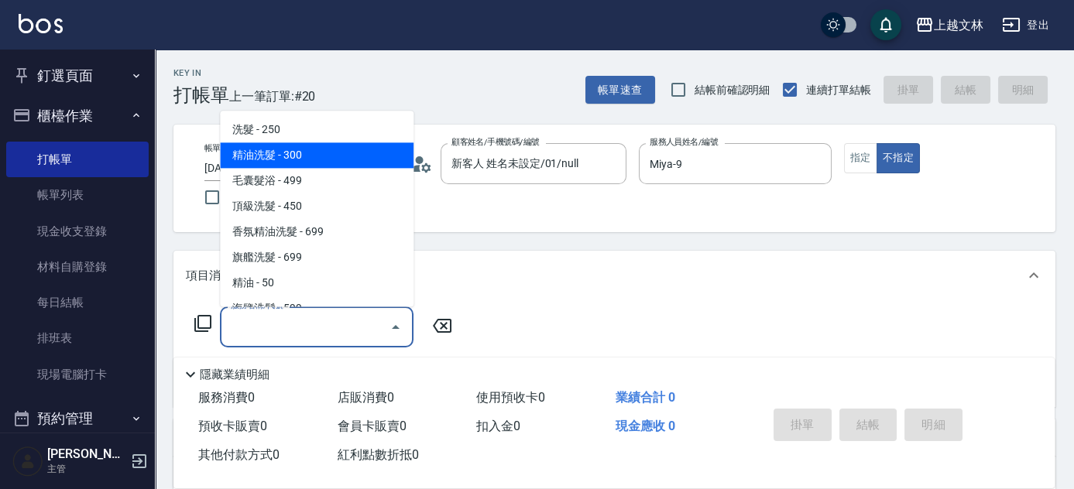
click at [299, 160] on span "精油洗髮 - 300" at bounding box center [317, 156] width 194 height 26
type input "精油洗髮(102)"
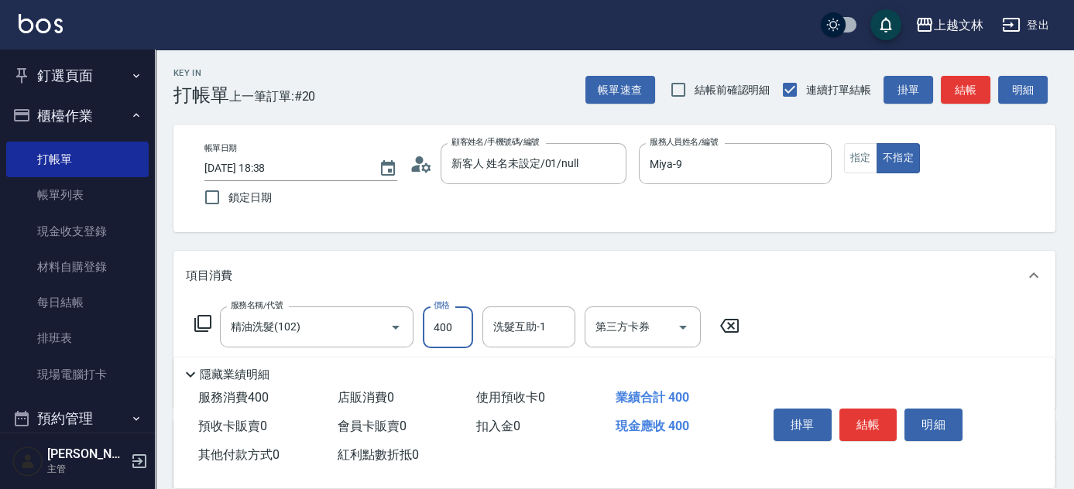
type input "400"
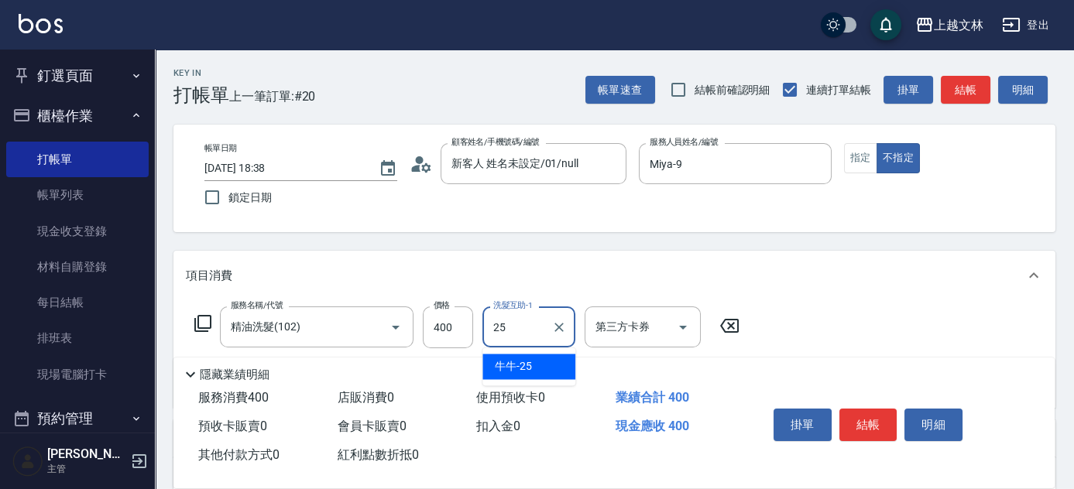
type input "牛牛-25"
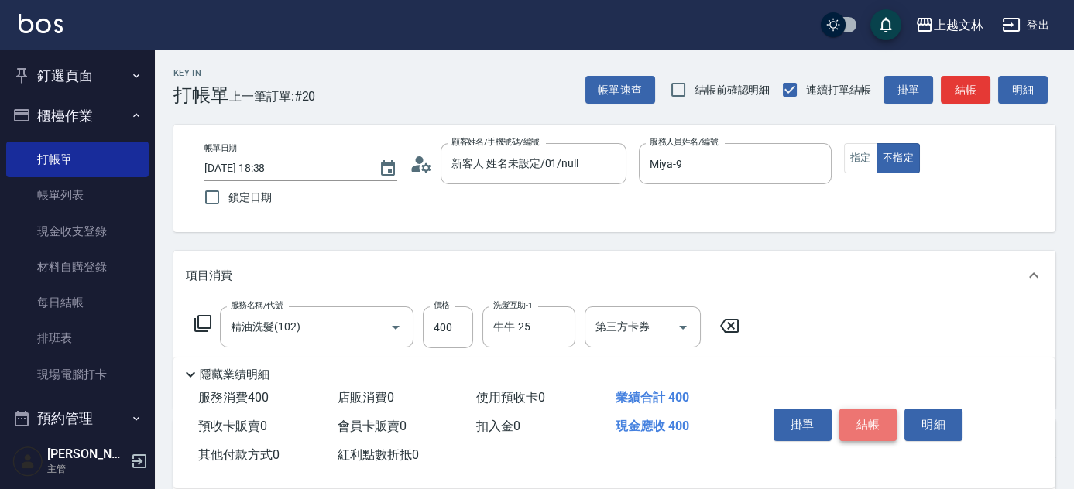
click at [861, 421] on button "結帳" at bounding box center [868, 425] width 58 height 33
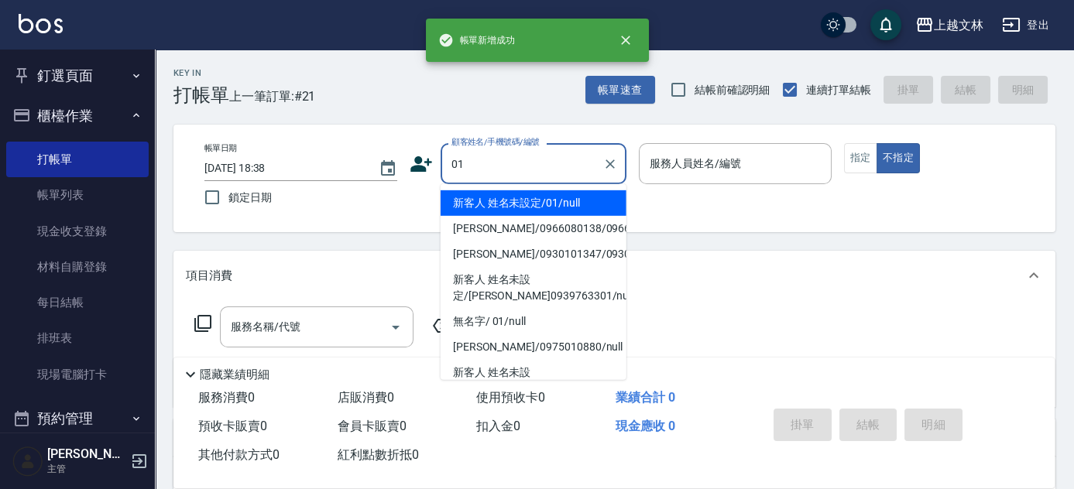
type input "01"
type input "9"
type input "新客人 姓名未設定/01/null"
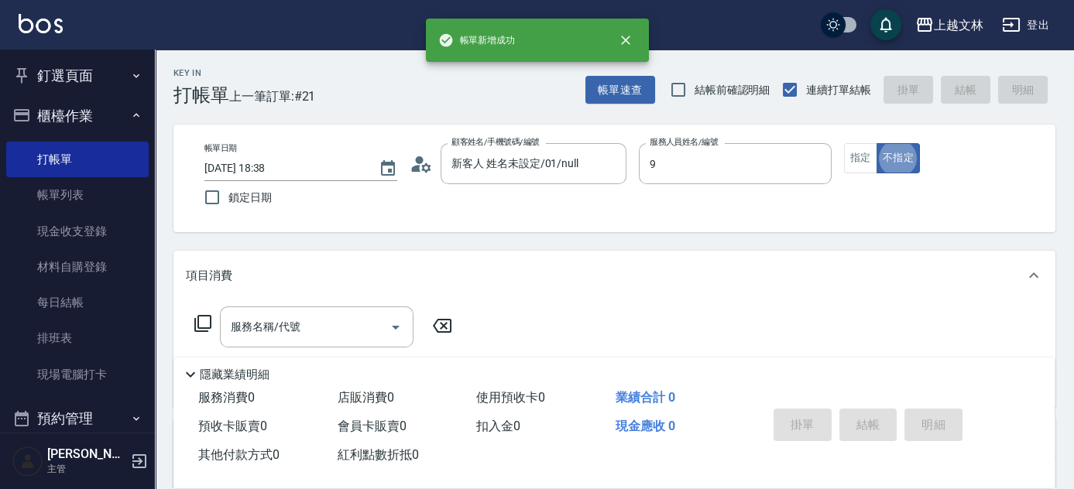
type input "Miya-9"
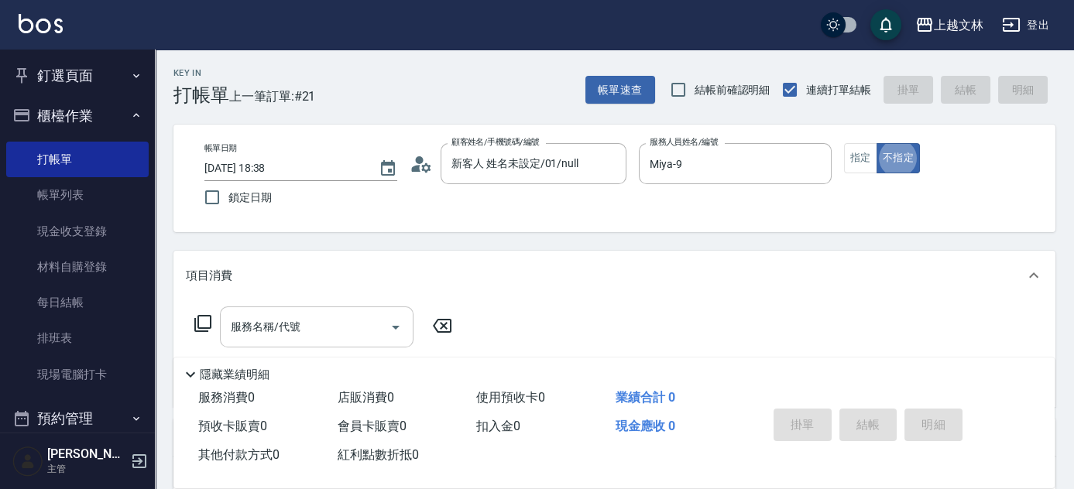
click at [358, 307] on div "服務名稱/代號" at bounding box center [317, 327] width 194 height 41
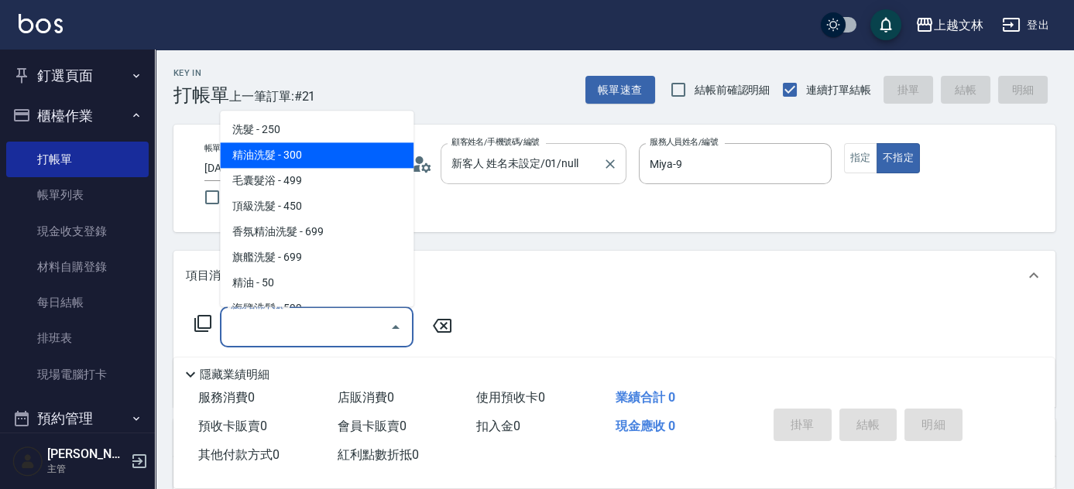
drag, startPoint x: 332, startPoint y: 153, endPoint x: 478, endPoint y: 166, distance: 147.0
click at [331, 153] on span "精油洗髮 - 300" at bounding box center [317, 156] width 194 height 26
type input "精油洗髮(102)"
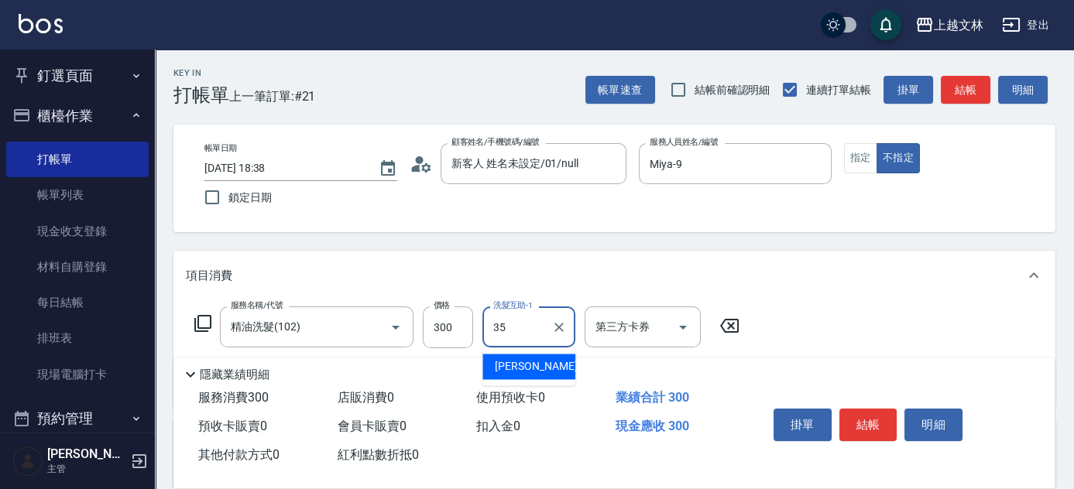
type input "顏瑄遙-35"
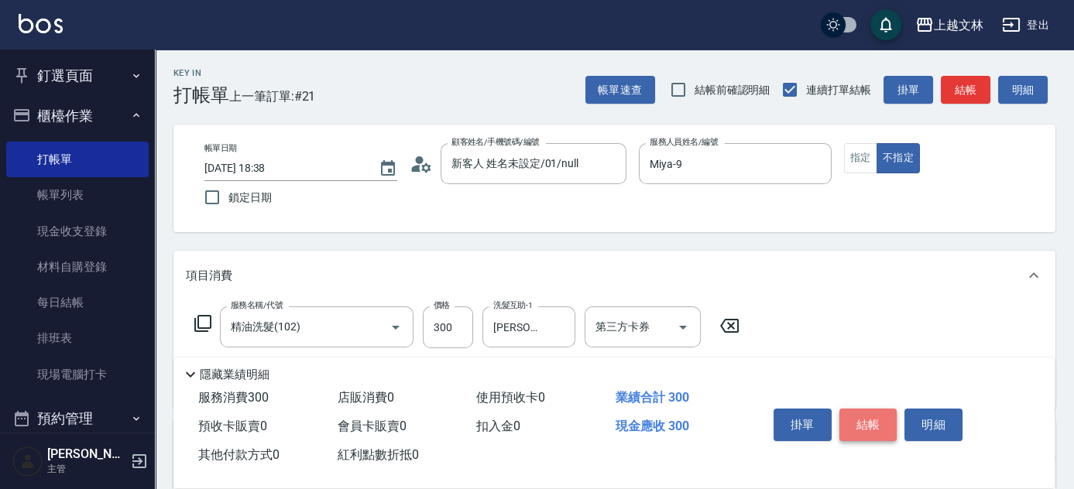
click at [842, 409] on button "結帳" at bounding box center [868, 425] width 58 height 33
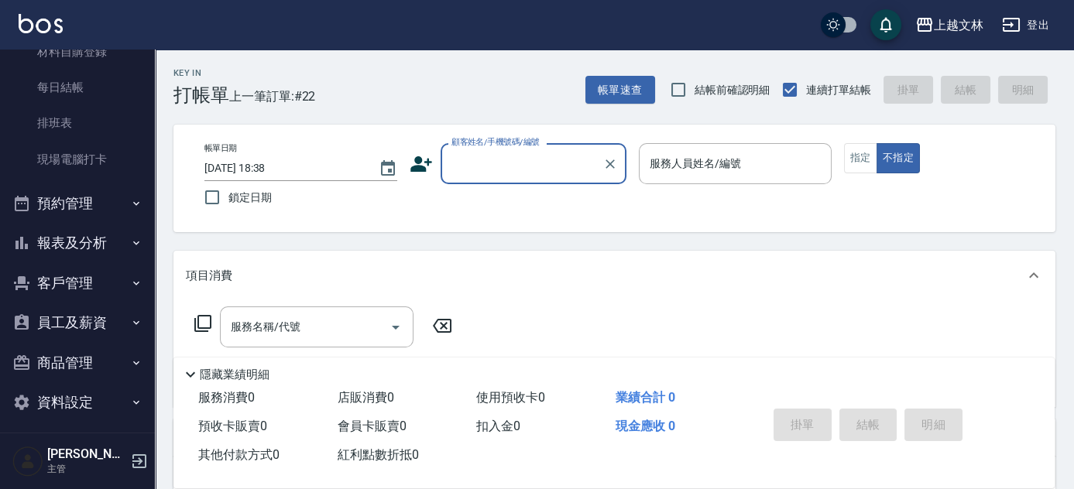
scroll to position [223, 0]
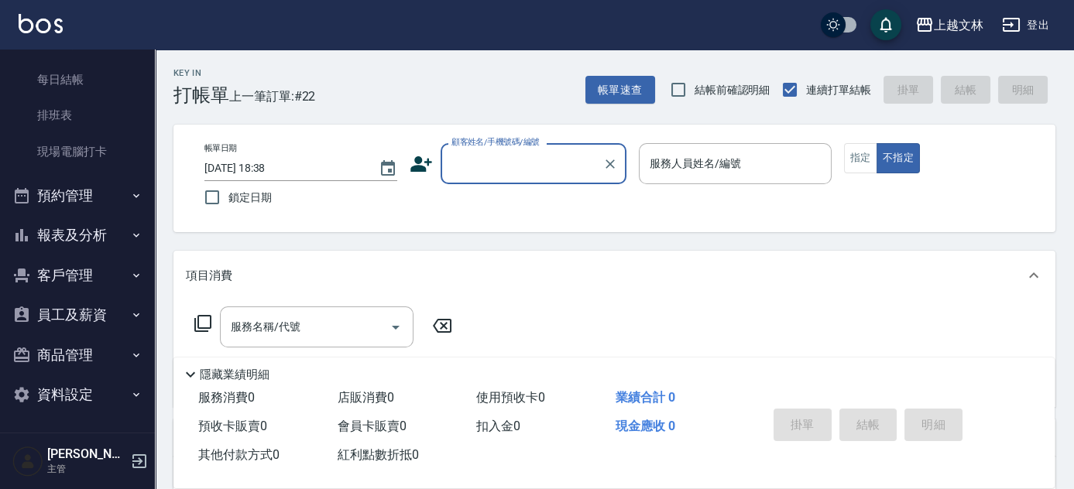
click at [107, 230] on button "報表及分析" at bounding box center [77, 235] width 142 height 40
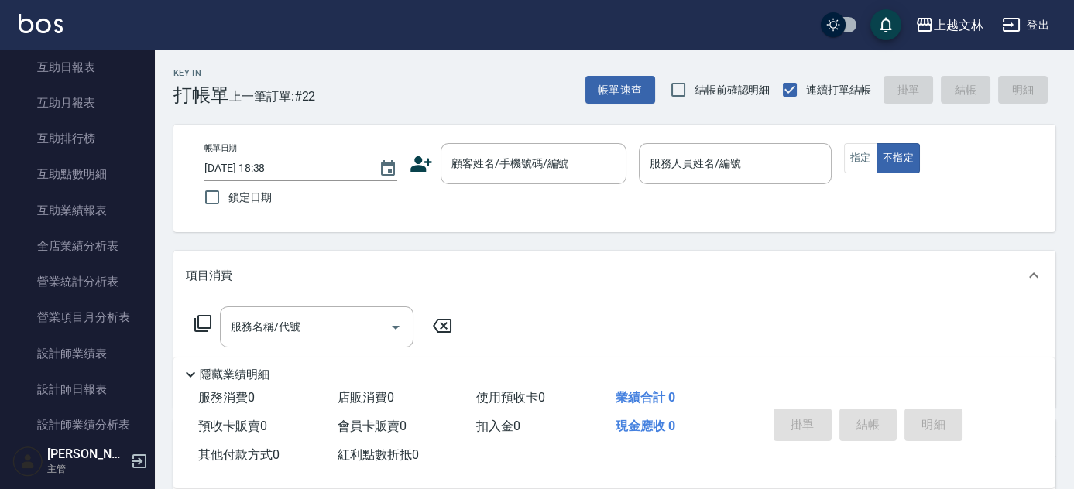
scroll to position [571, 0]
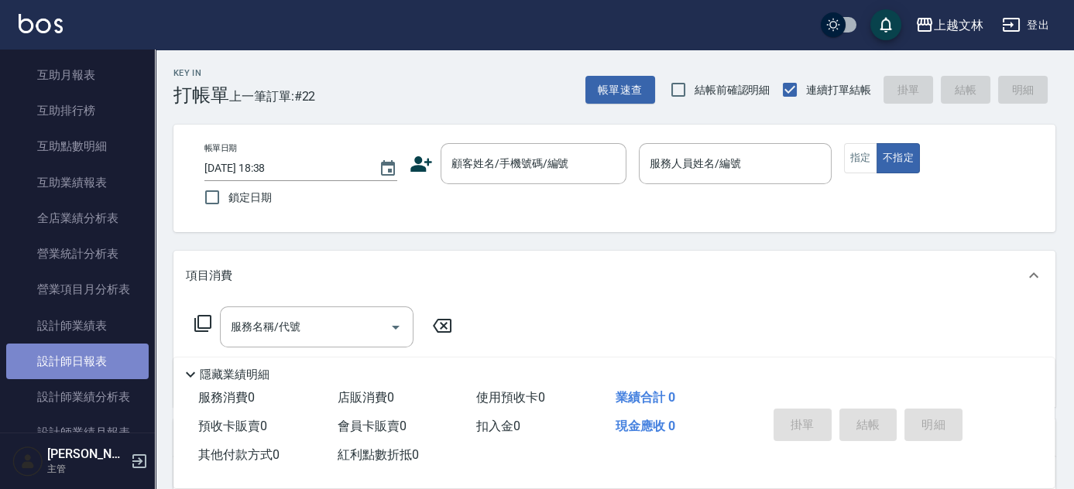
click at [101, 351] on link "設計師日報表" at bounding box center [77, 362] width 142 height 36
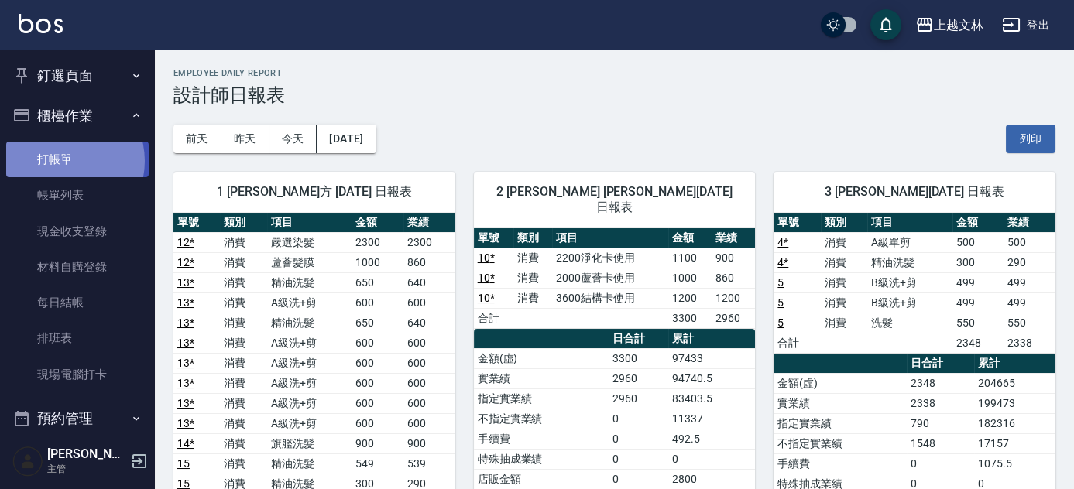
click at [61, 161] on link "打帳單" at bounding box center [77, 160] width 142 height 36
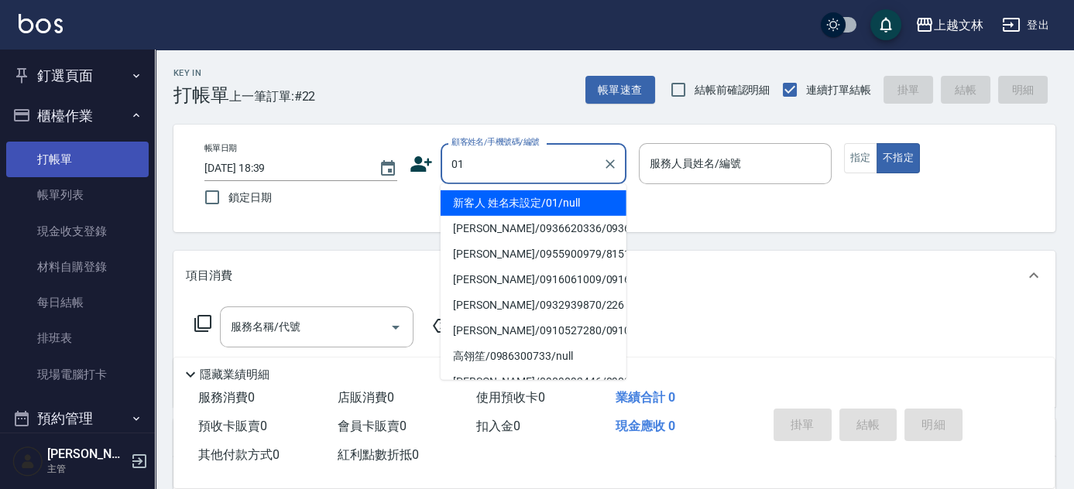
type input "新客人 姓名未設定/01/null"
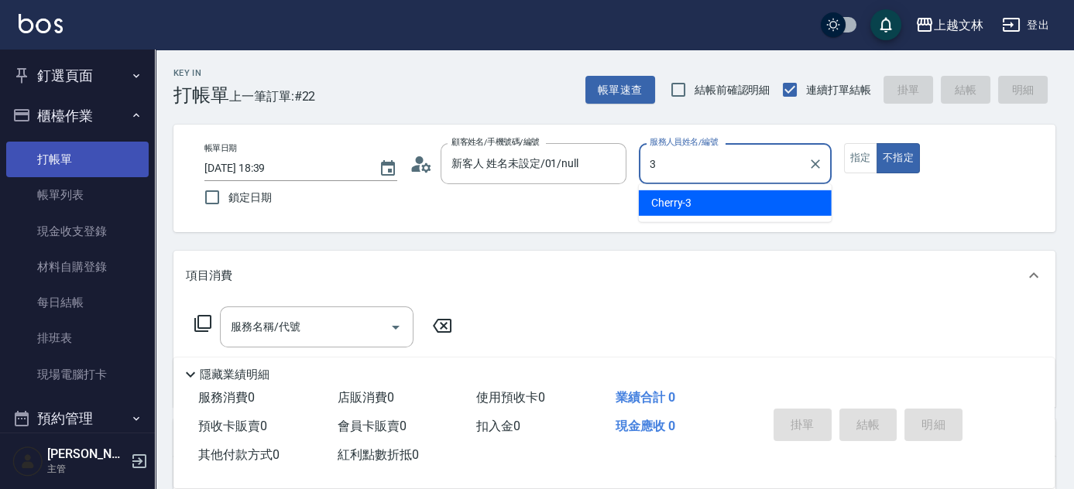
type input "Cherry-3"
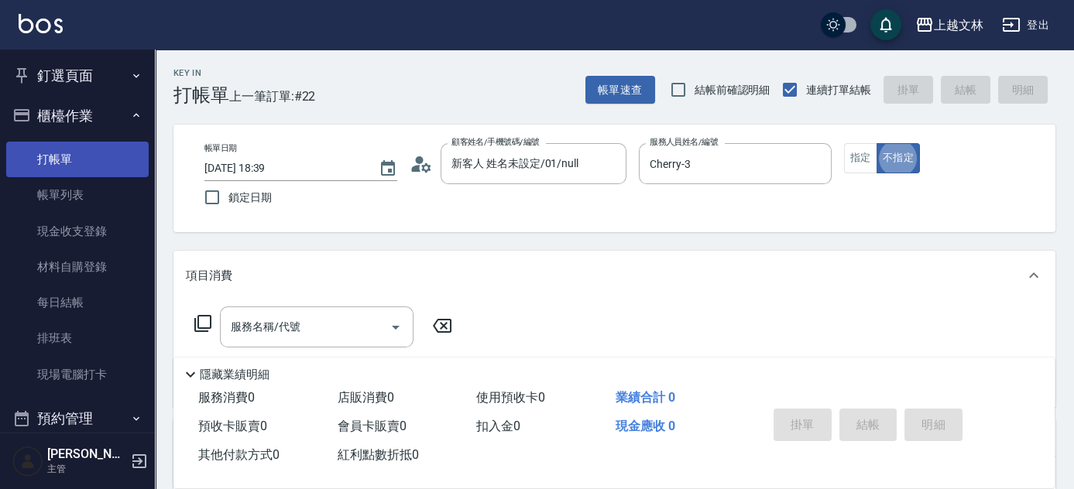
type button "false"
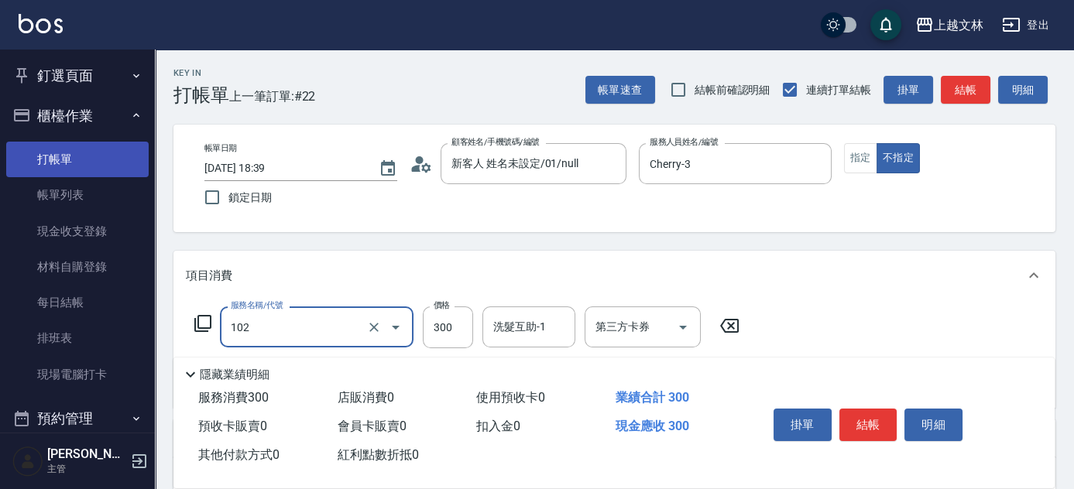
type input "精油洗髮(102)"
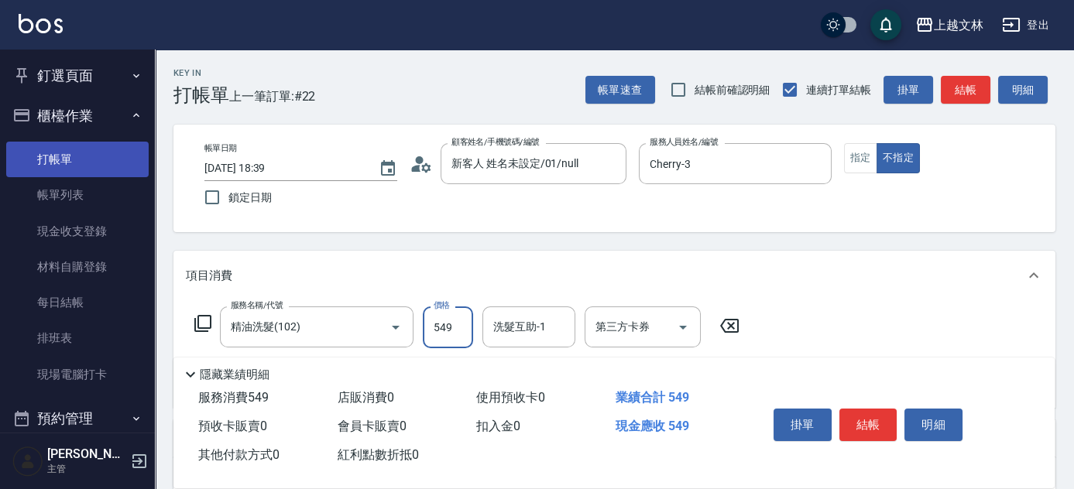
type input "549"
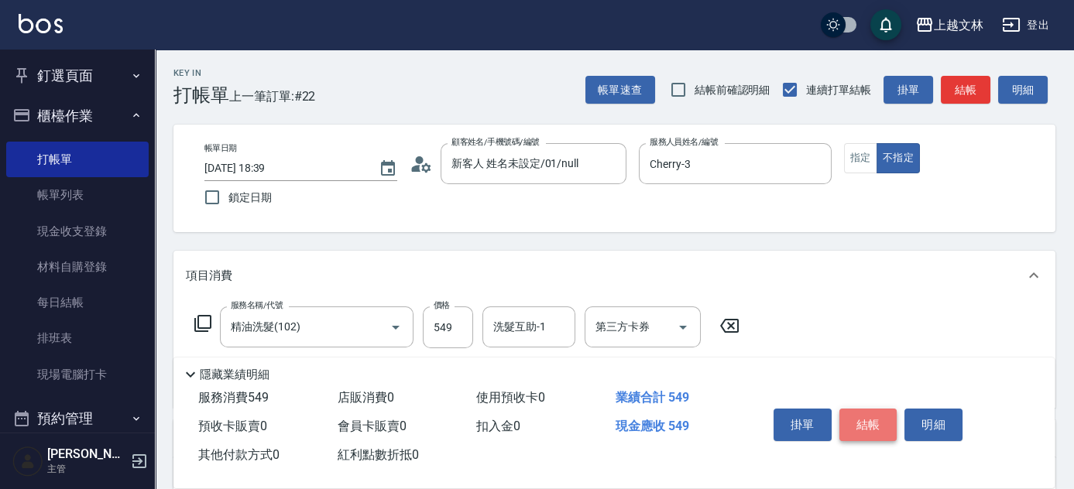
click at [886, 414] on button "結帳" at bounding box center [868, 425] width 58 height 33
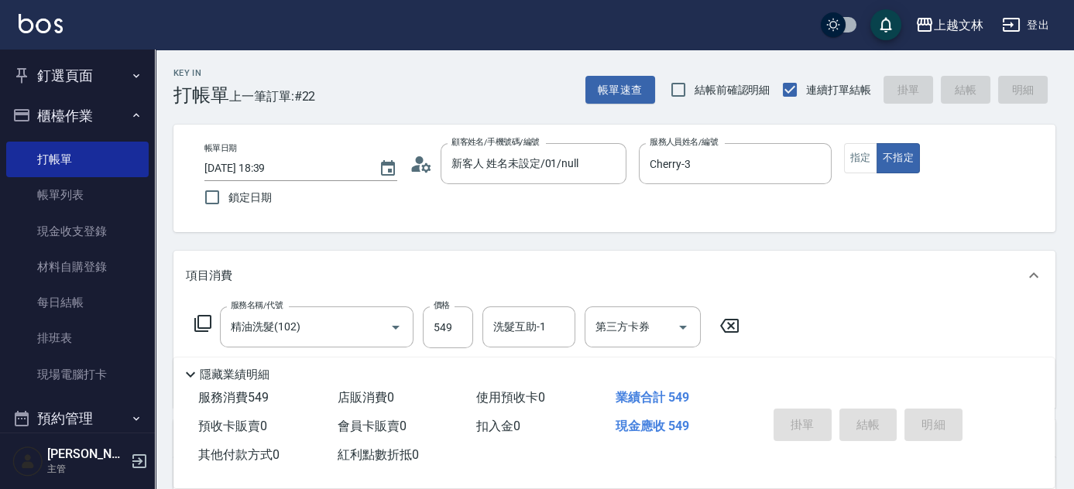
type input "2025/09/22 18:47"
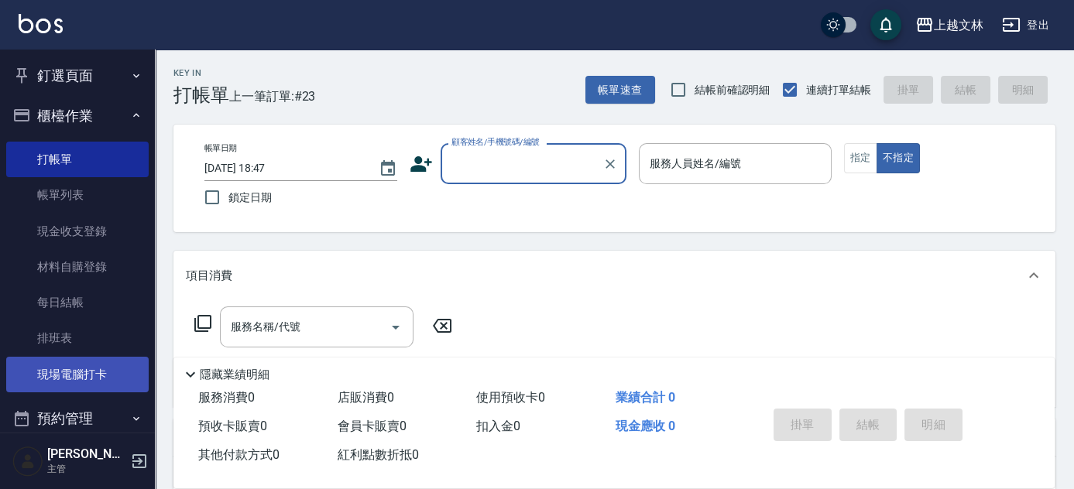
click at [94, 380] on link "現場電腦打卡" at bounding box center [77, 375] width 142 height 36
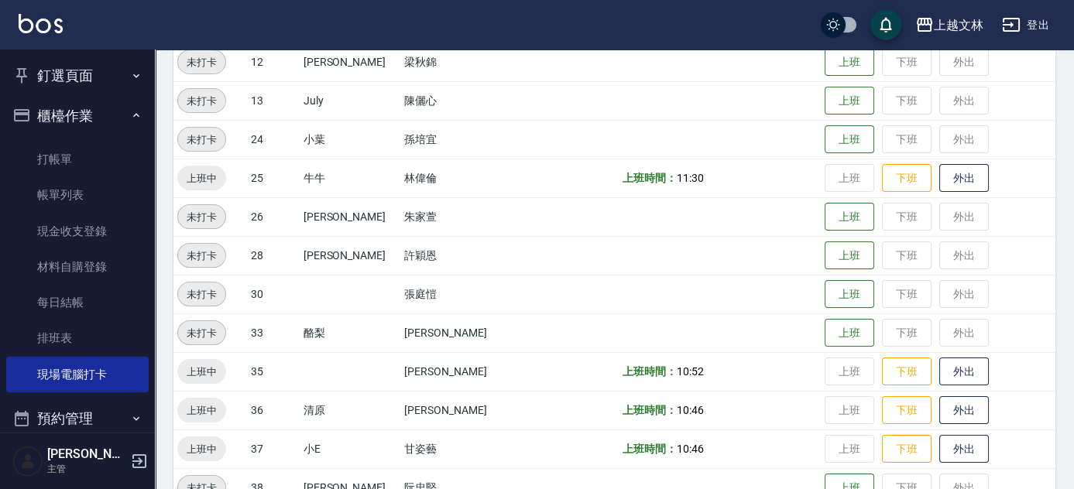
scroll to position [633, 0]
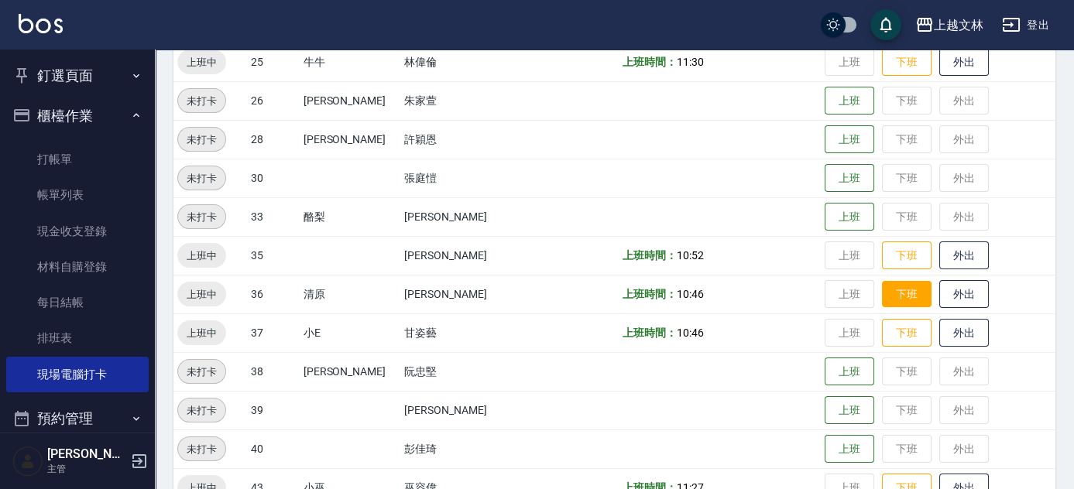
click at [899, 300] on button "下班" at bounding box center [907, 294] width 50 height 27
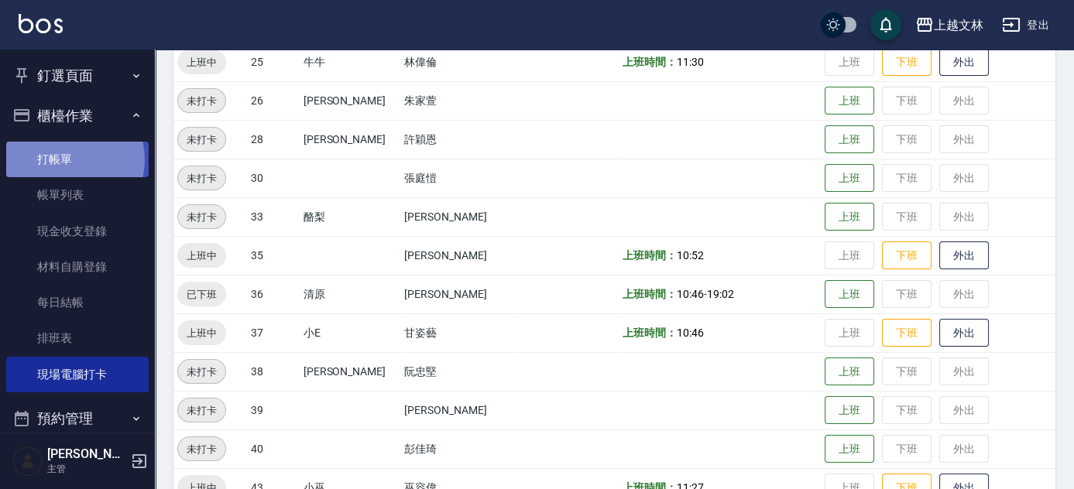
click at [68, 159] on link "打帳單" at bounding box center [77, 160] width 142 height 36
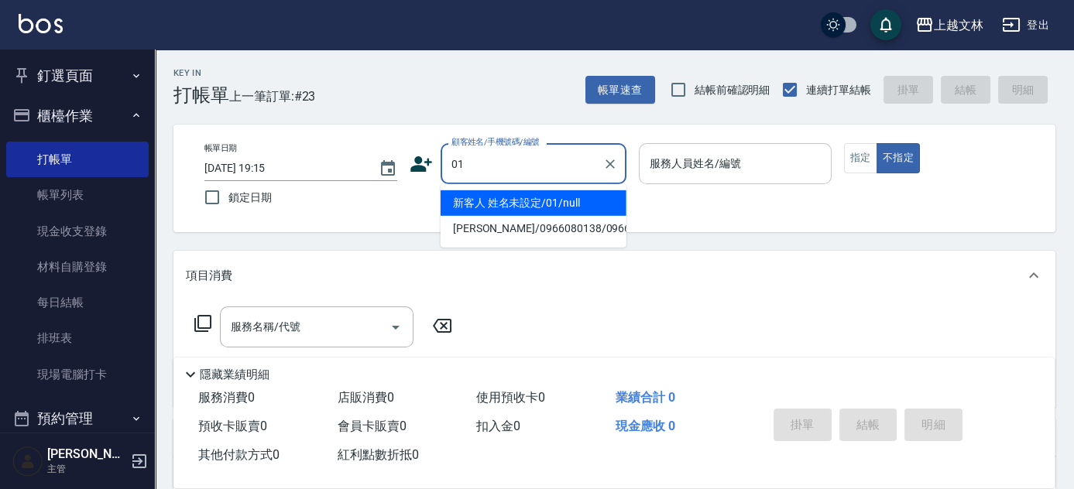
type input "01"
type input "9"
type input "新客人 姓名未設定/01/null"
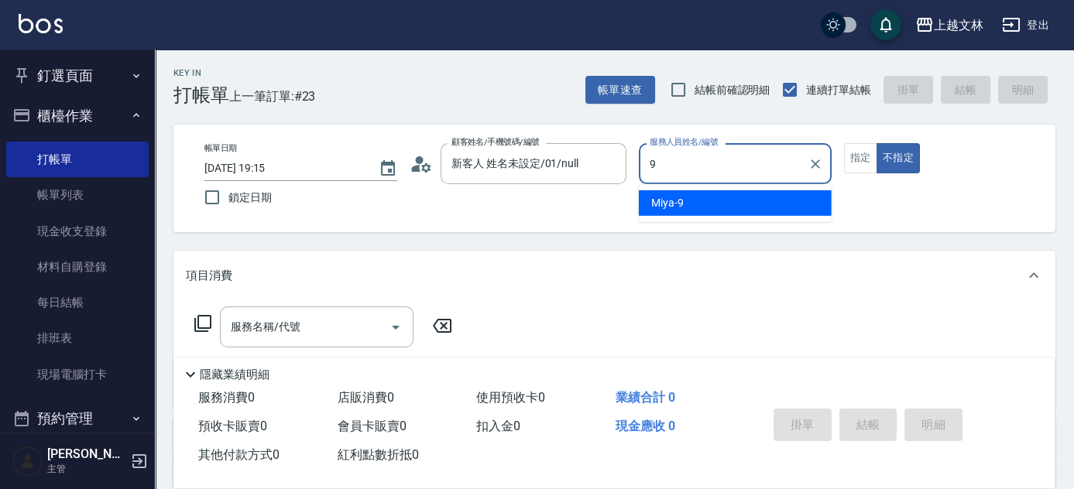
type input "Miya-9"
type button "false"
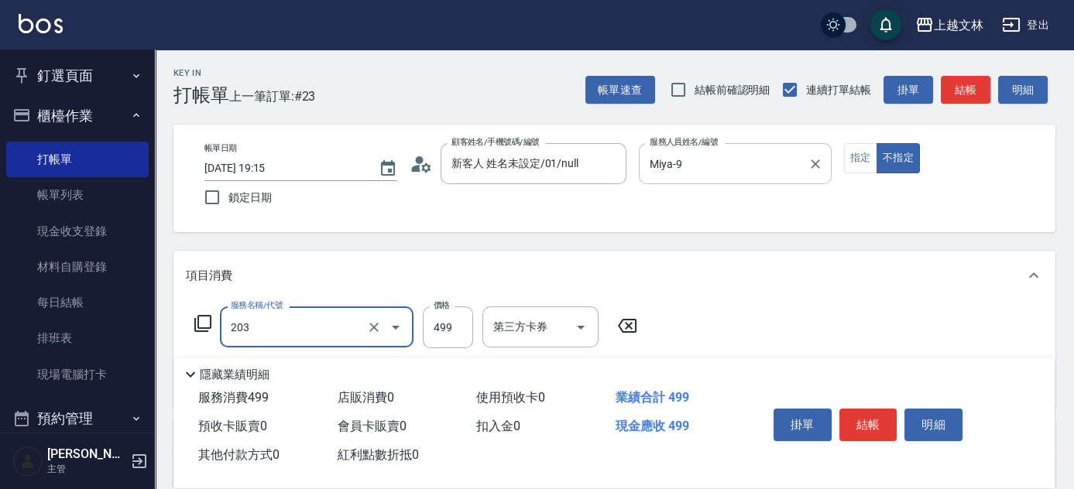
type input "B級洗+剪(203)"
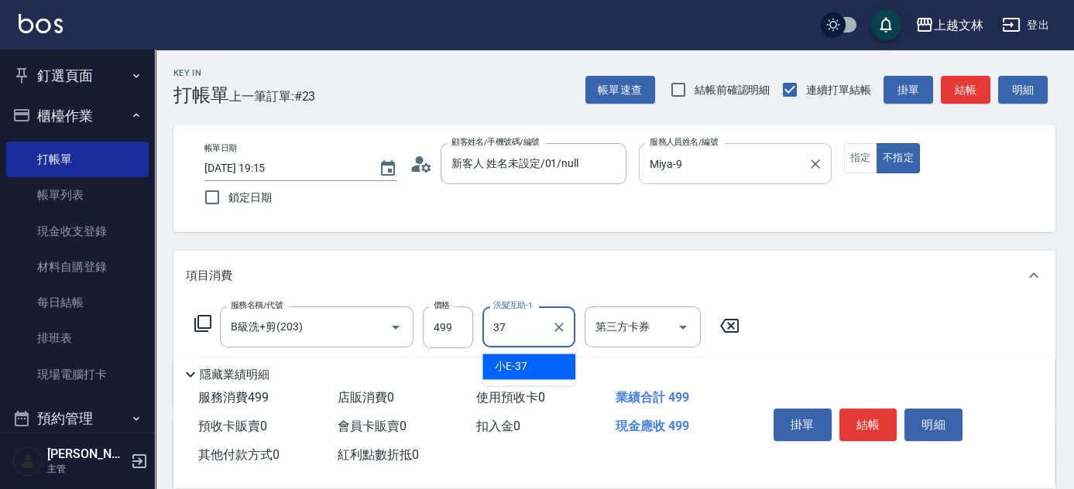
type input "小E-37"
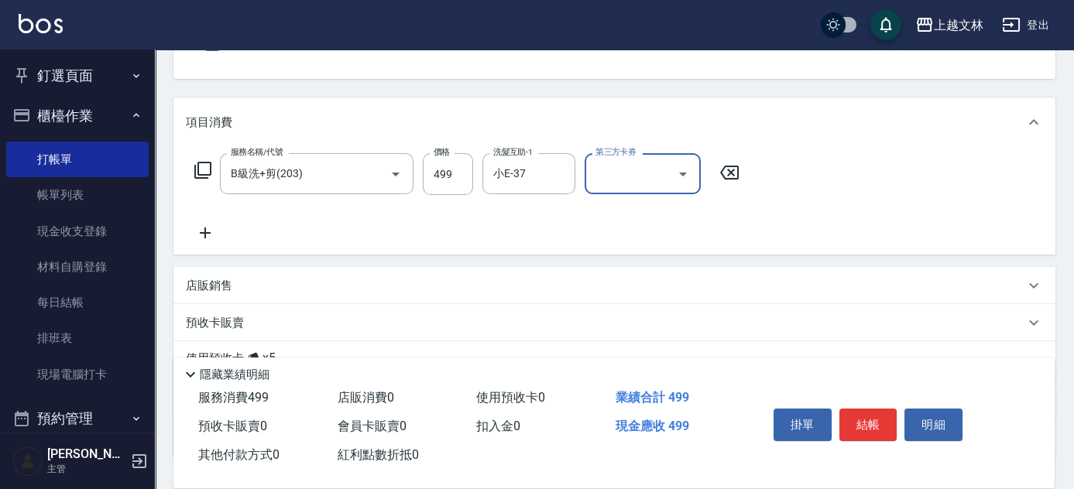
scroll to position [183, 0]
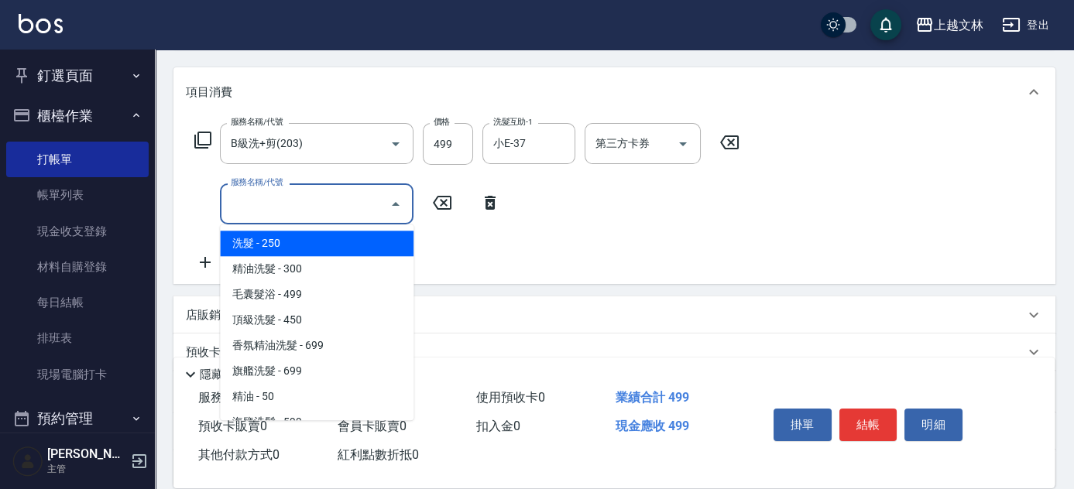
click at [375, 211] on input "服務名稱/代號" at bounding box center [305, 203] width 156 height 27
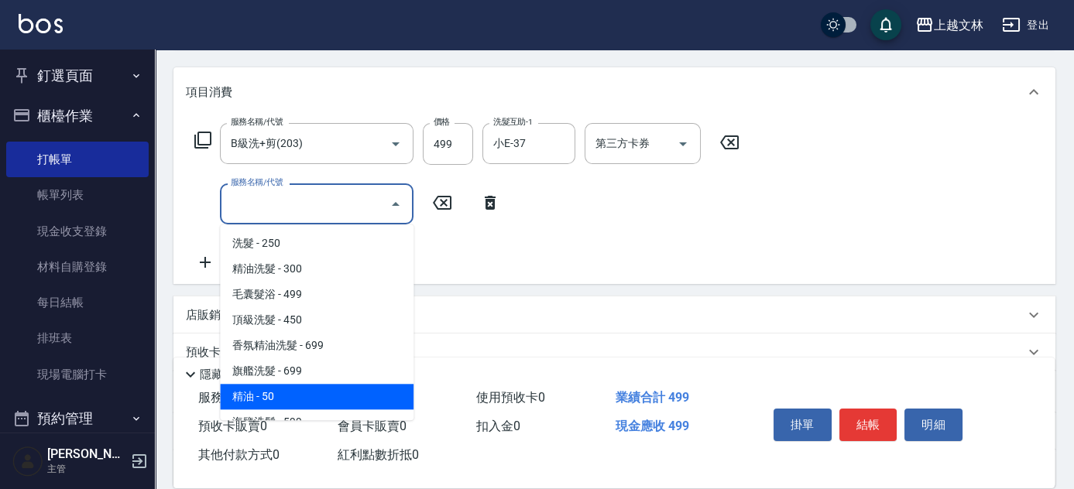
click at [327, 392] on span "精油 - 50" at bounding box center [317, 397] width 194 height 26
type input "精油(107)"
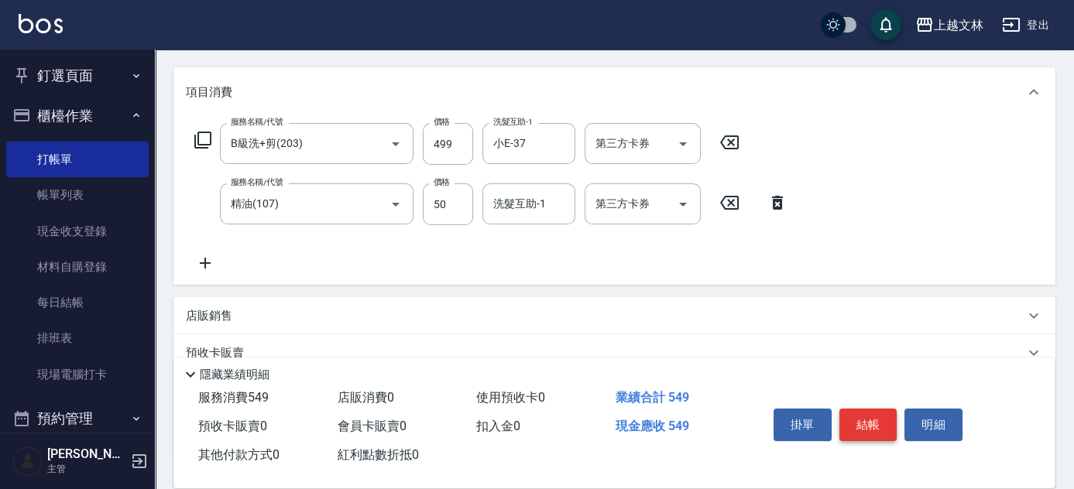
click at [859, 404] on div "掛單 結帳 明細" at bounding box center [868, 427] width 202 height 49
click at [859, 423] on button "結帳" at bounding box center [868, 425] width 58 height 33
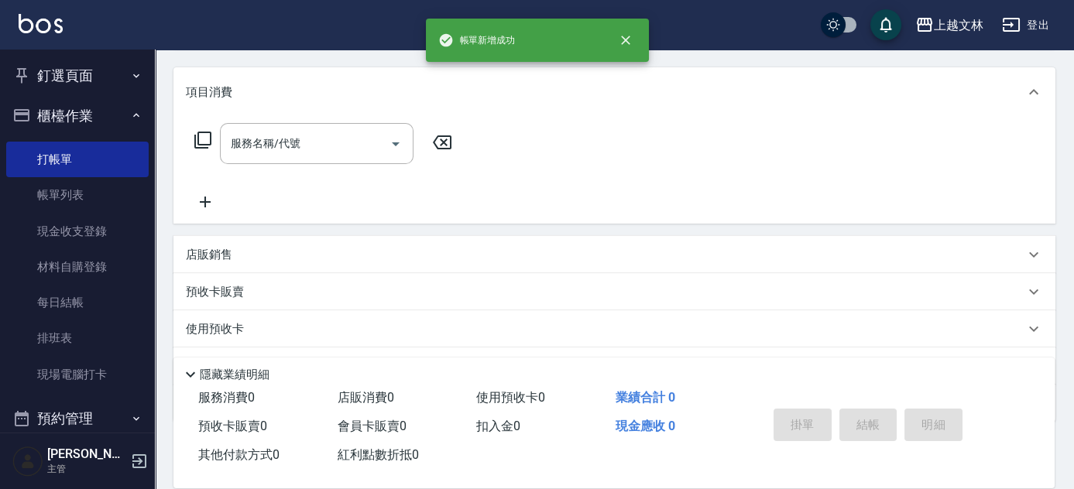
scroll to position [0, 0]
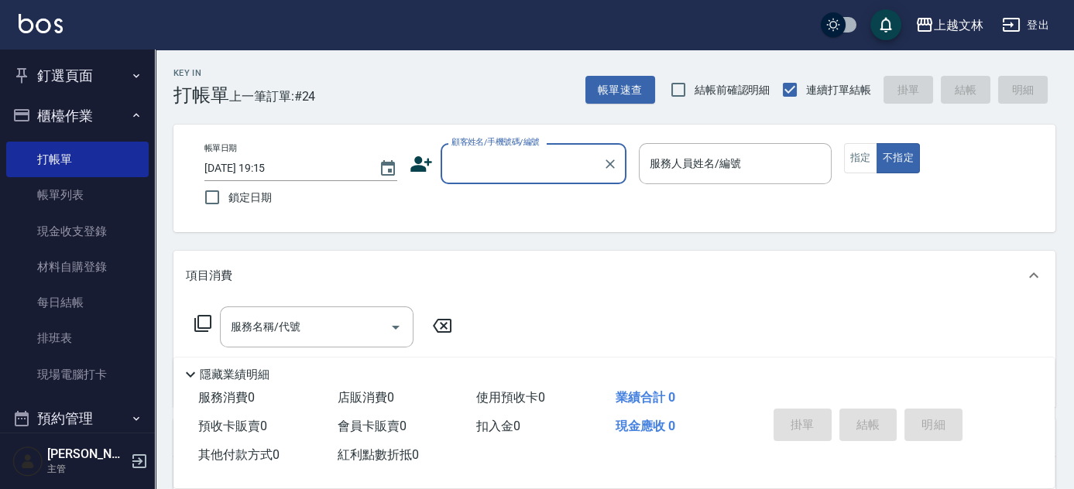
type input "2"
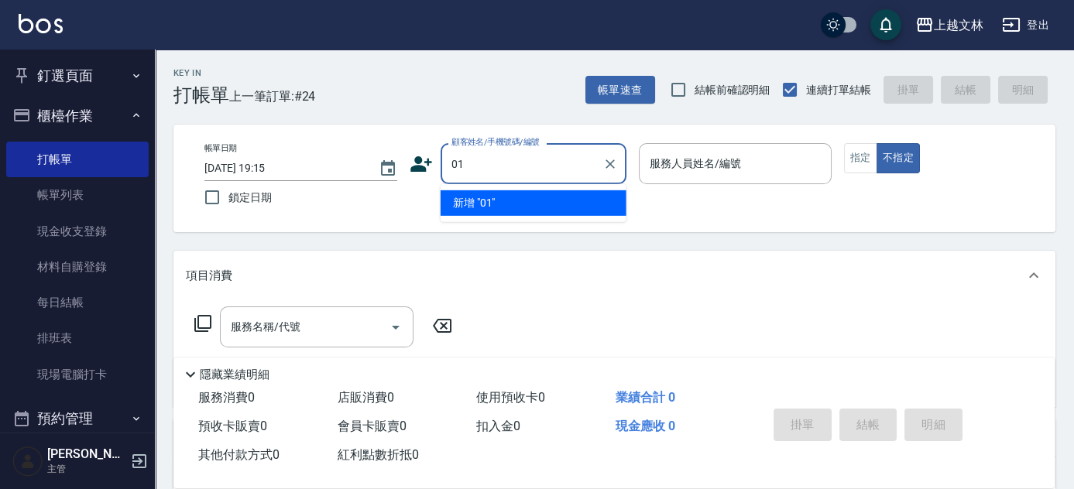
type input "01"
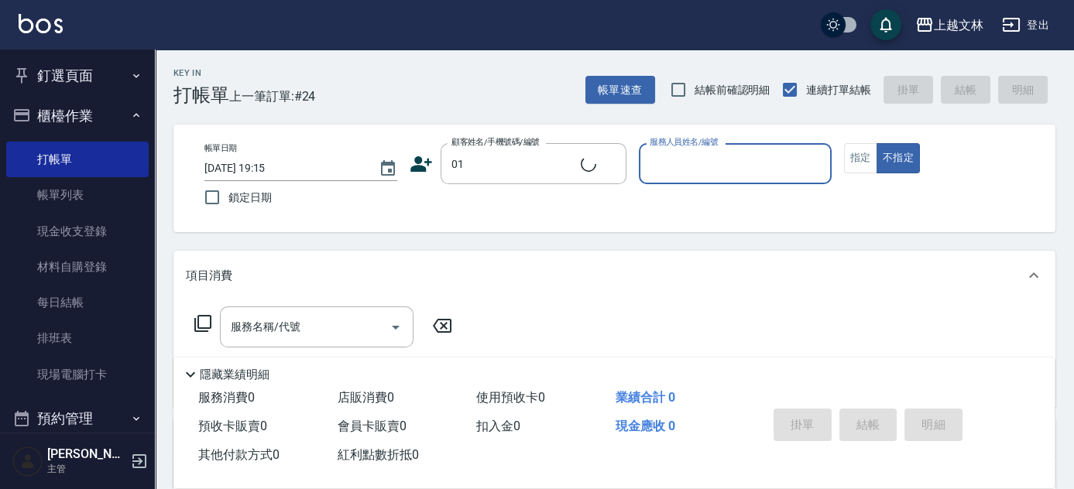
type input "5"
type input "新客人 姓名未設定/01/null"
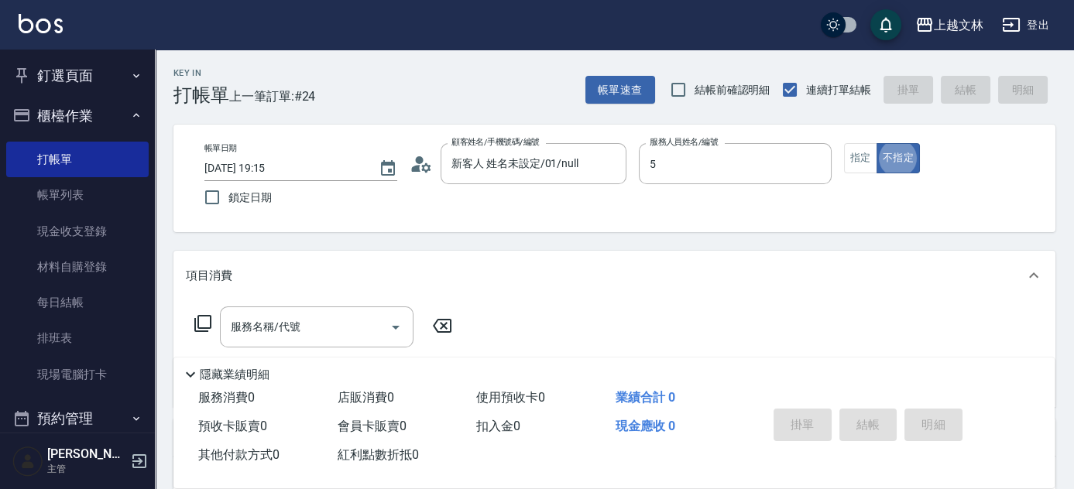
type input "昭君-5"
click at [287, 338] on input "服務名稱/代號" at bounding box center [305, 327] width 156 height 27
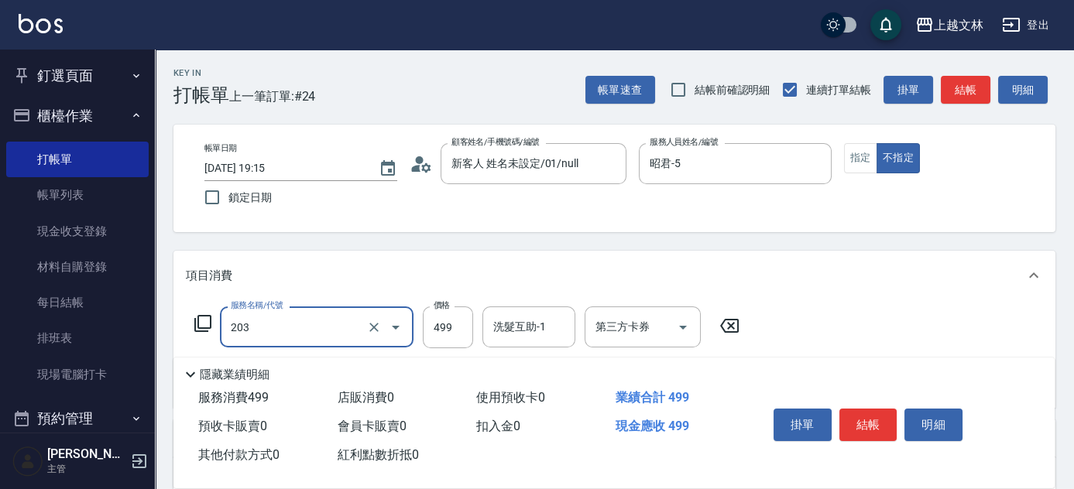
type input "B級洗+剪(203)"
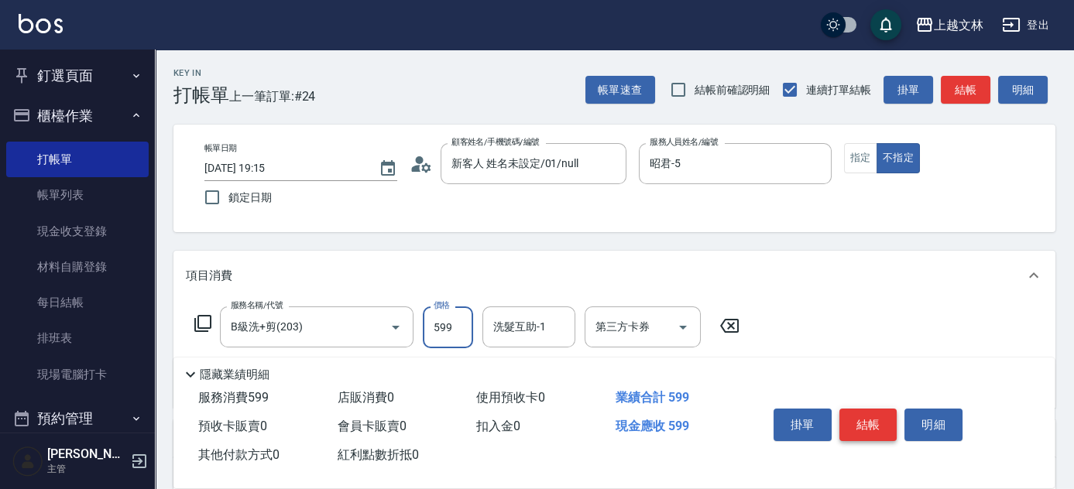
type input "599"
click at [877, 423] on button "結帳" at bounding box center [868, 425] width 58 height 33
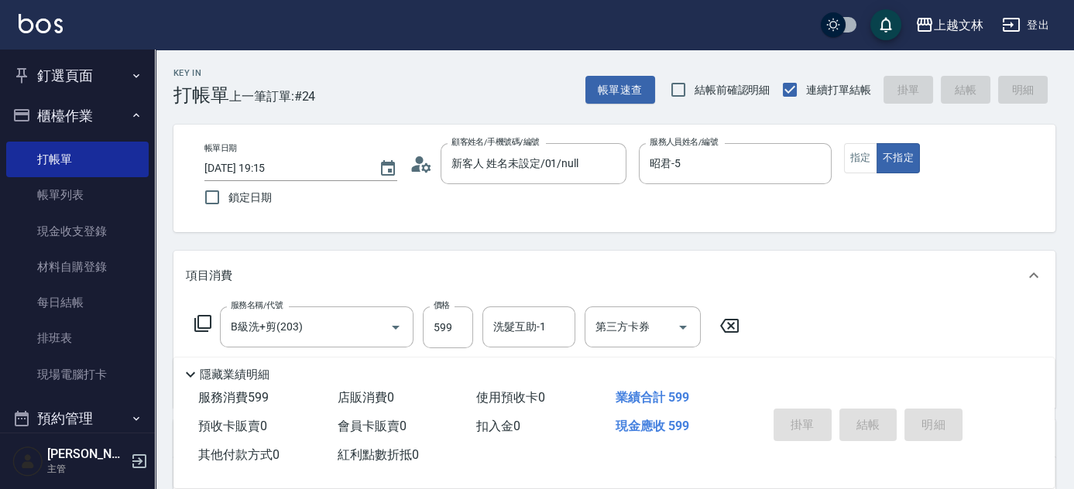
type input "2025/09/22 19:31"
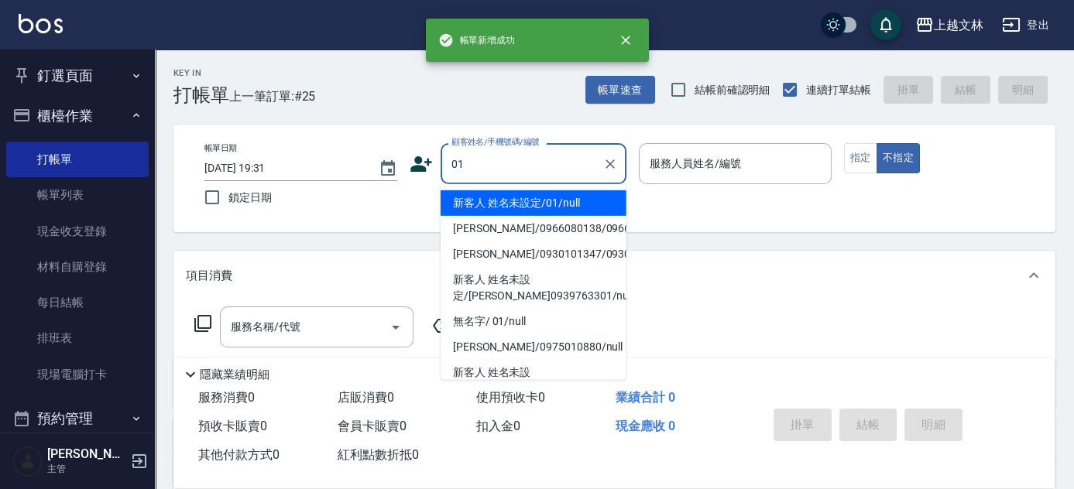
type input "新客人 姓名未設定/01/null"
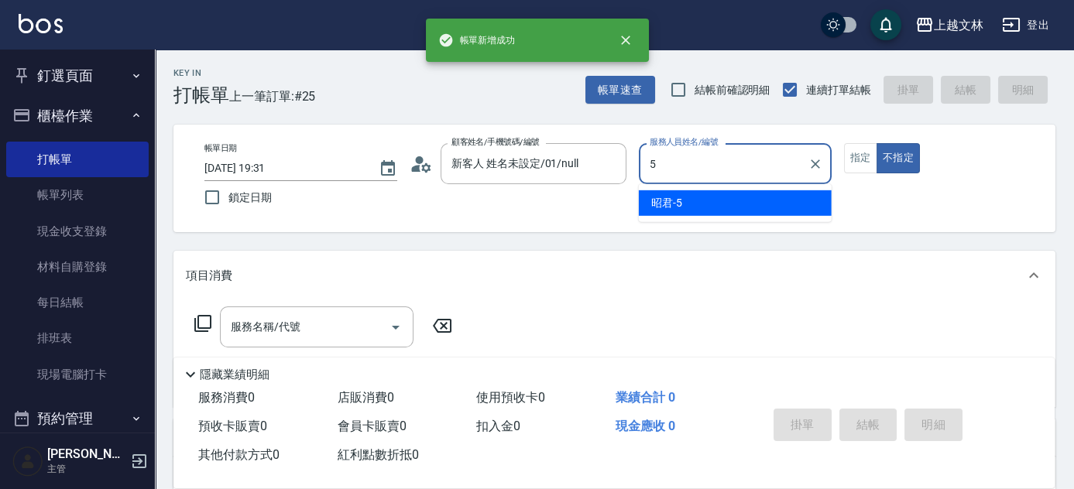
type input "昭君-5"
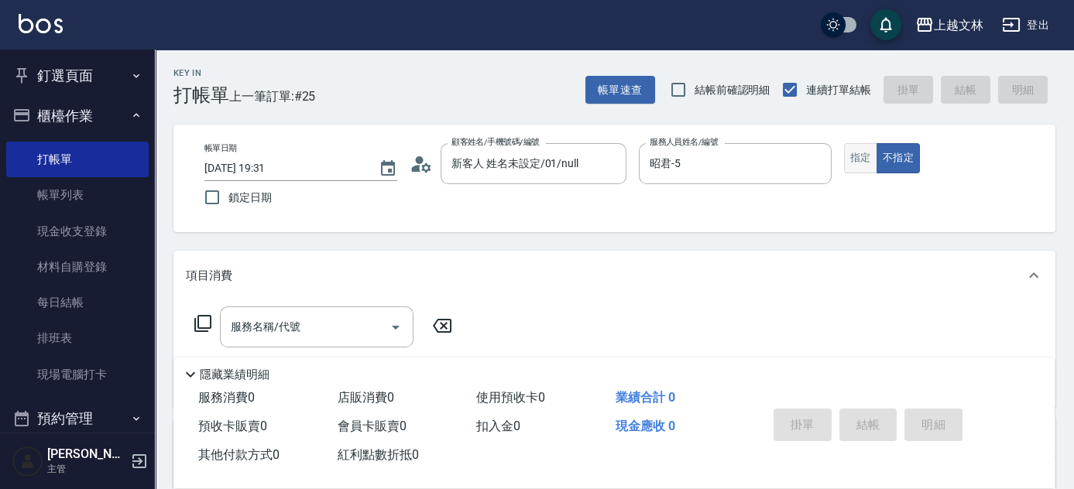
click at [864, 159] on button "指定" at bounding box center [860, 158] width 33 height 30
click at [283, 331] on div "服務名稱/代號 服務名稱/代號" at bounding box center [317, 327] width 194 height 41
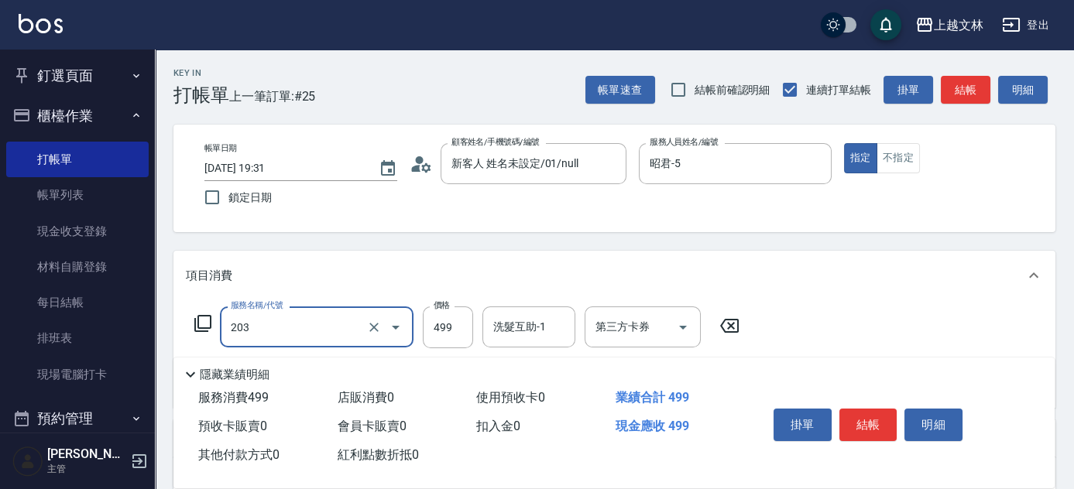
type input "B級洗+剪(203)"
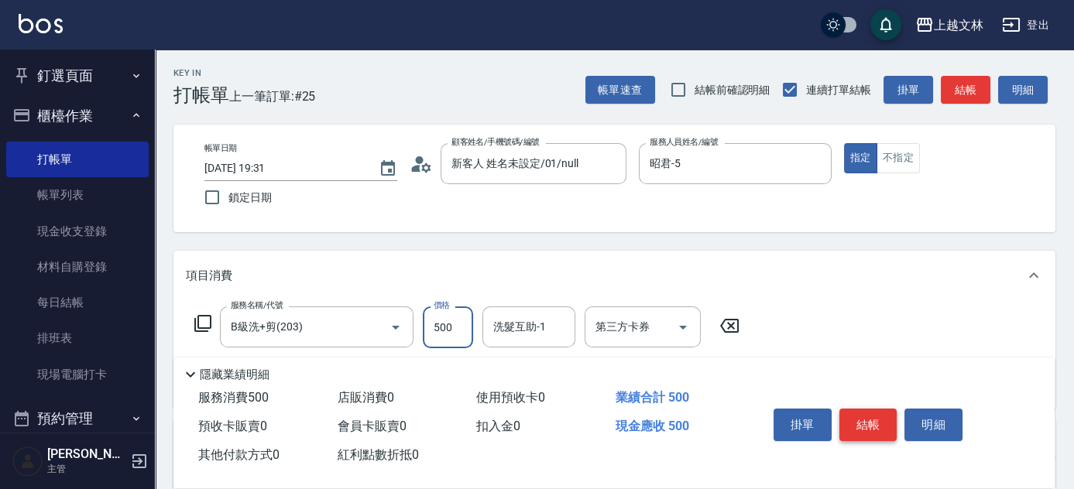
type input "500"
click at [862, 420] on button "結帳" at bounding box center [868, 425] width 58 height 33
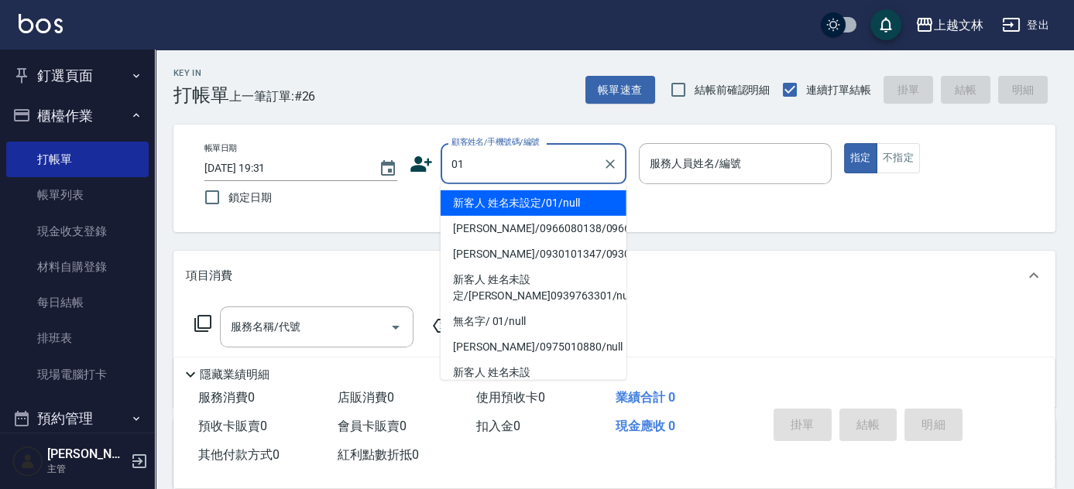
type input "新客人 姓名未設定/01/null"
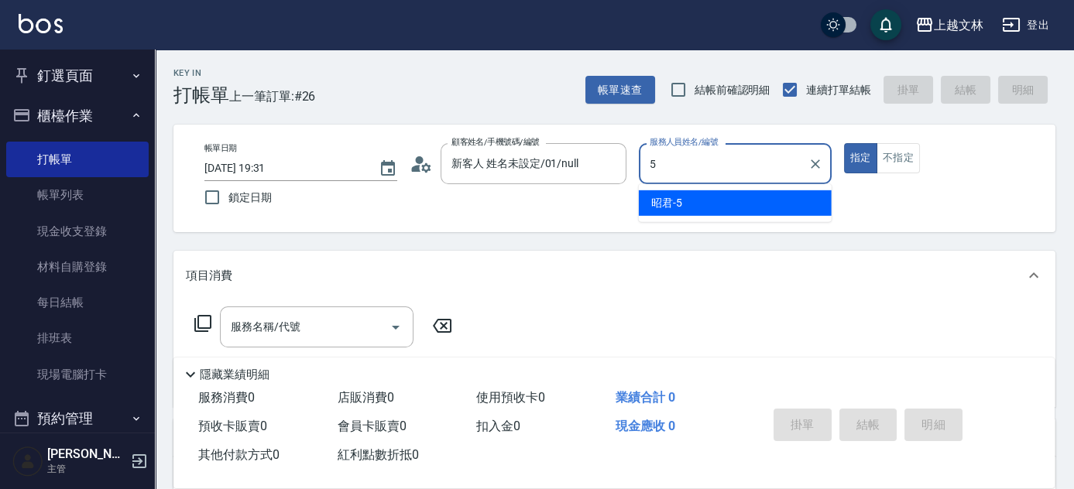
type input "昭君-5"
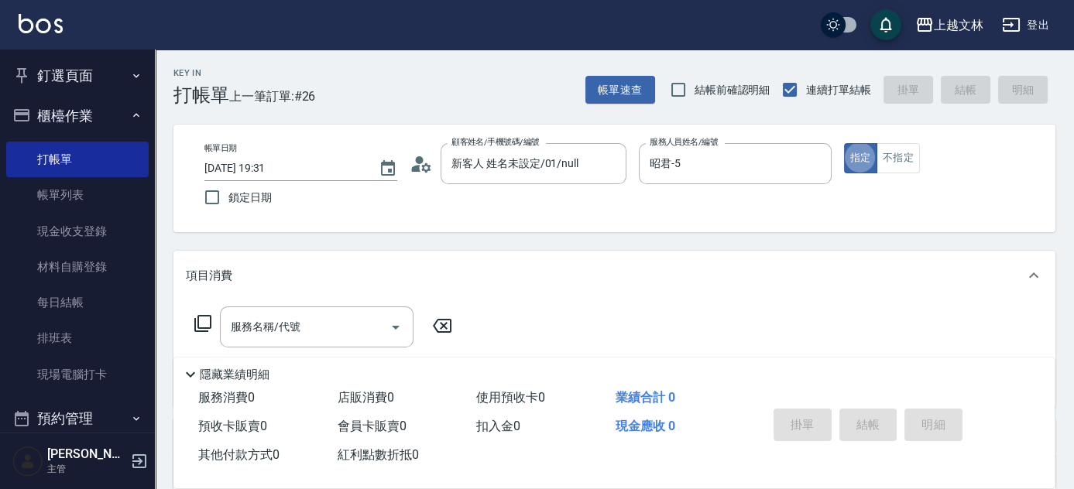
type button "true"
click at [889, 159] on button "不指定" at bounding box center [897, 158] width 43 height 30
click at [341, 325] on input "服務名稱/代號" at bounding box center [305, 327] width 156 height 27
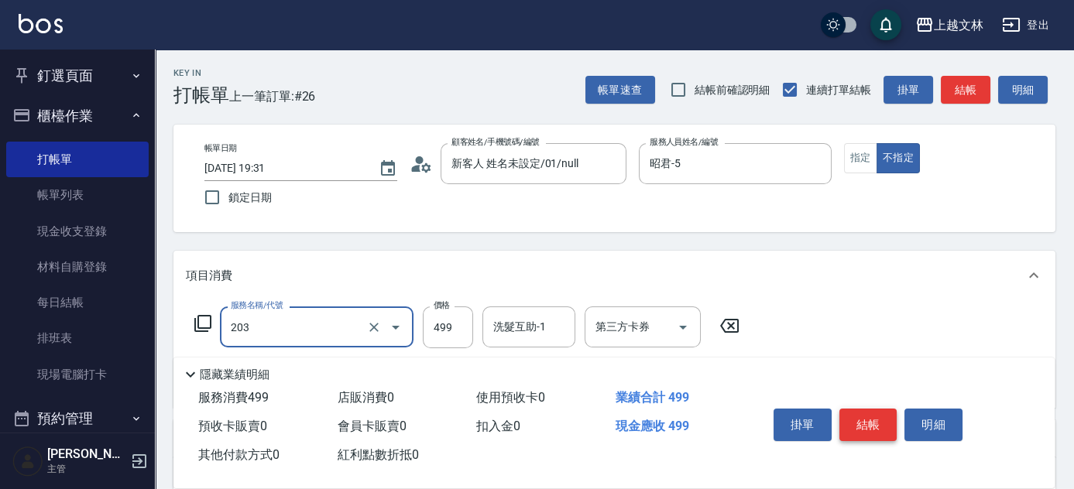
type input "B級洗+剪(203)"
click at [873, 426] on button "結帳" at bounding box center [868, 425] width 58 height 33
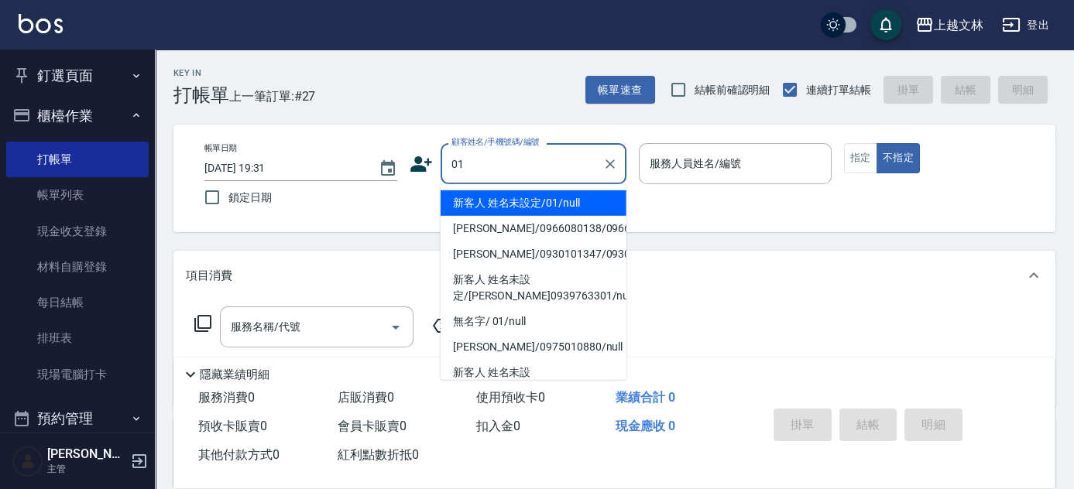
type input "新客人 姓名未設定/01/null"
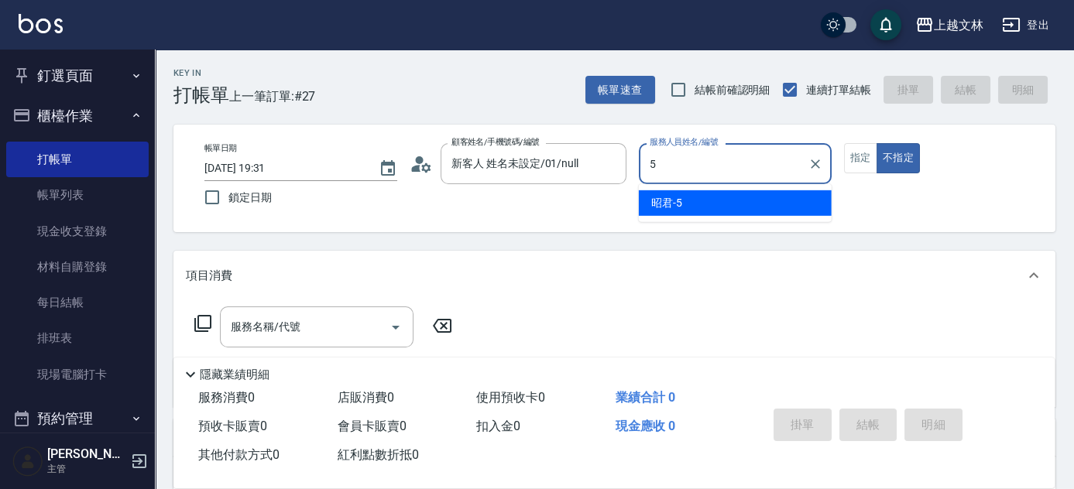
type input "昭君-5"
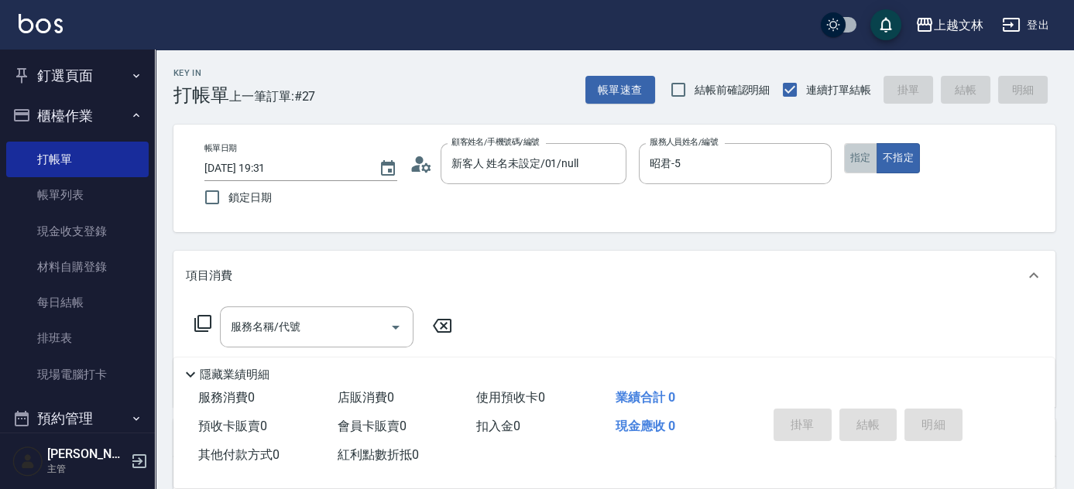
click at [859, 162] on button "指定" at bounding box center [860, 158] width 33 height 30
click at [272, 327] on div "服務名稱/代號 服務名稱/代號" at bounding box center [317, 327] width 194 height 41
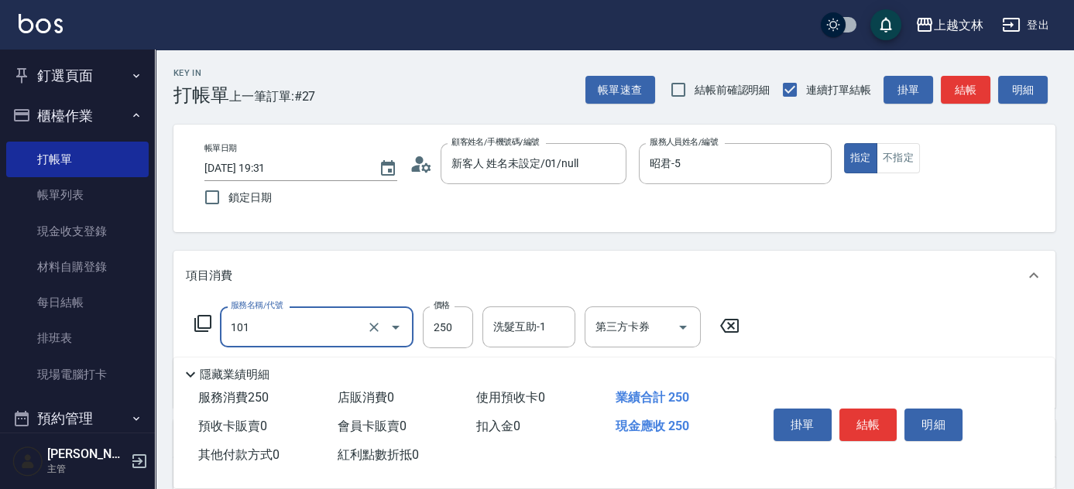
type input "洗髮(101)"
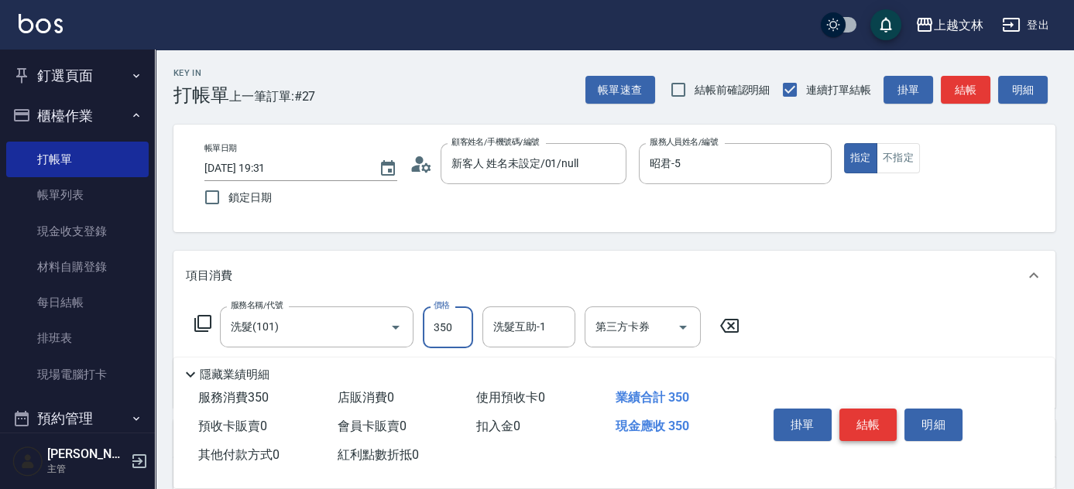
type input "350"
click at [876, 423] on button "結帳" at bounding box center [868, 425] width 58 height 33
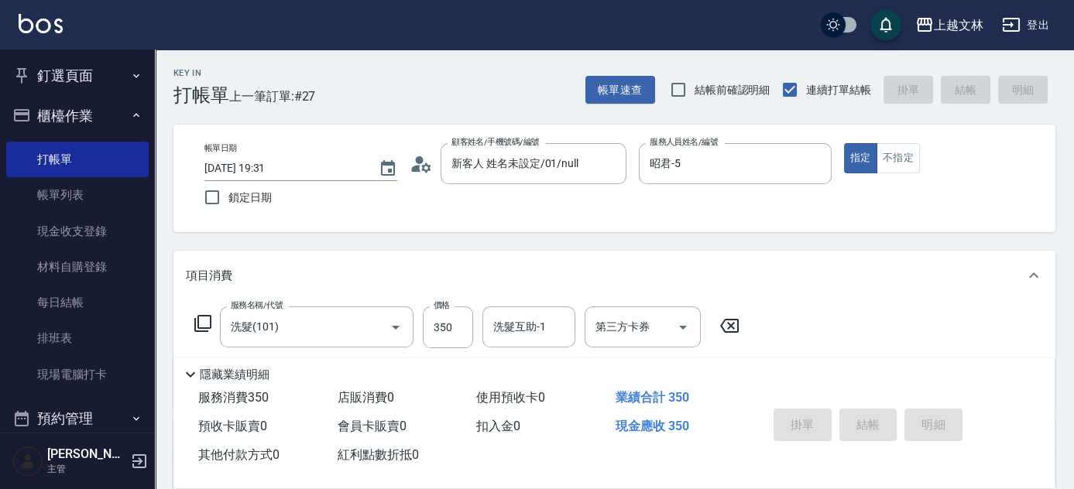
type input "2025/09/22 19:32"
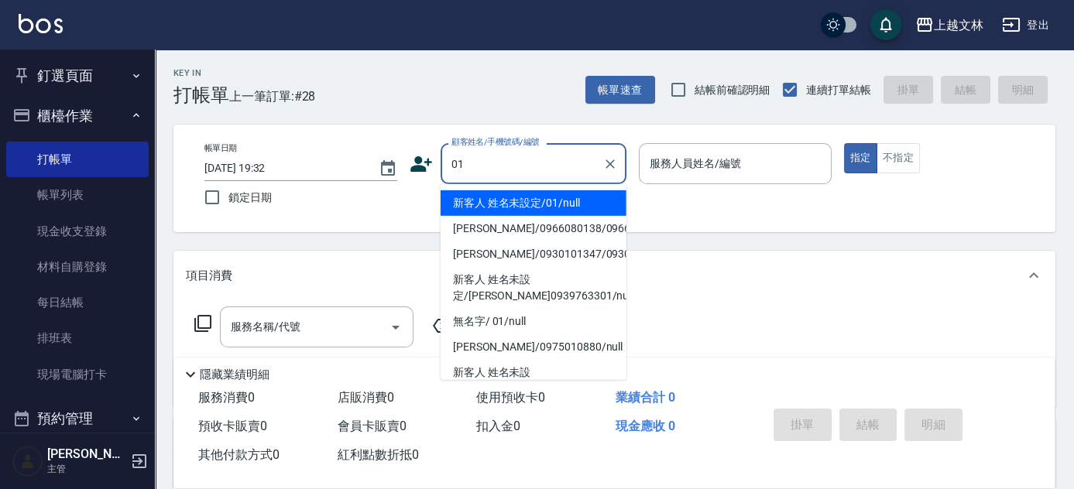
type input "新客人 姓名未設定/01/null"
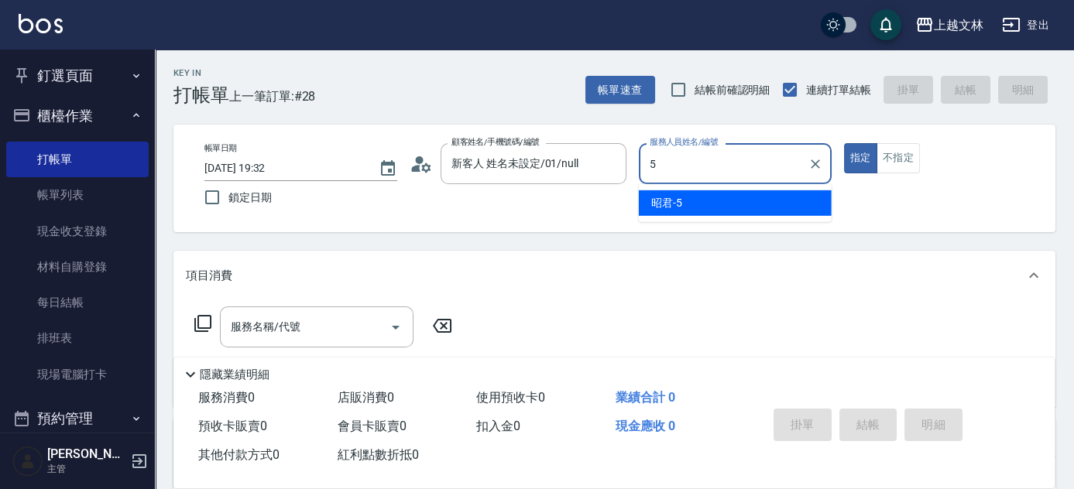
type input "昭君-5"
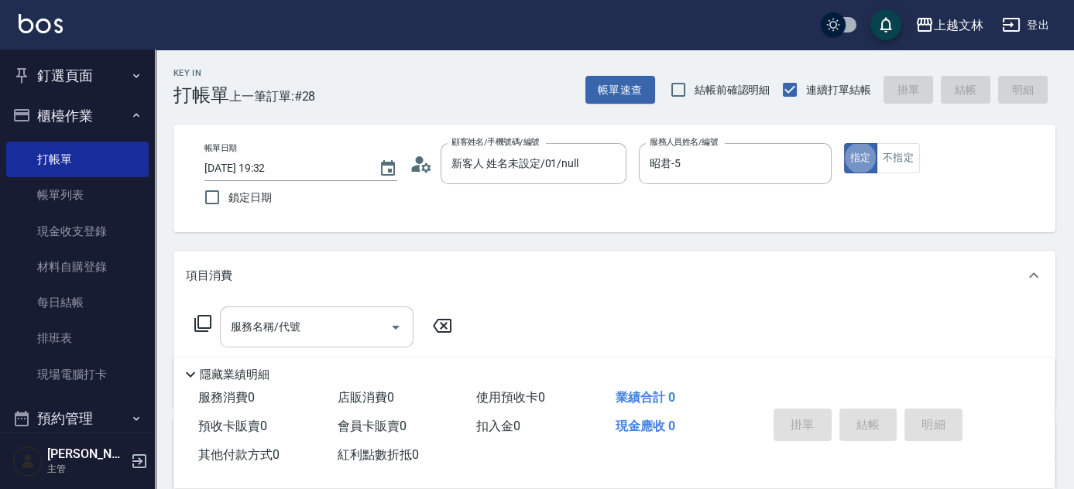
click at [323, 331] on input "服務名稱/代號" at bounding box center [305, 327] width 156 height 27
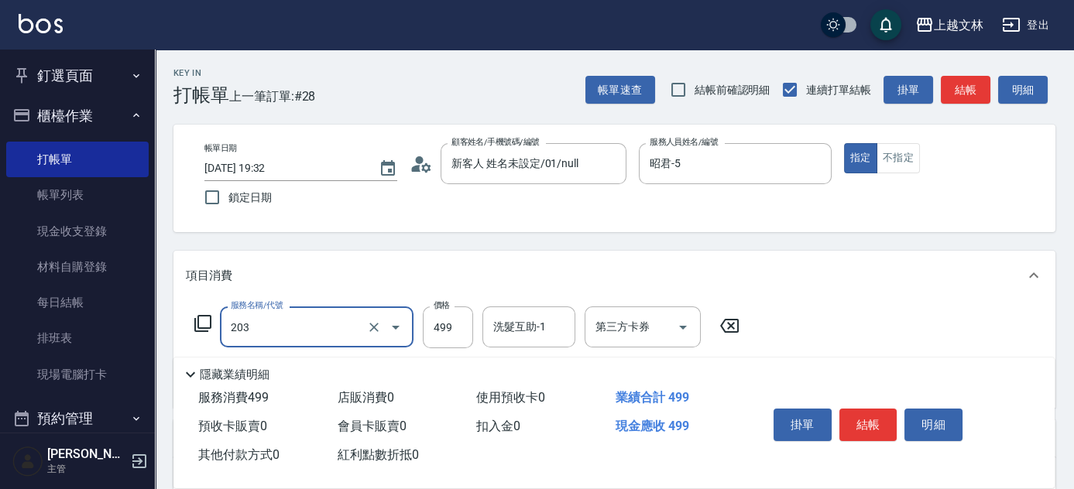
type input "B級洗+剪(203)"
type input "500"
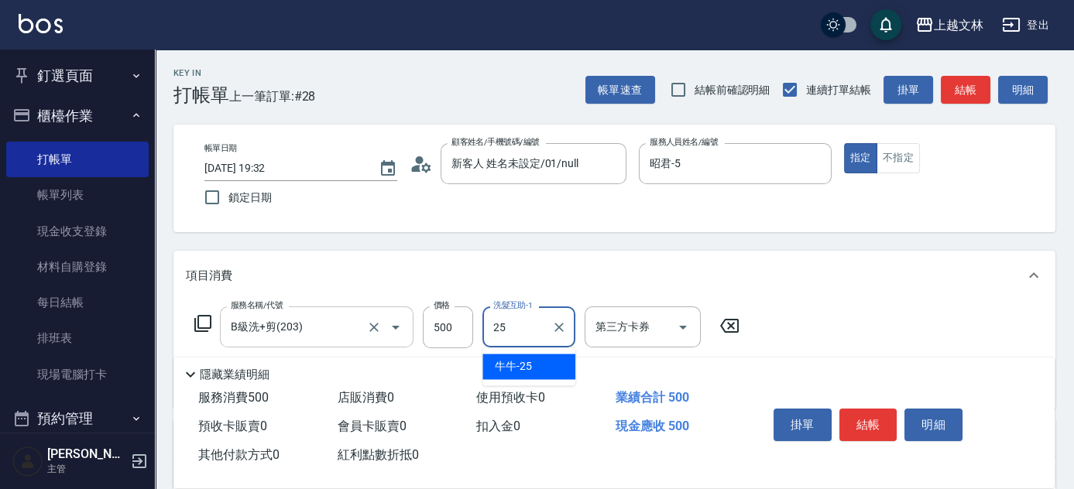
type input "牛牛-25"
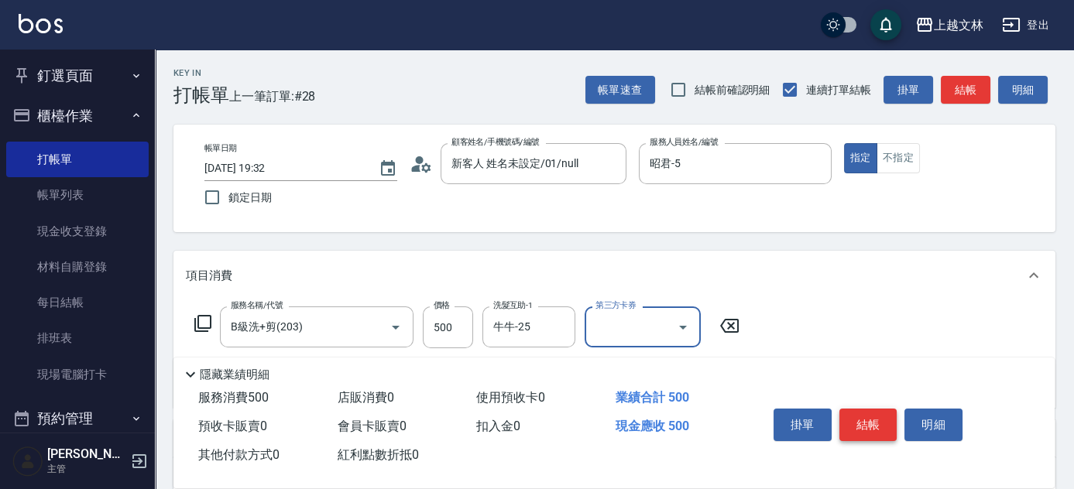
click at [861, 420] on button "結帳" at bounding box center [868, 425] width 58 height 33
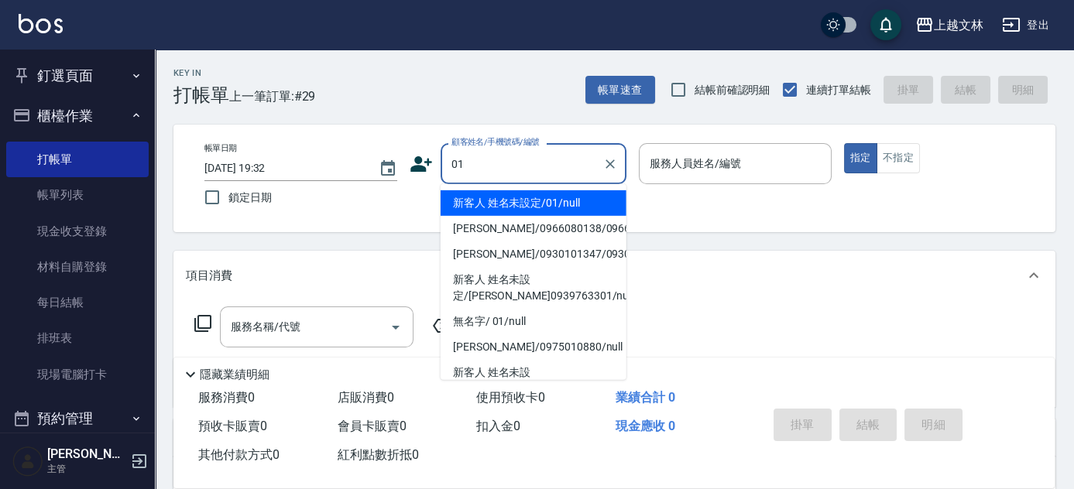
type input "新客人 姓名未設定/01/null"
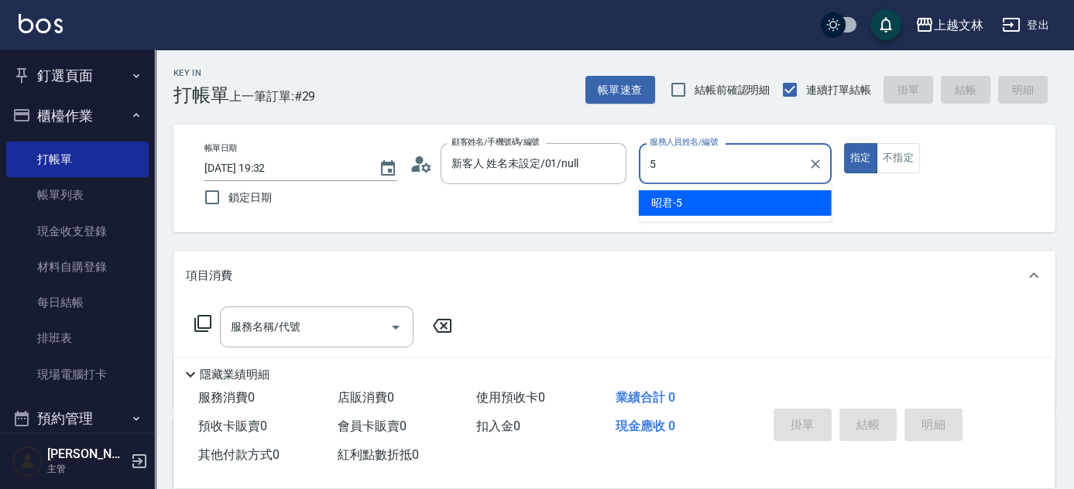
type input "昭君-5"
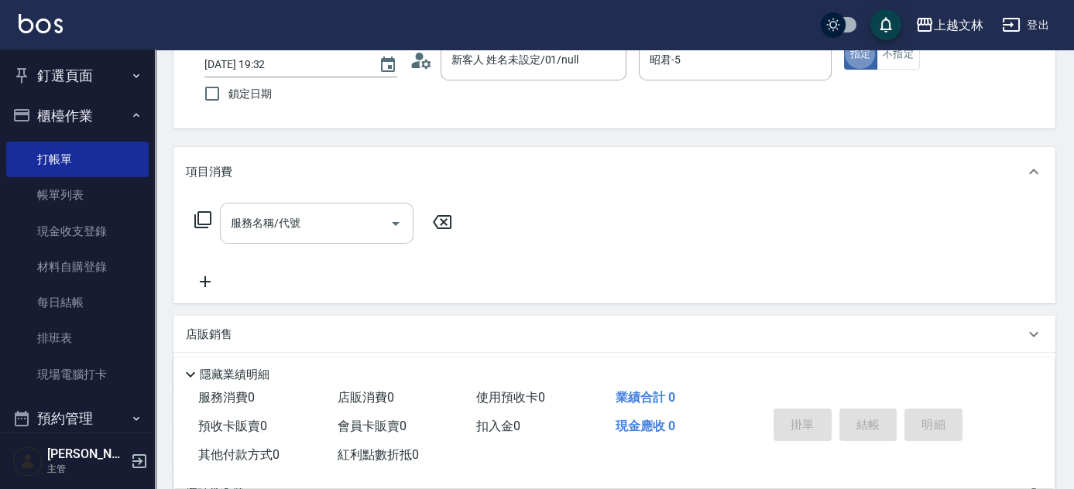
scroll to position [140, 0]
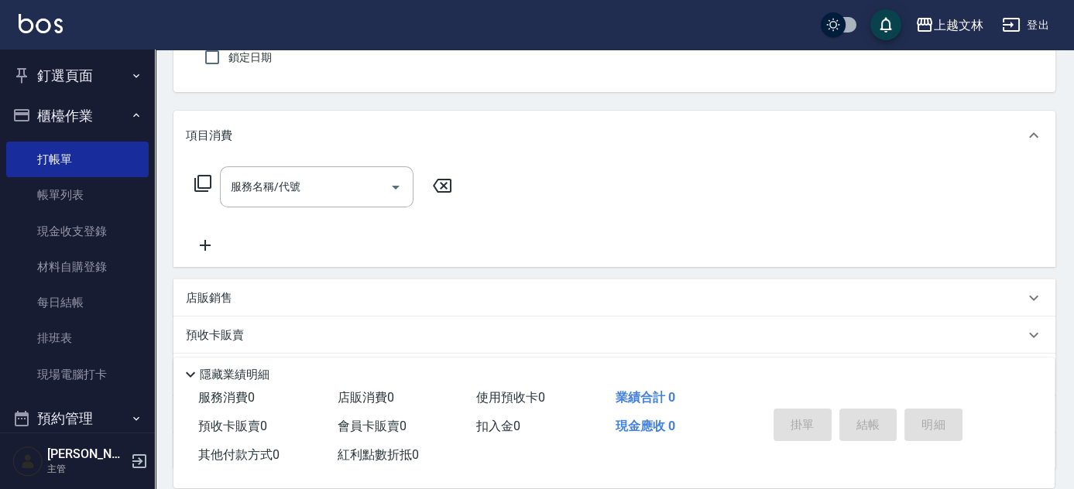
click at [228, 300] on p "店販銷售" at bounding box center [209, 298] width 46 height 16
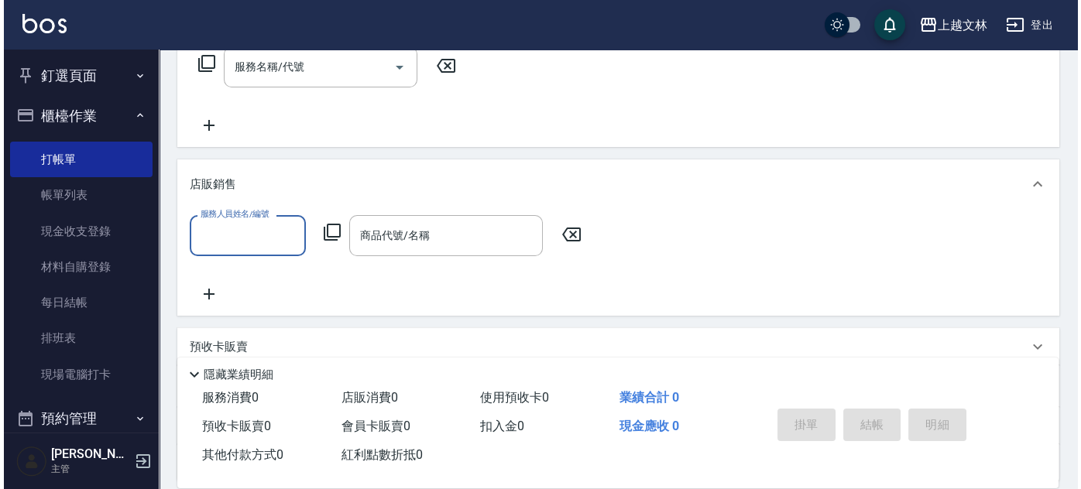
scroll to position [281, 0]
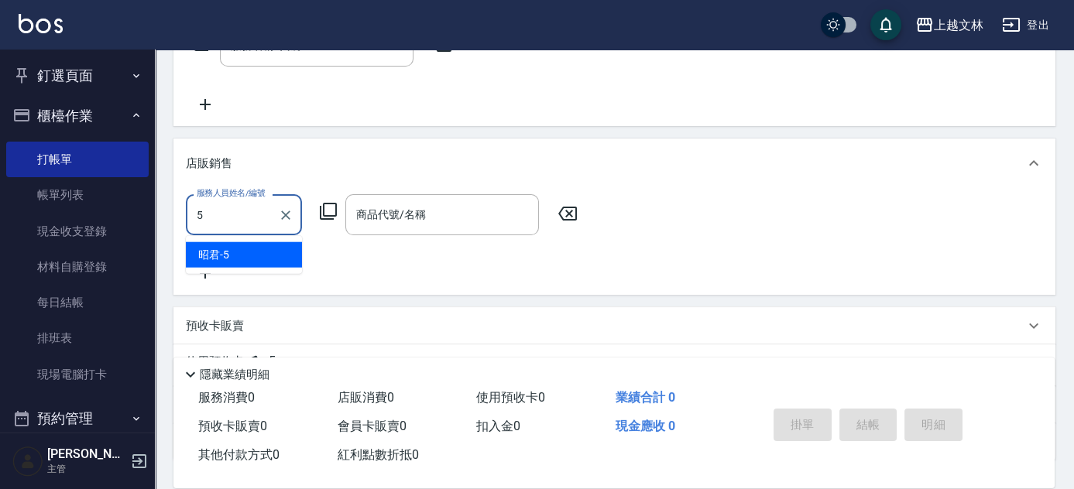
type input "昭君-5"
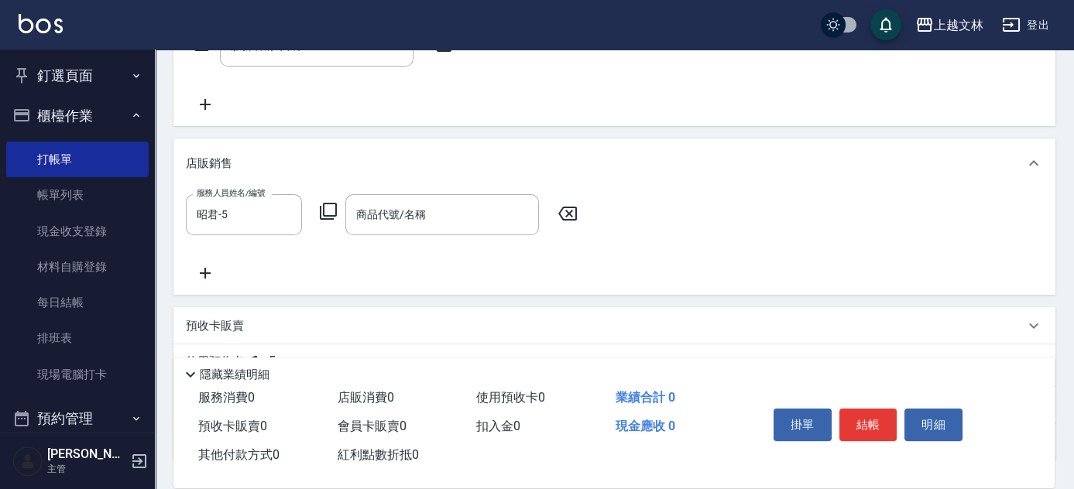
click at [330, 211] on icon at bounding box center [328, 211] width 19 height 19
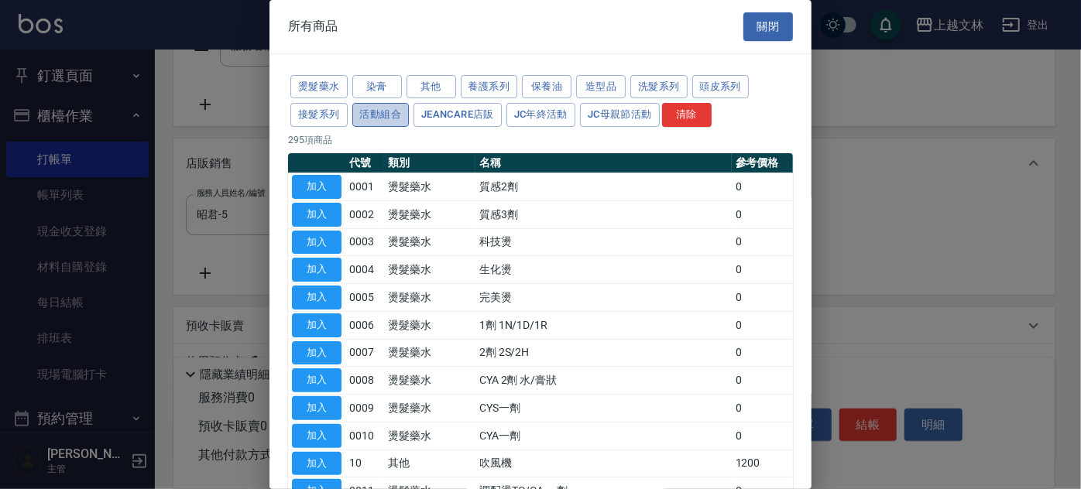
click at [382, 113] on button "活動組合" at bounding box center [380, 115] width 57 height 24
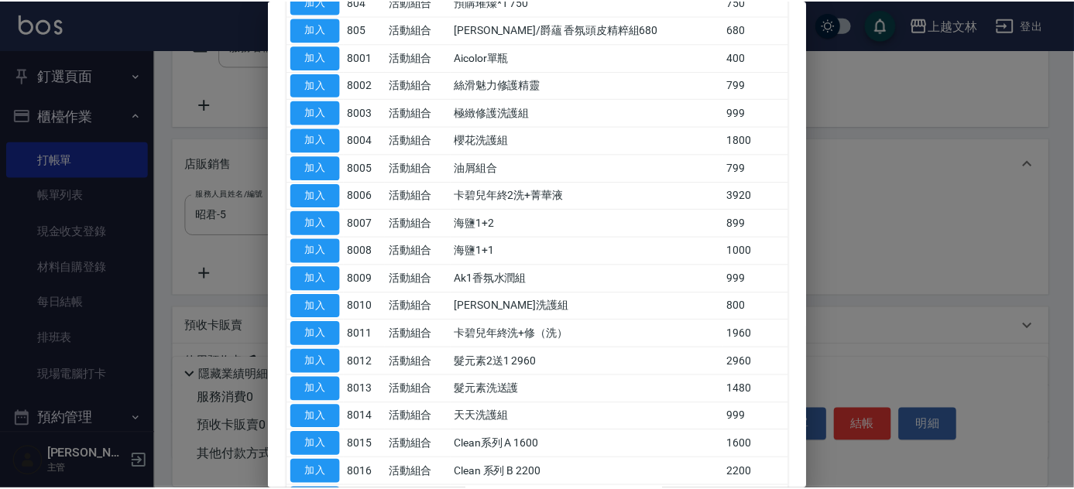
scroll to position [351, 0]
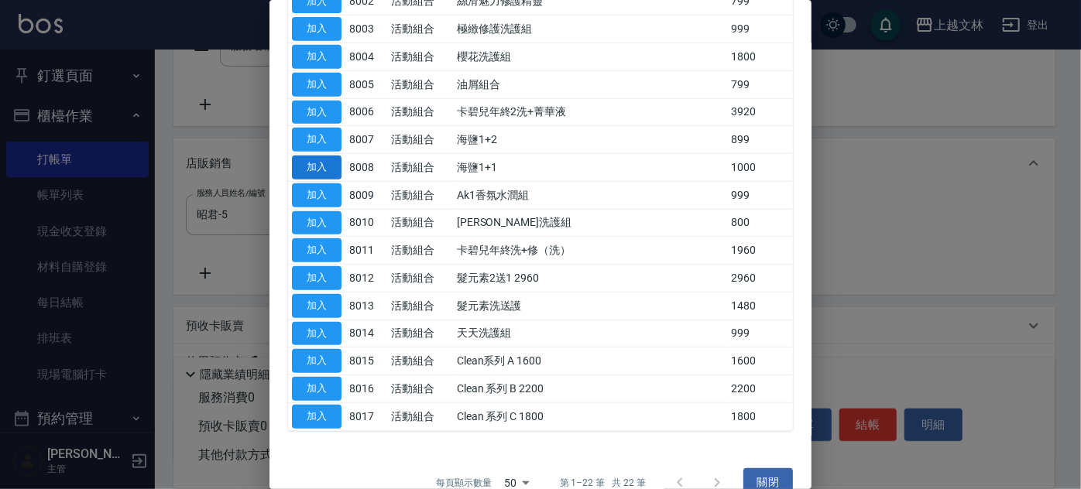
click at [324, 158] on button "加入" at bounding box center [317, 168] width 50 height 24
type input "海鹽1+1"
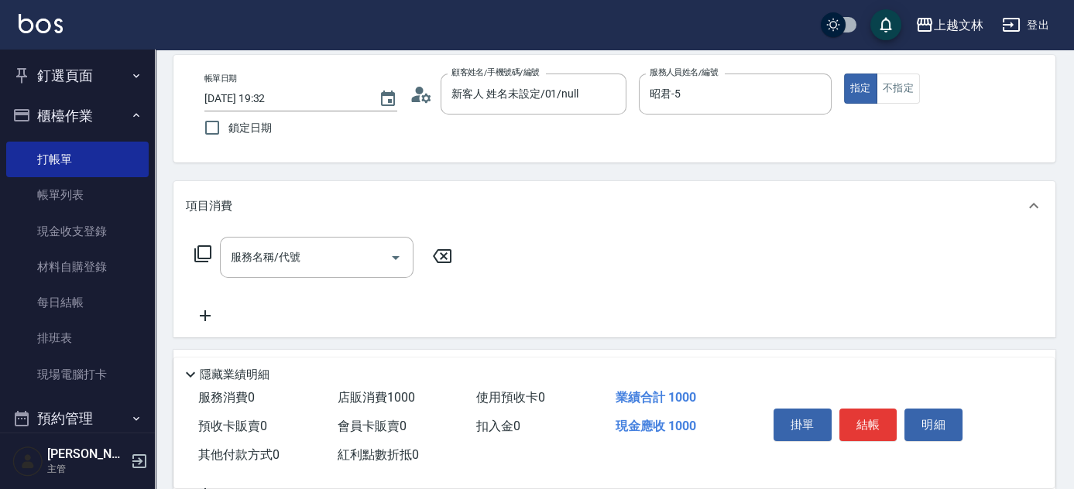
scroll to position [0, 0]
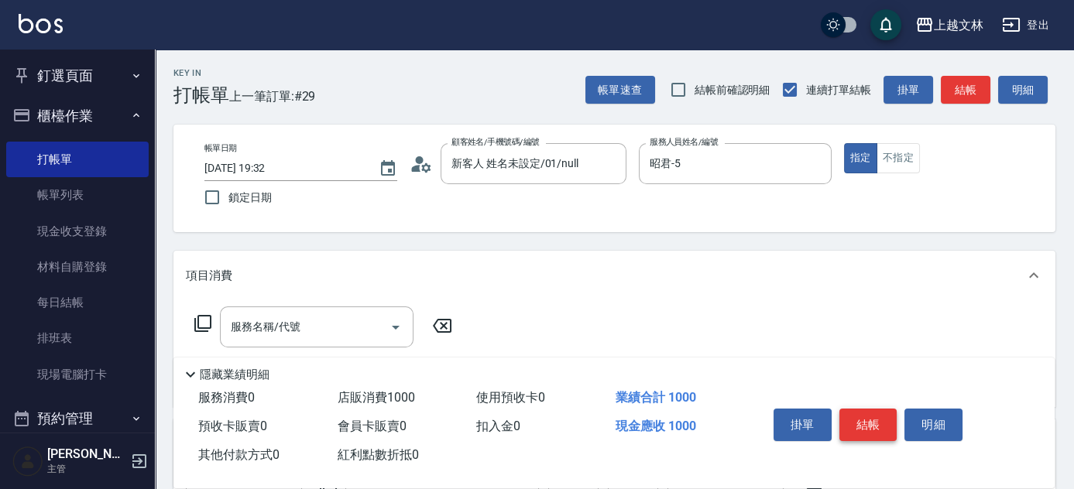
click at [871, 424] on button "結帳" at bounding box center [868, 425] width 58 height 33
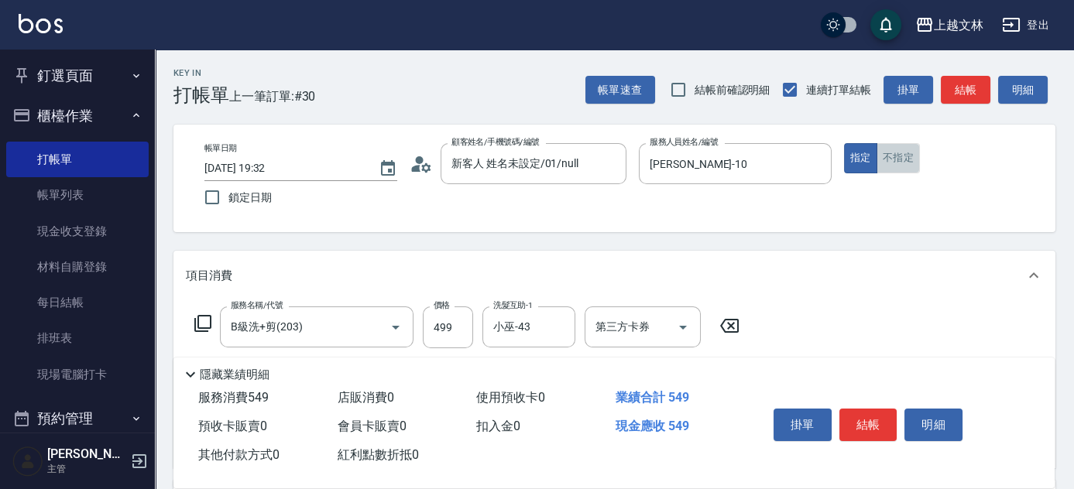
drag, startPoint x: 892, startPoint y: 164, endPoint x: 899, endPoint y: 187, distance: 24.2
click at [892, 165] on button "不指定" at bounding box center [897, 158] width 43 height 30
click at [879, 430] on button "結帳" at bounding box center [868, 425] width 58 height 33
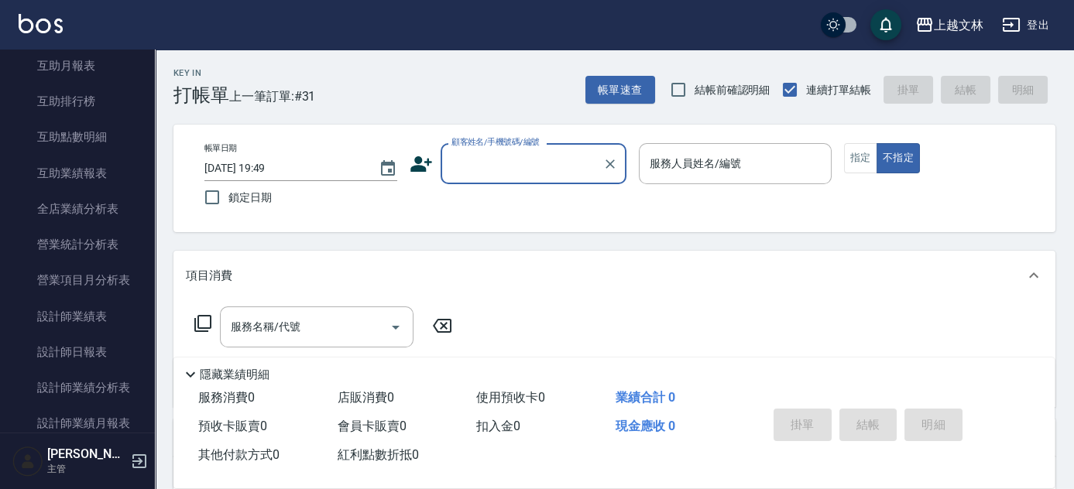
scroll to position [582, 0]
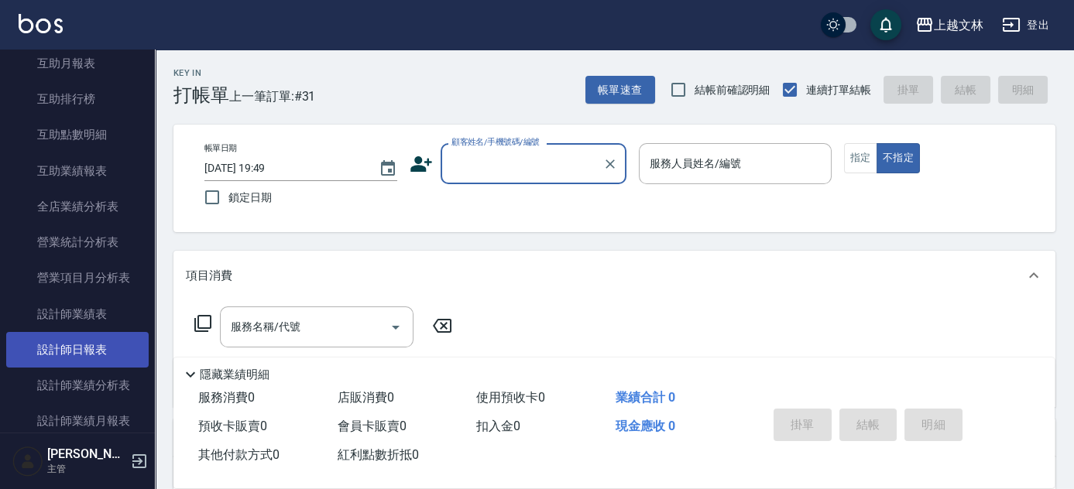
click at [91, 348] on link "設計師日報表" at bounding box center [77, 350] width 142 height 36
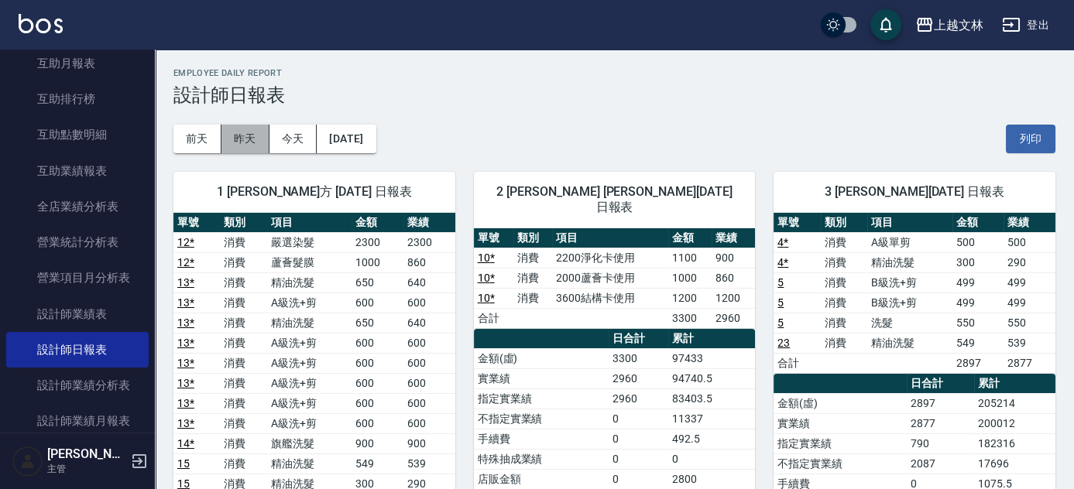
click at [234, 139] on button "昨天" at bounding box center [245, 139] width 48 height 29
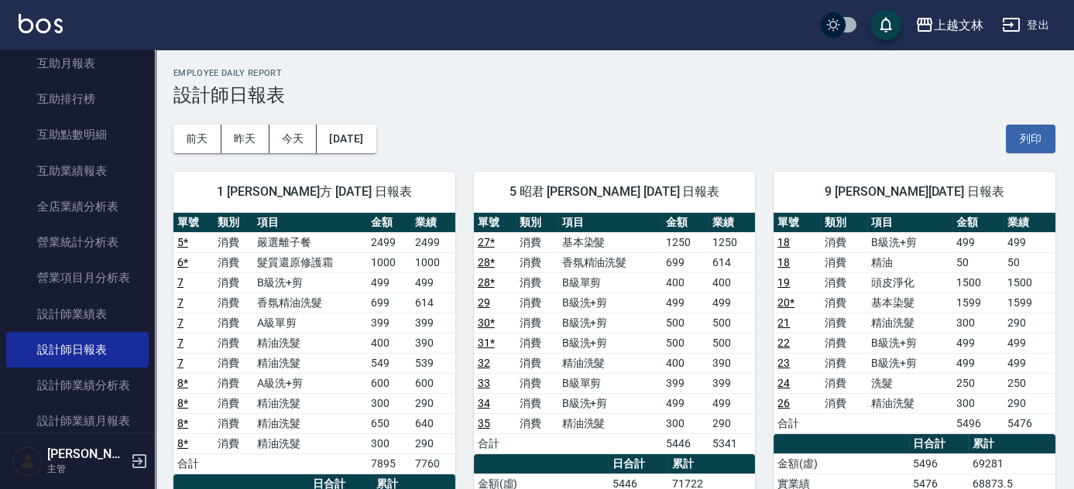
click at [1019, 30] on icon "button" at bounding box center [1011, 25] width 17 height 14
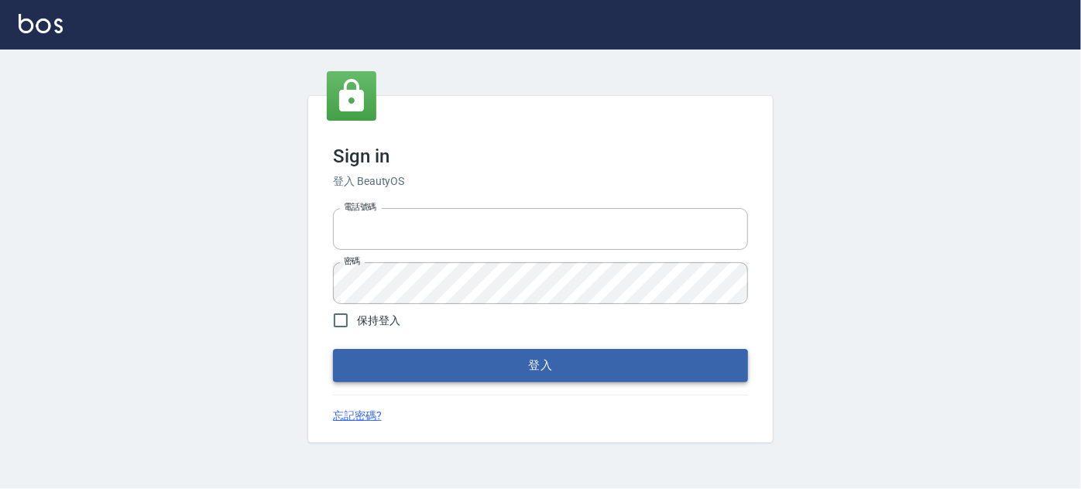
type input "0916328056"
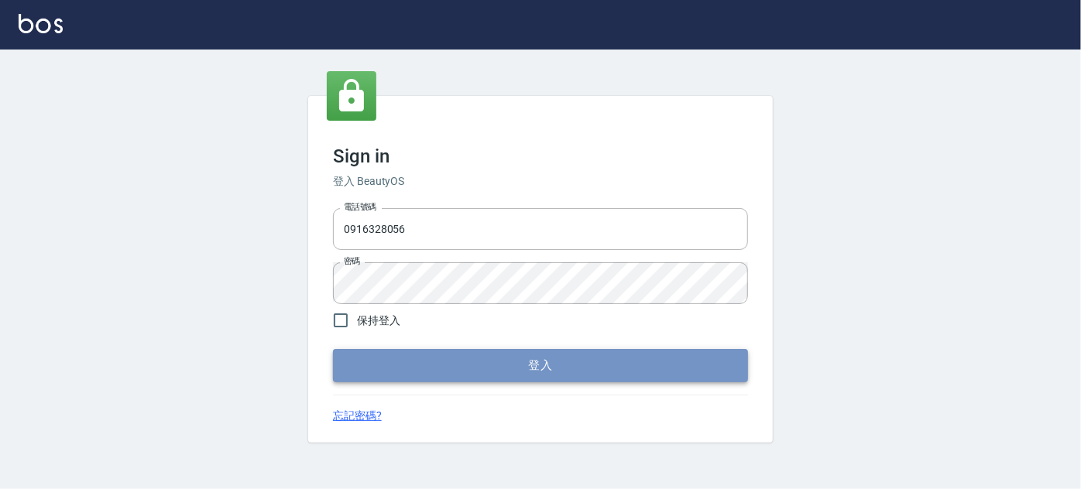
click at [548, 374] on button "登入" at bounding box center [540, 365] width 415 height 33
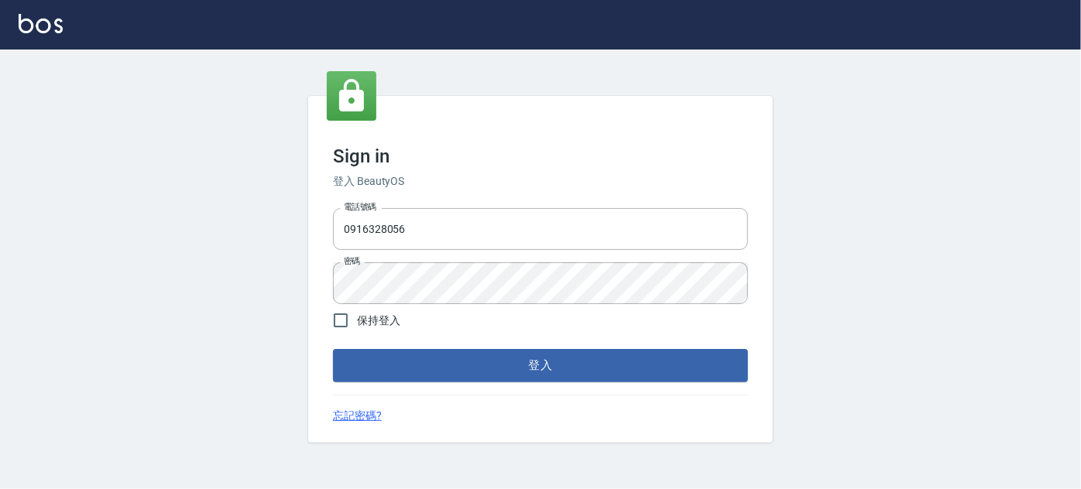
click at [877, 358] on div "Sign in 登入 BeautyOS 電話號碼 [PHONE_NUMBER] 電話號碼 密碼 密碼 保持登入 登入 忘記密碼?" at bounding box center [540, 270] width 1081 height 440
